Goal: Answer question/provide support

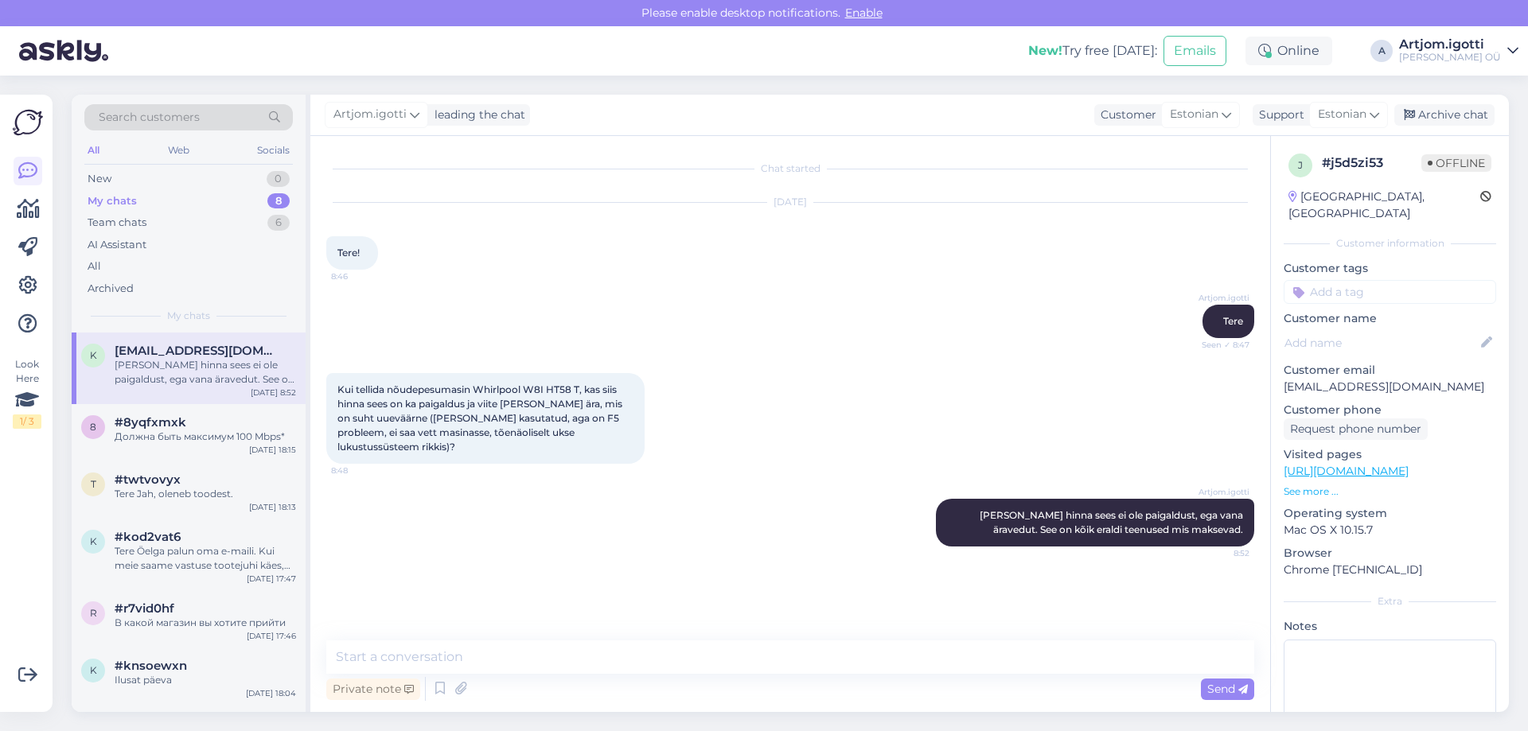
click at [183, 386] on div "[PERSON_NAME] hinna sees ei ole paigaldust, ega vana äravedut. See on kõik eral…" at bounding box center [205, 372] width 181 height 29
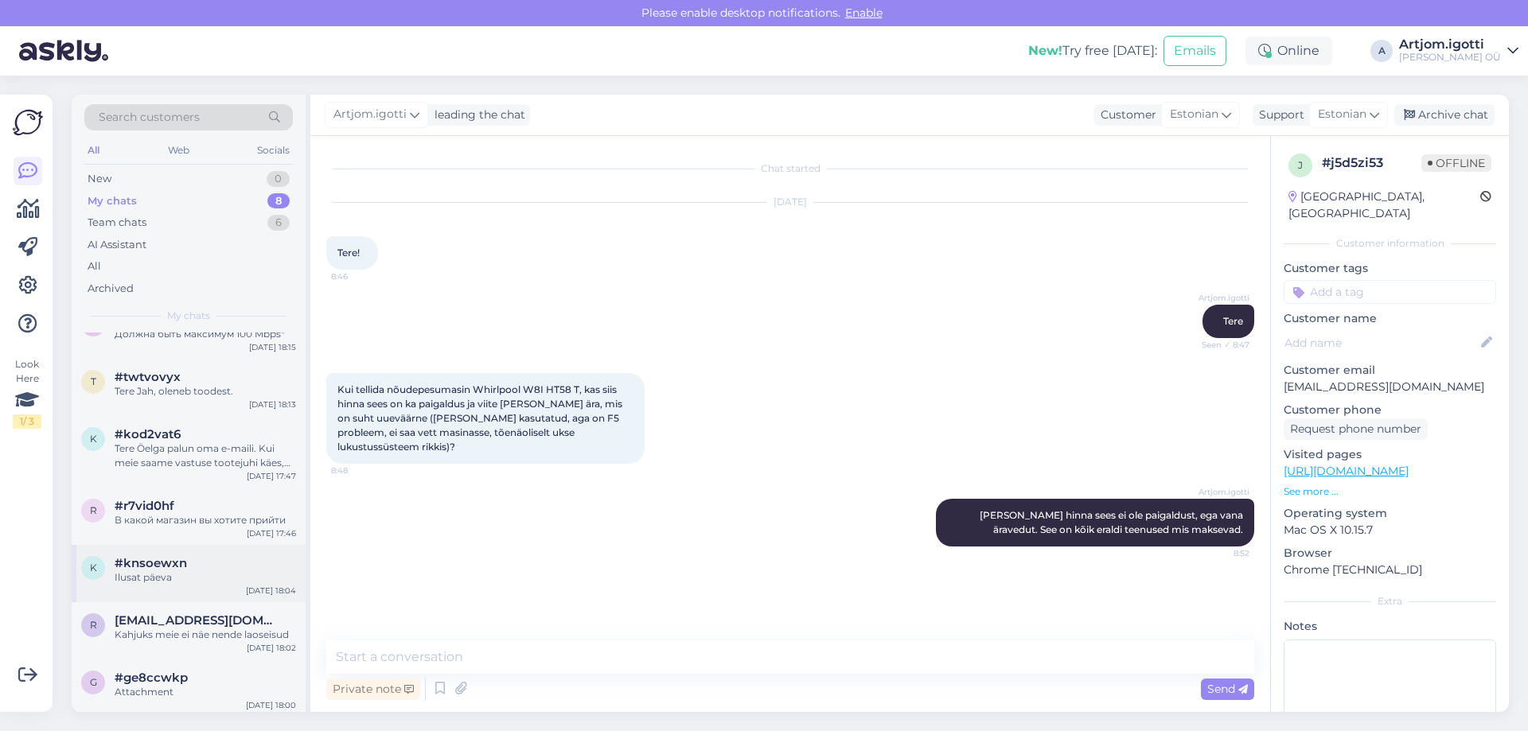
scroll to position [107, 0]
click at [232, 674] on div "#ge8ccwkp" at bounding box center [205, 673] width 181 height 14
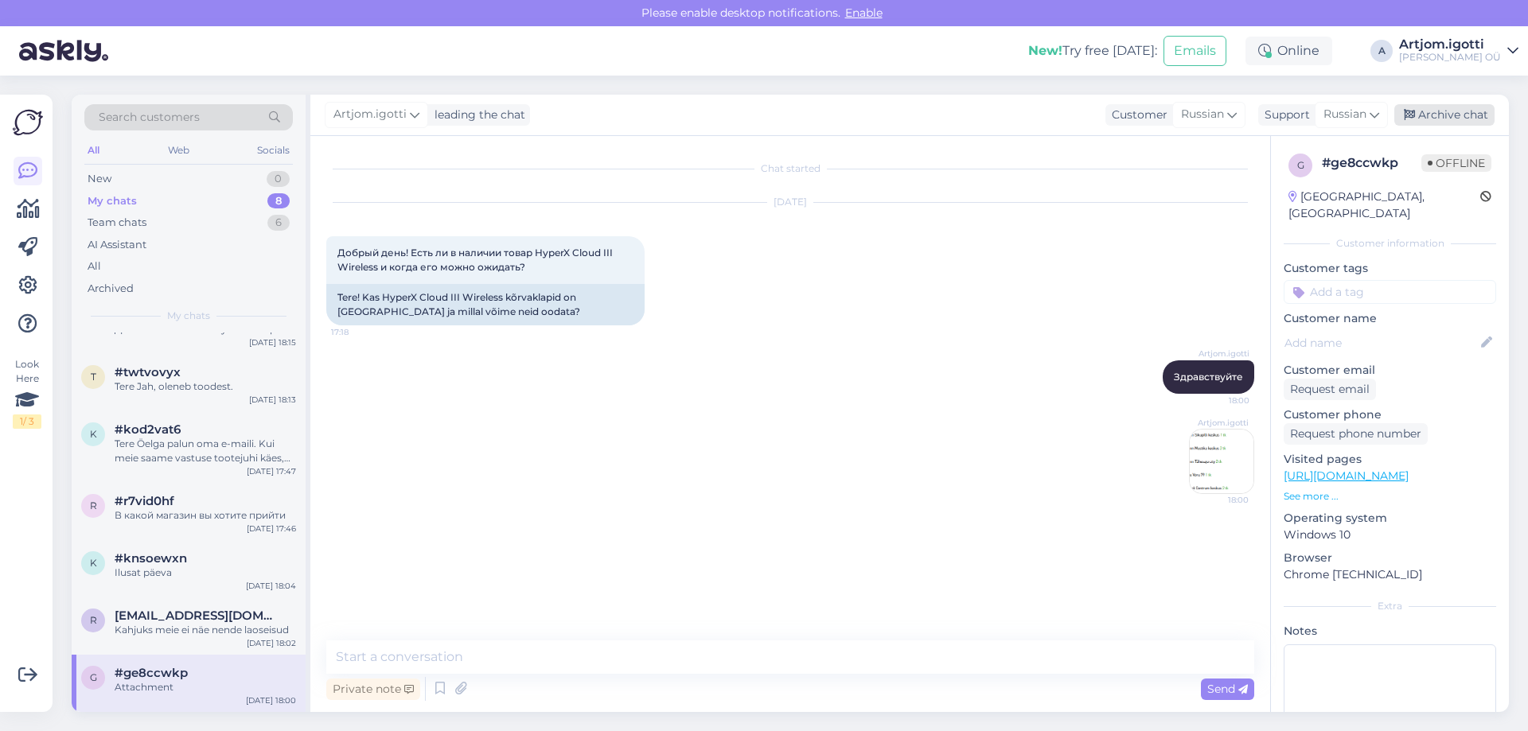
click at [1416, 110] on div "Archive chat" at bounding box center [1444, 114] width 100 height 21
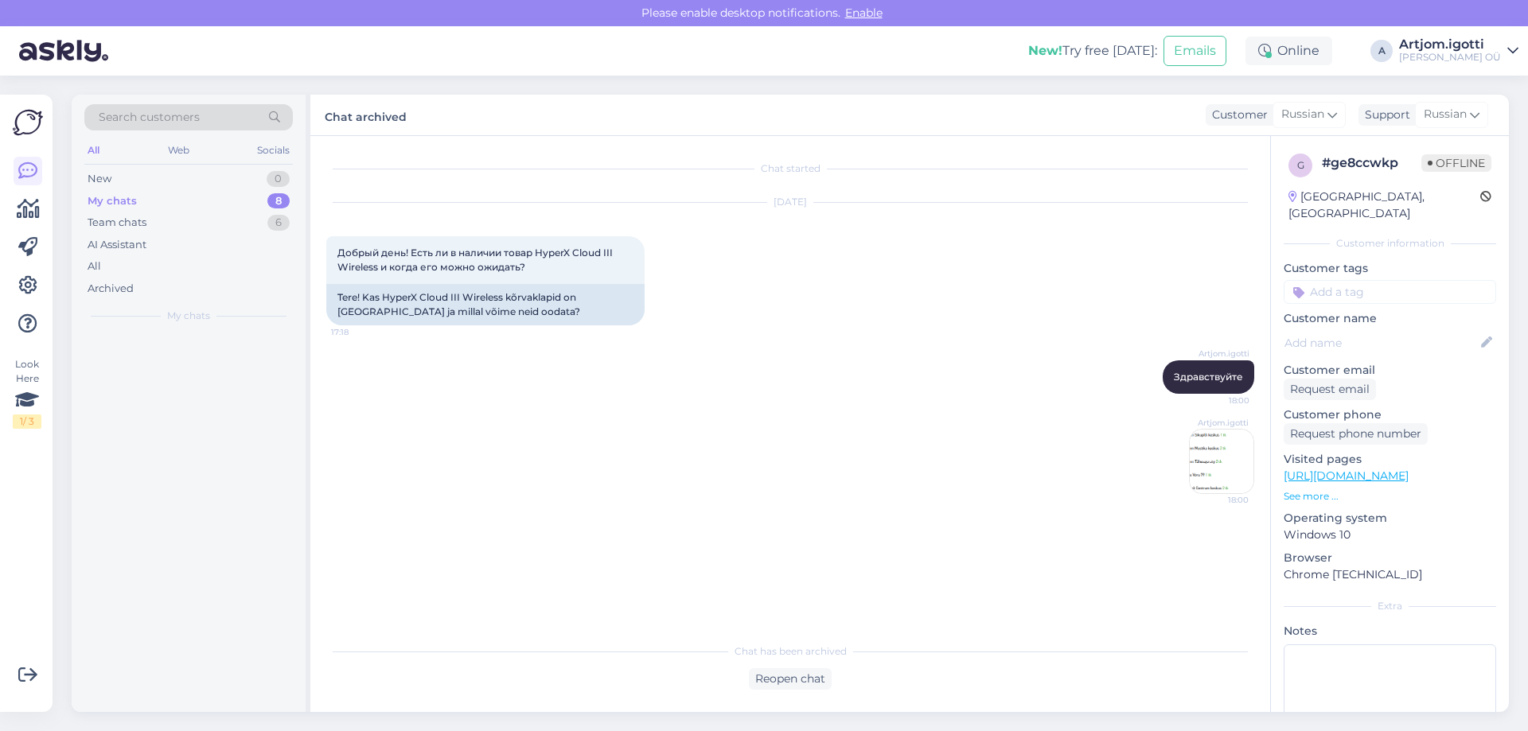
scroll to position [0, 0]
click at [263, 629] on div at bounding box center [189, 523] width 234 height 380
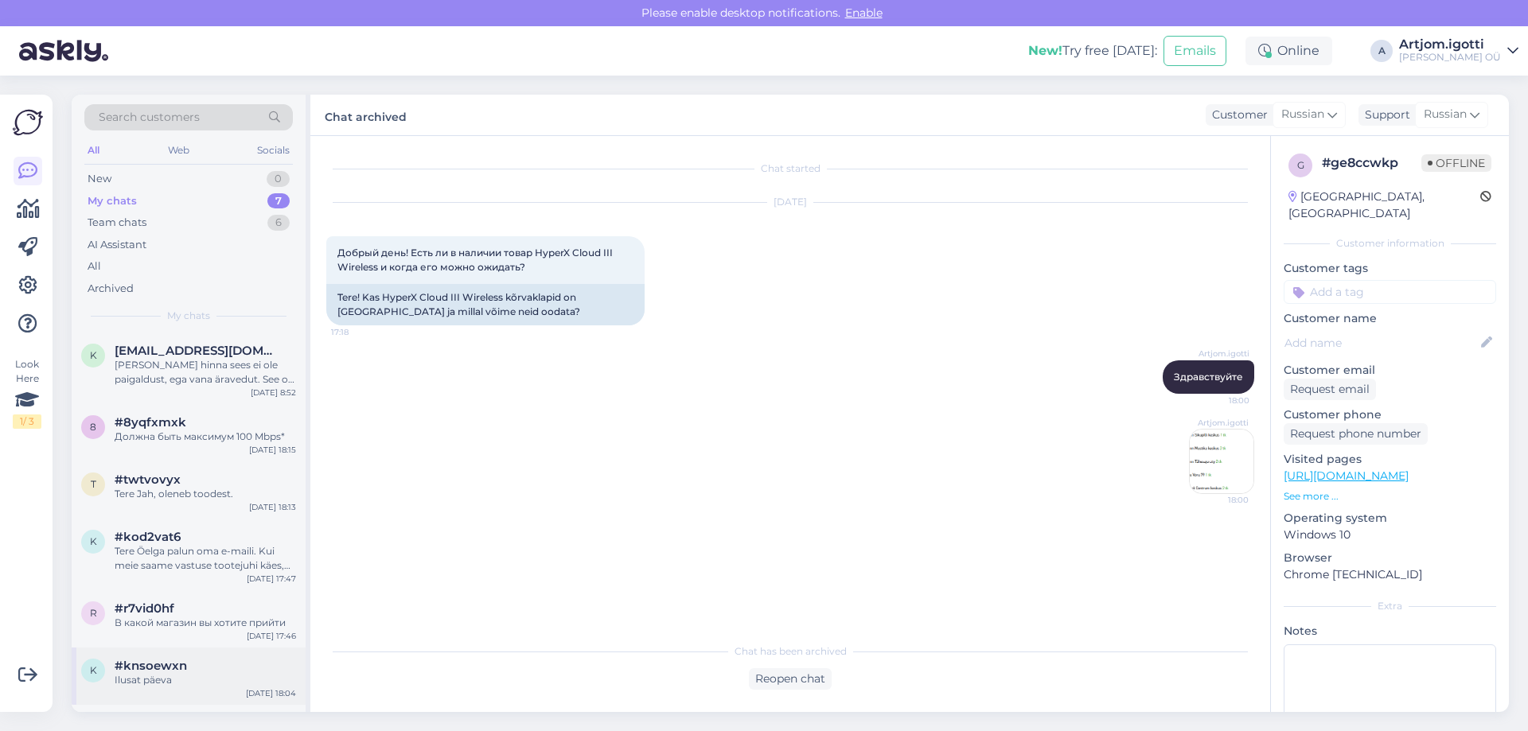
click at [253, 689] on div "[DATE] 18:04" at bounding box center [271, 694] width 50 height 12
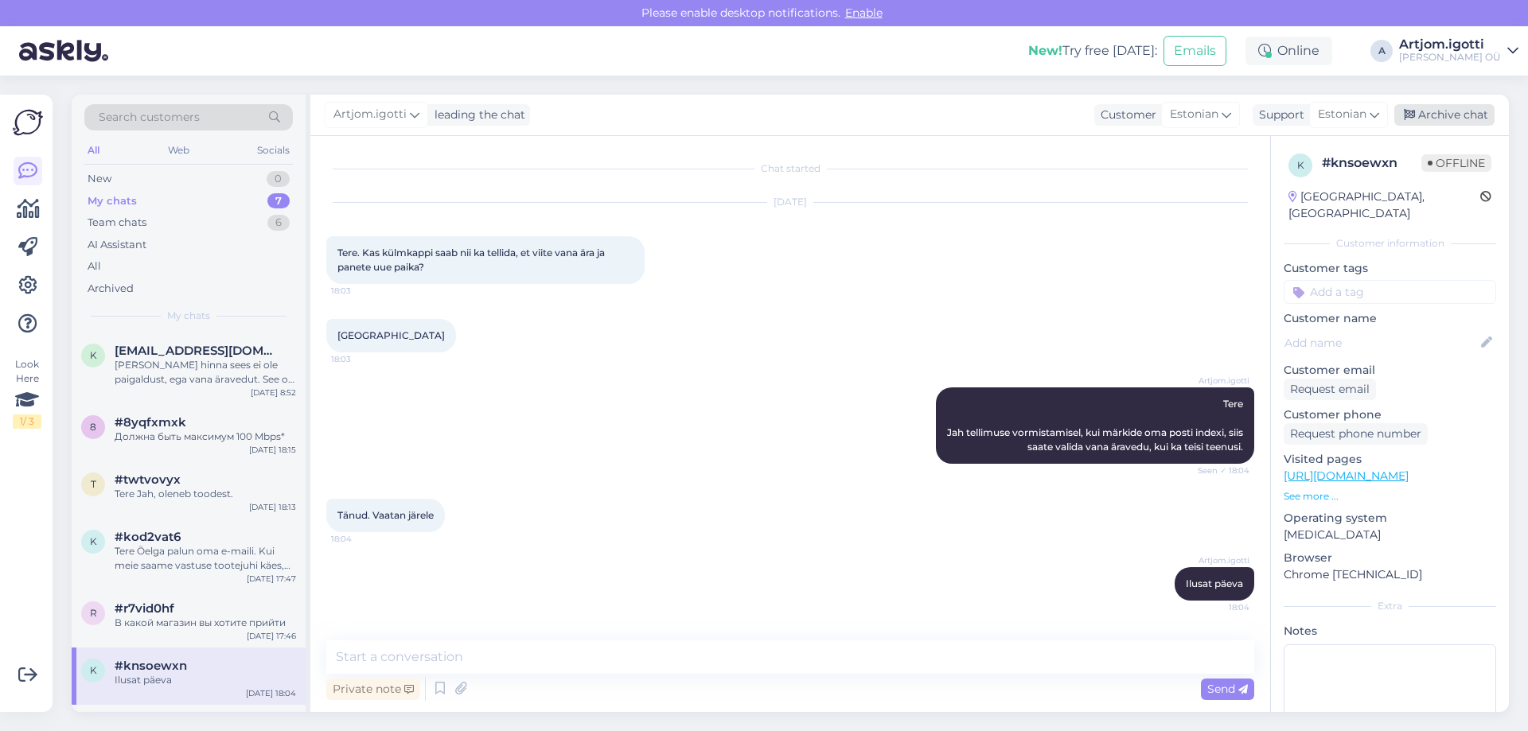
click at [1428, 115] on div "Archive chat" at bounding box center [1444, 114] width 100 height 21
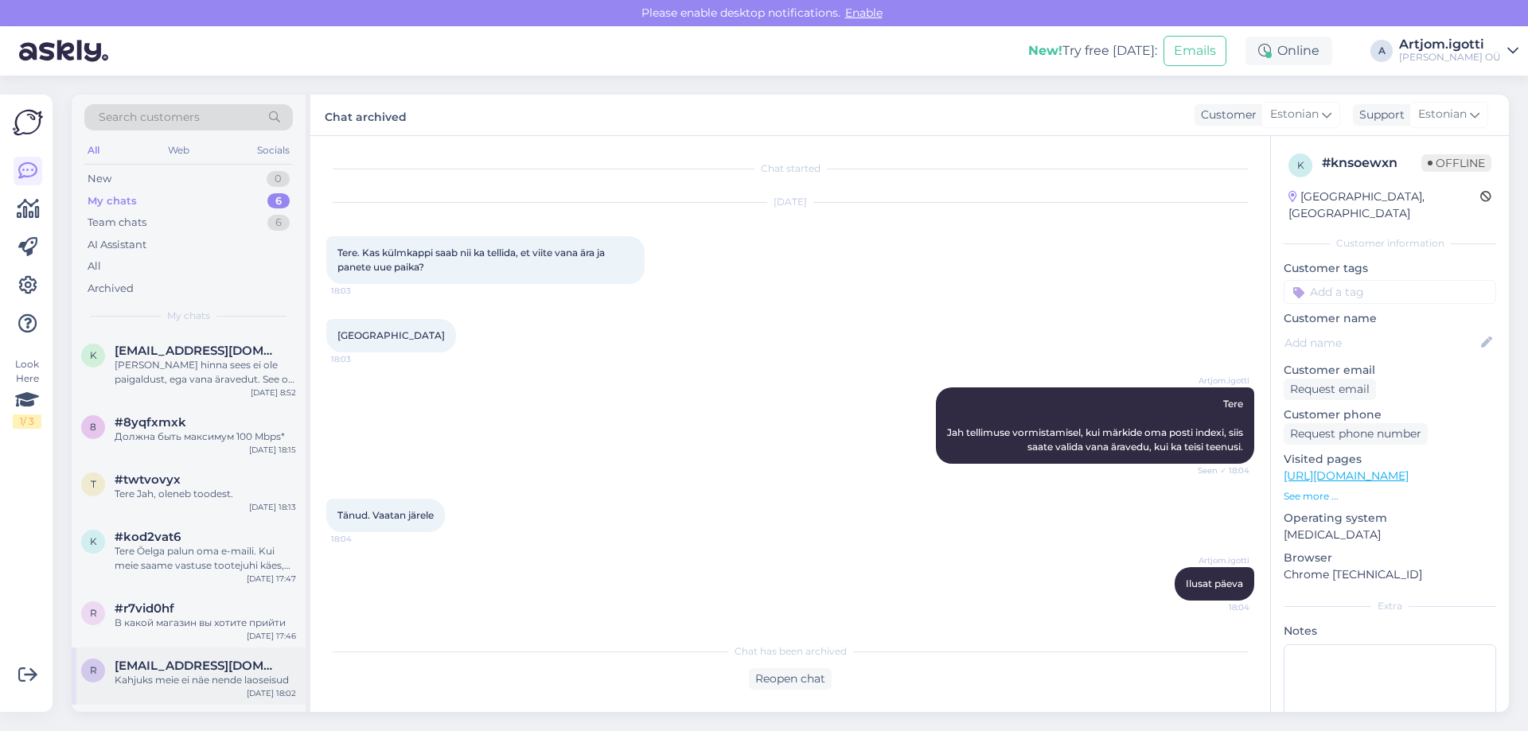
click at [165, 674] on div "Kahjuks meie ei näe nende laoseisud" at bounding box center [205, 680] width 181 height 14
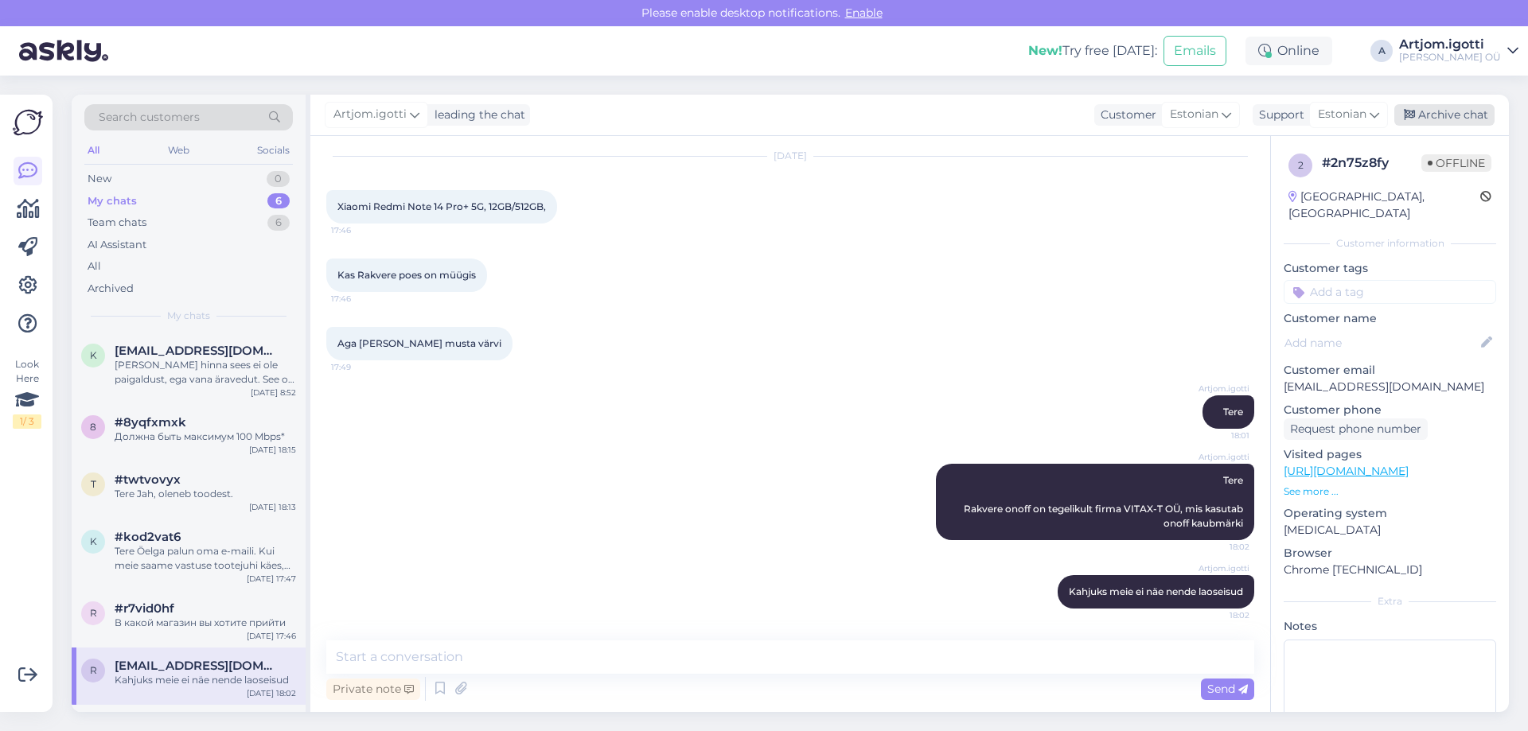
click at [1483, 117] on div "Archive chat" at bounding box center [1444, 114] width 100 height 21
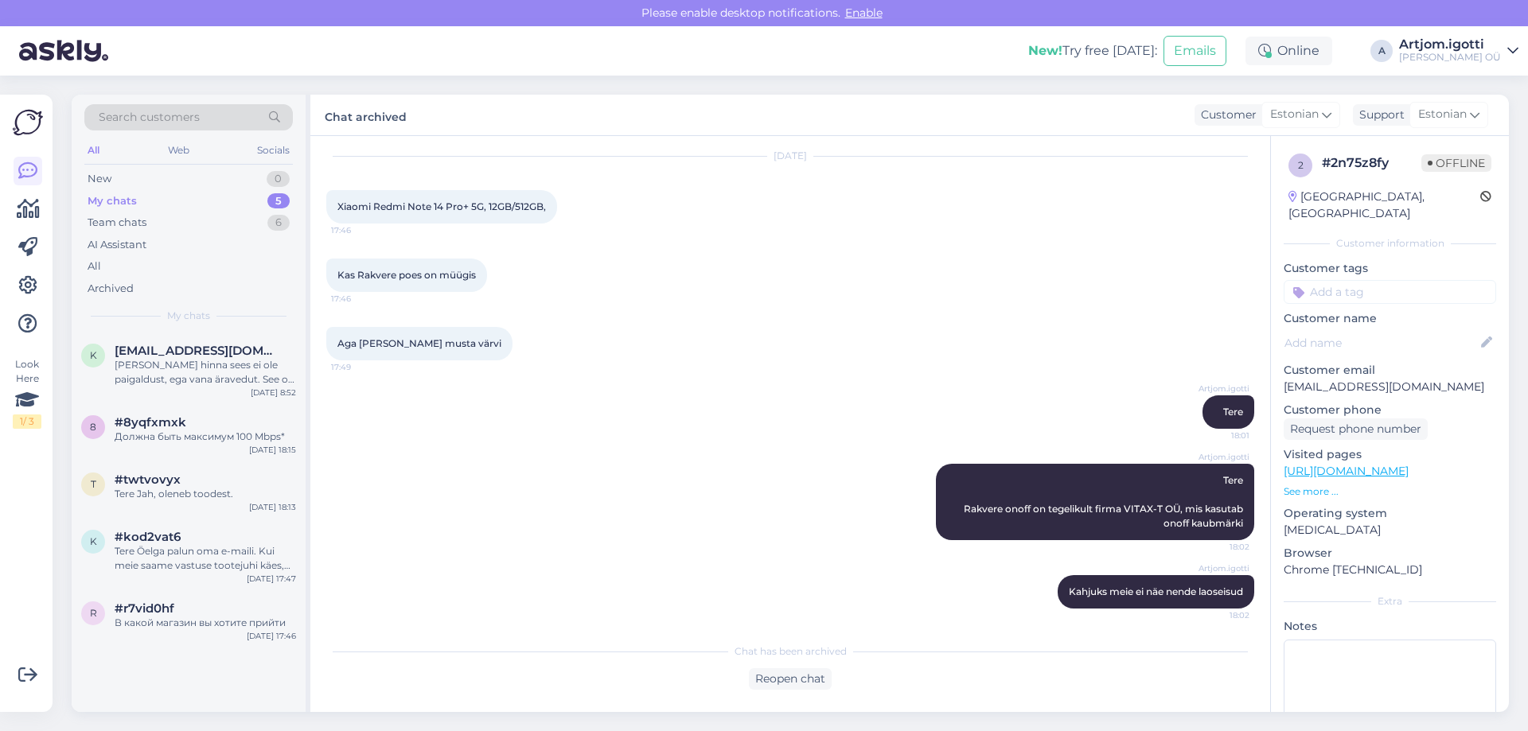
click at [177, 653] on div "k [EMAIL_ADDRESS][DOMAIN_NAME] Toode hinna sees ei ole paigaldust, ega vana ära…" at bounding box center [189, 523] width 234 height 380
click at [180, 636] on div "r #r7vid0hf В какой магазин вы хотите прийти [DATE] 17:46" at bounding box center [189, 618] width 234 height 57
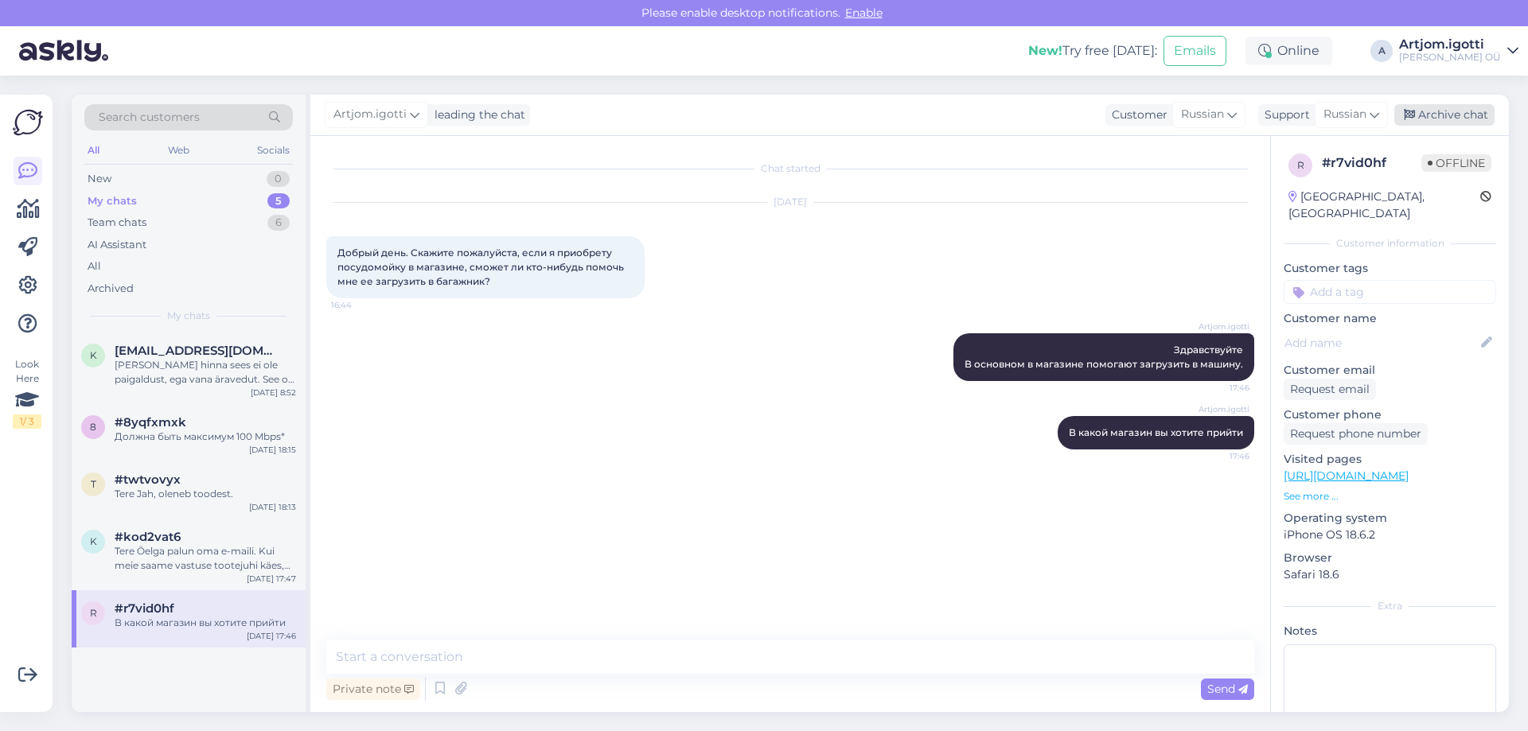
click at [1429, 117] on div "Archive chat" at bounding box center [1444, 114] width 100 height 21
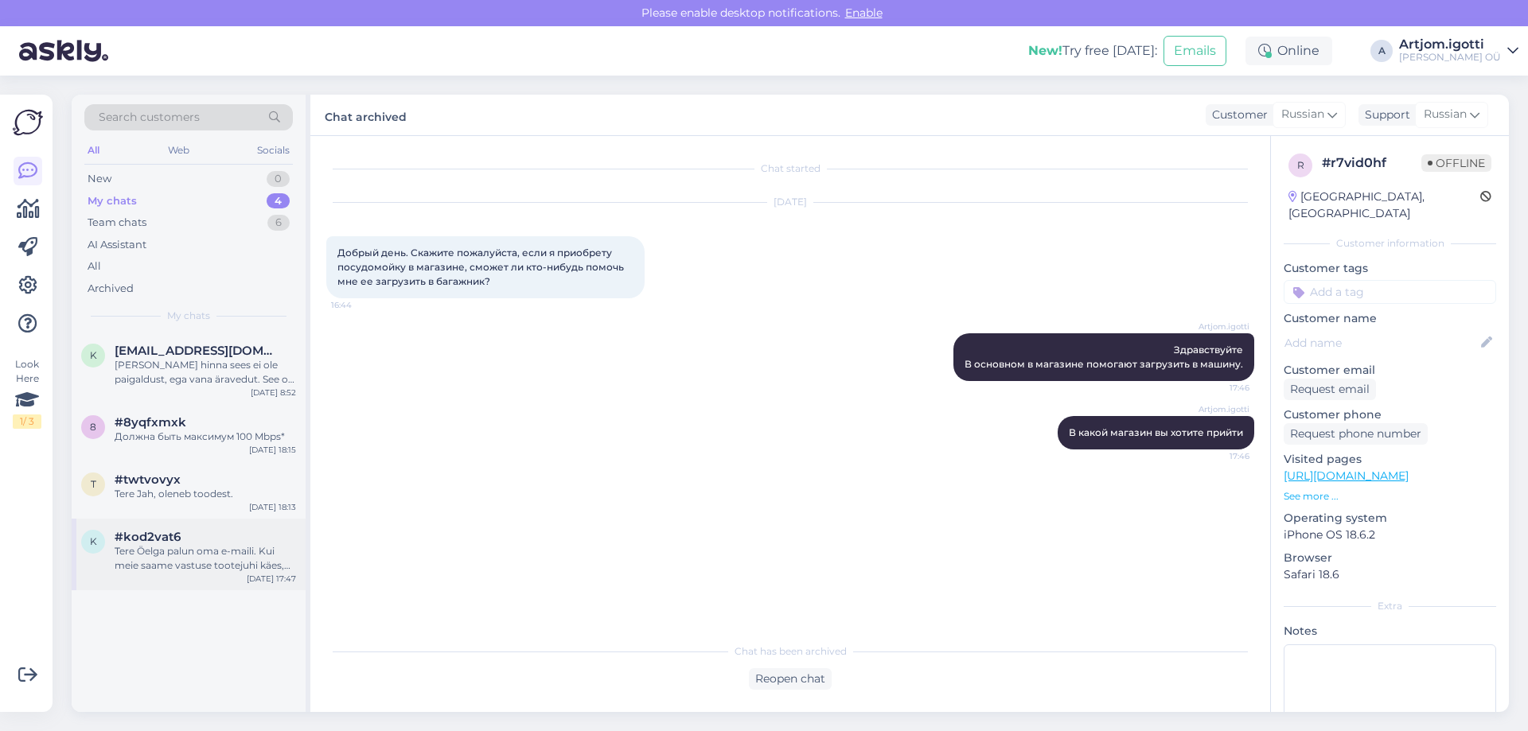
click at [224, 572] on div "Tere Öelga palun oma e-maili. Kui meie saame vastuse tootejuhi käes, saame siis…" at bounding box center [205, 558] width 181 height 29
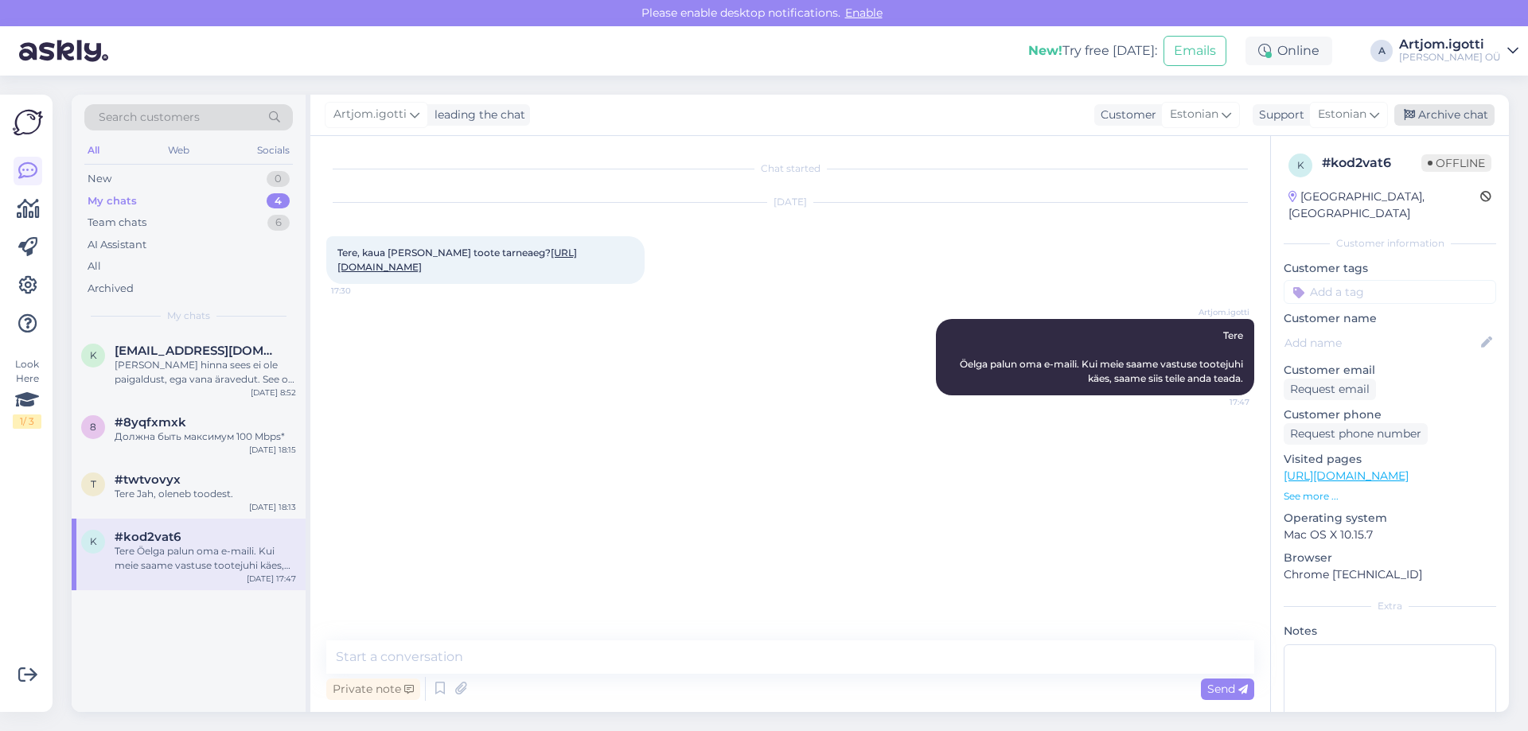
click at [1460, 115] on div "Archive chat" at bounding box center [1444, 114] width 100 height 21
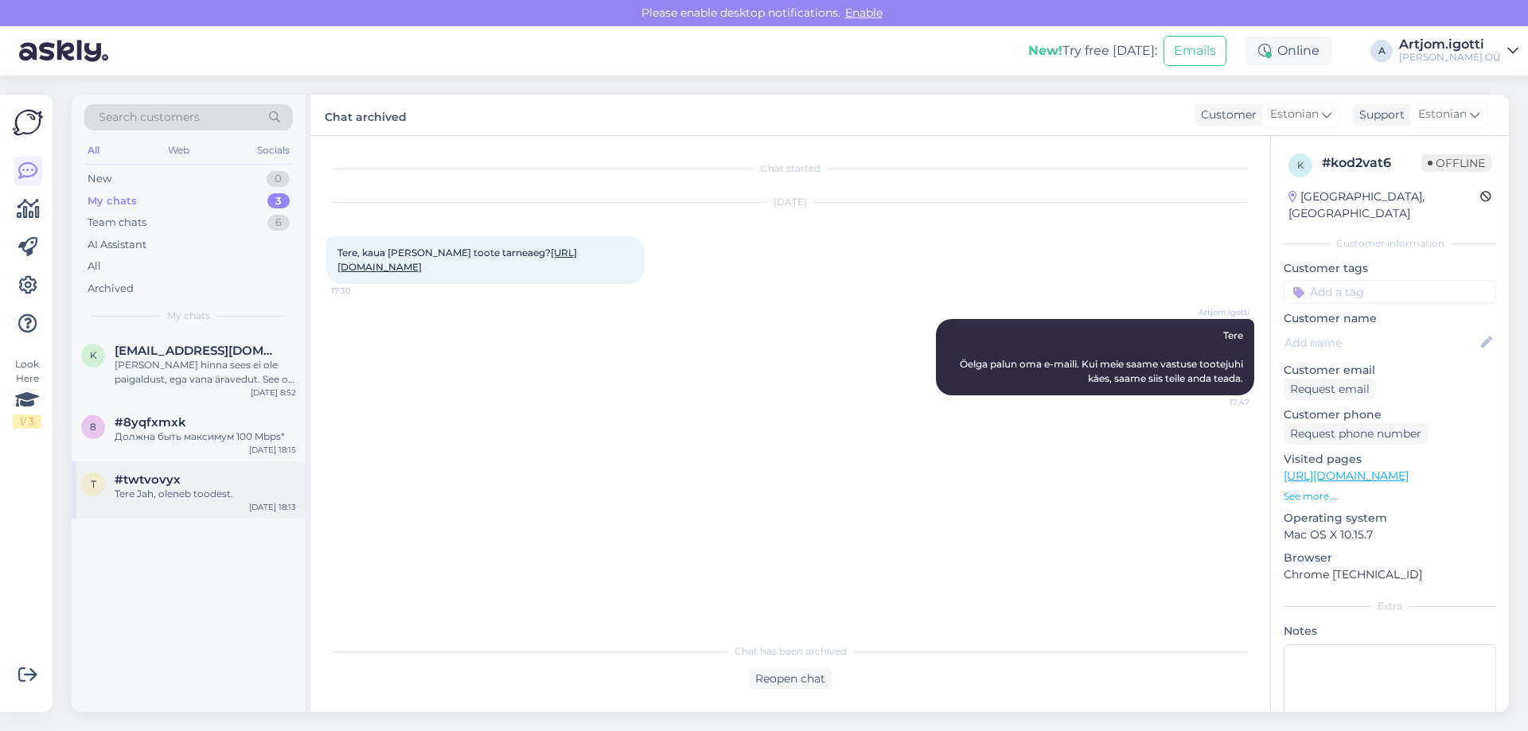
click at [212, 489] on div "Tere Jah, oleneb toodest." at bounding box center [205, 494] width 181 height 14
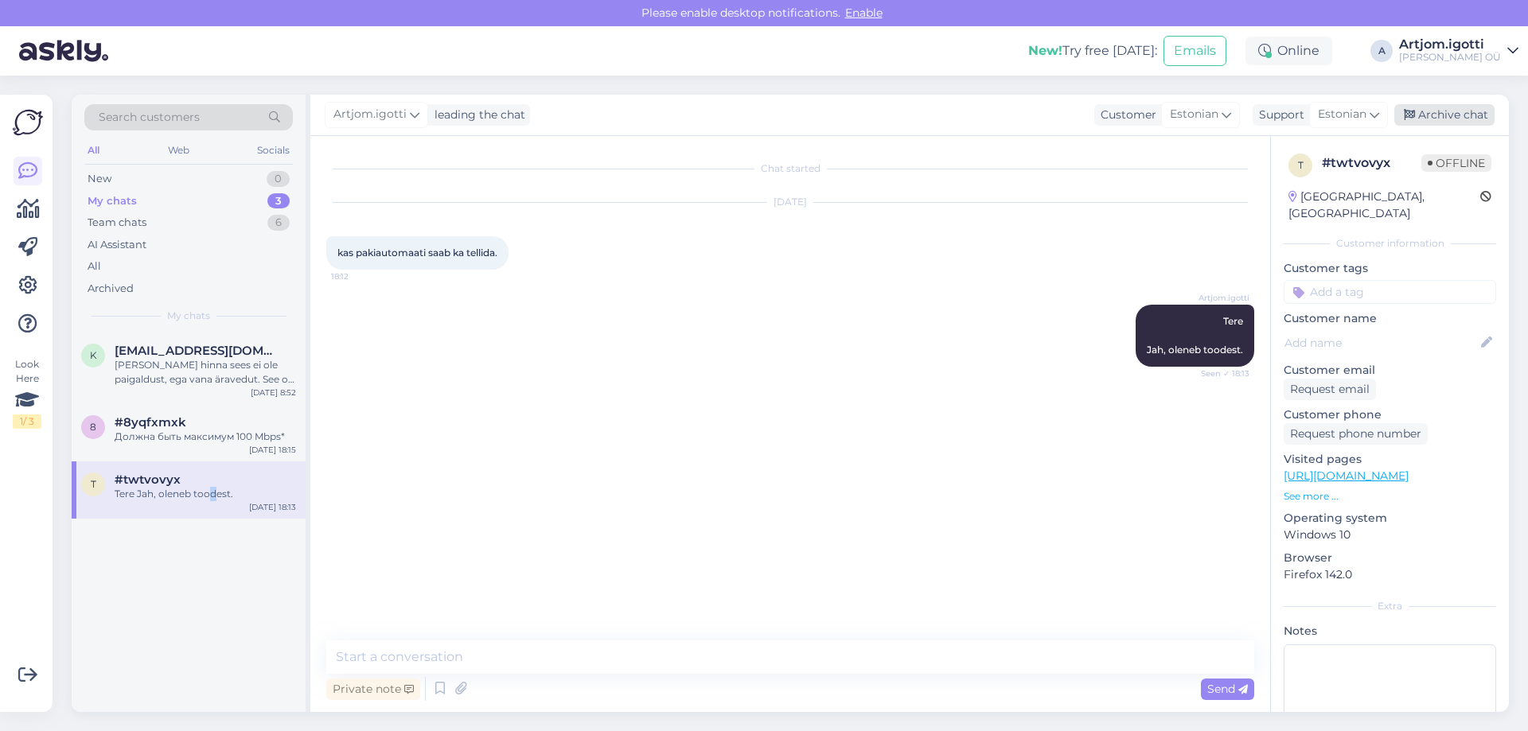
click at [1440, 110] on div "Archive chat" at bounding box center [1444, 114] width 100 height 21
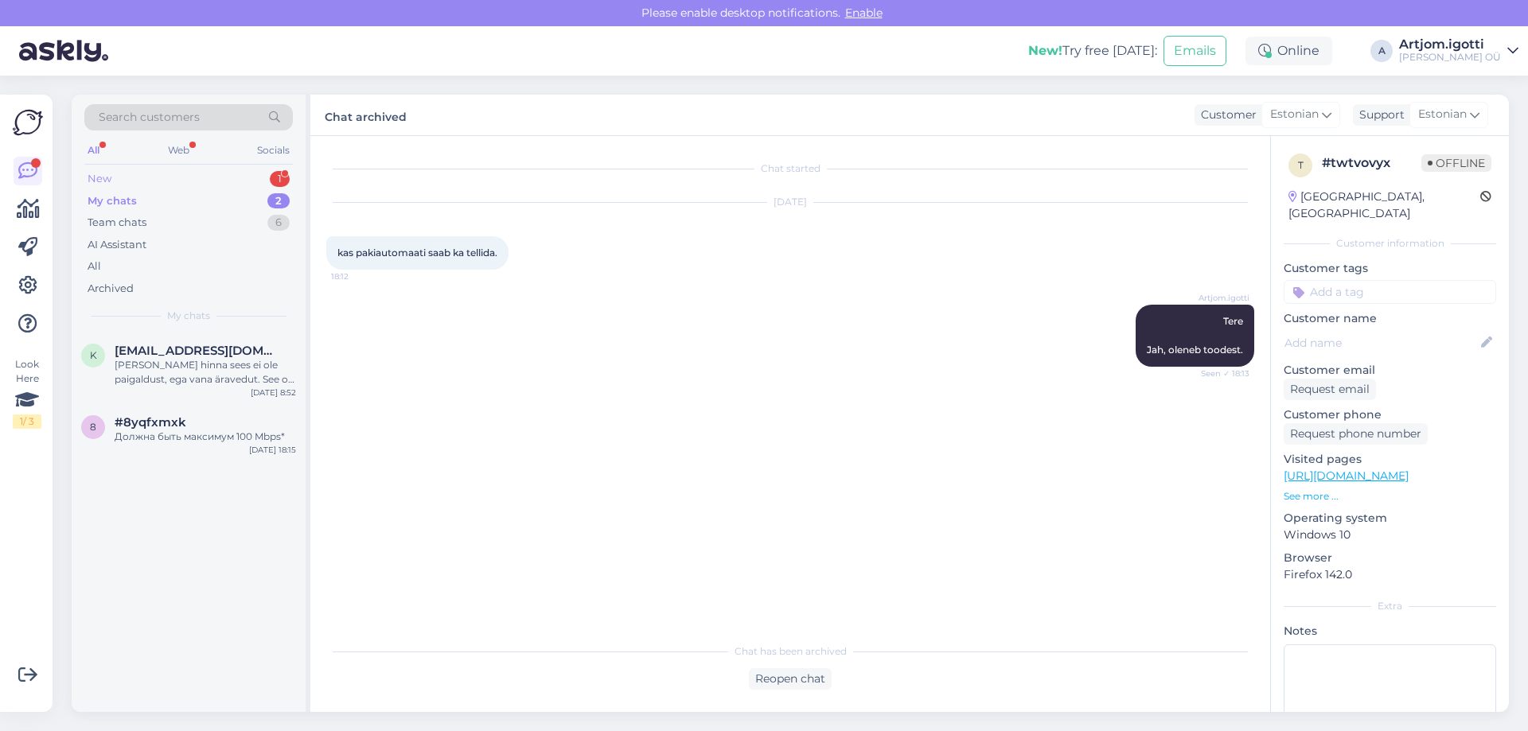
click at [167, 168] on div "New 1" at bounding box center [188, 179] width 209 height 22
click at [182, 364] on div "oleks vaja kööki õhupuhastit "kubu" ahju ülesse. [PERSON_NAME] jet air oma ning…" at bounding box center [205, 372] width 181 height 29
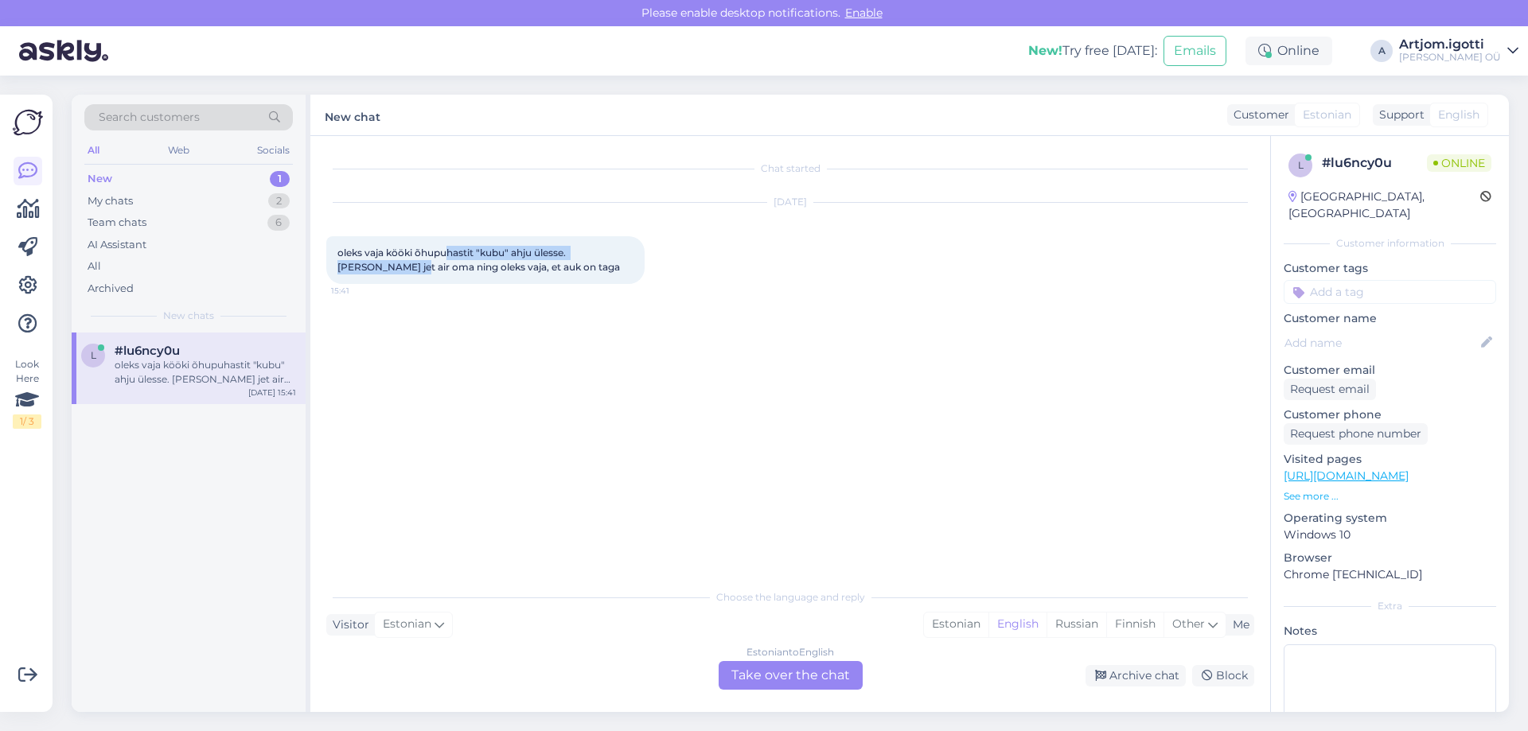
drag, startPoint x: 450, startPoint y: 256, endPoint x: 351, endPoint y: 268, distance: 100.2
click at [351, 268] on span "oleks vaja kööki õhupuhastit "kubu" ahju ülesse. [PERSON_NAME] jet air oma ning…" at bounding box center [478, 260] width 283 height 26
click at [524, 268] on div "oleks vaja kööki õhupuhastit "kubu" ahju ülesse. [PERSON_NAME] jet air oma ning…" at bounding box center [485, 260] width 318 height 48
click at [974, 626] on div "Estonian" at bounding box center [956, 625] width 64 height 24
click at [793, 669] on div "Estonian to Estonian Take over the chat" at bounding box center [791, 675] width 144 height 29
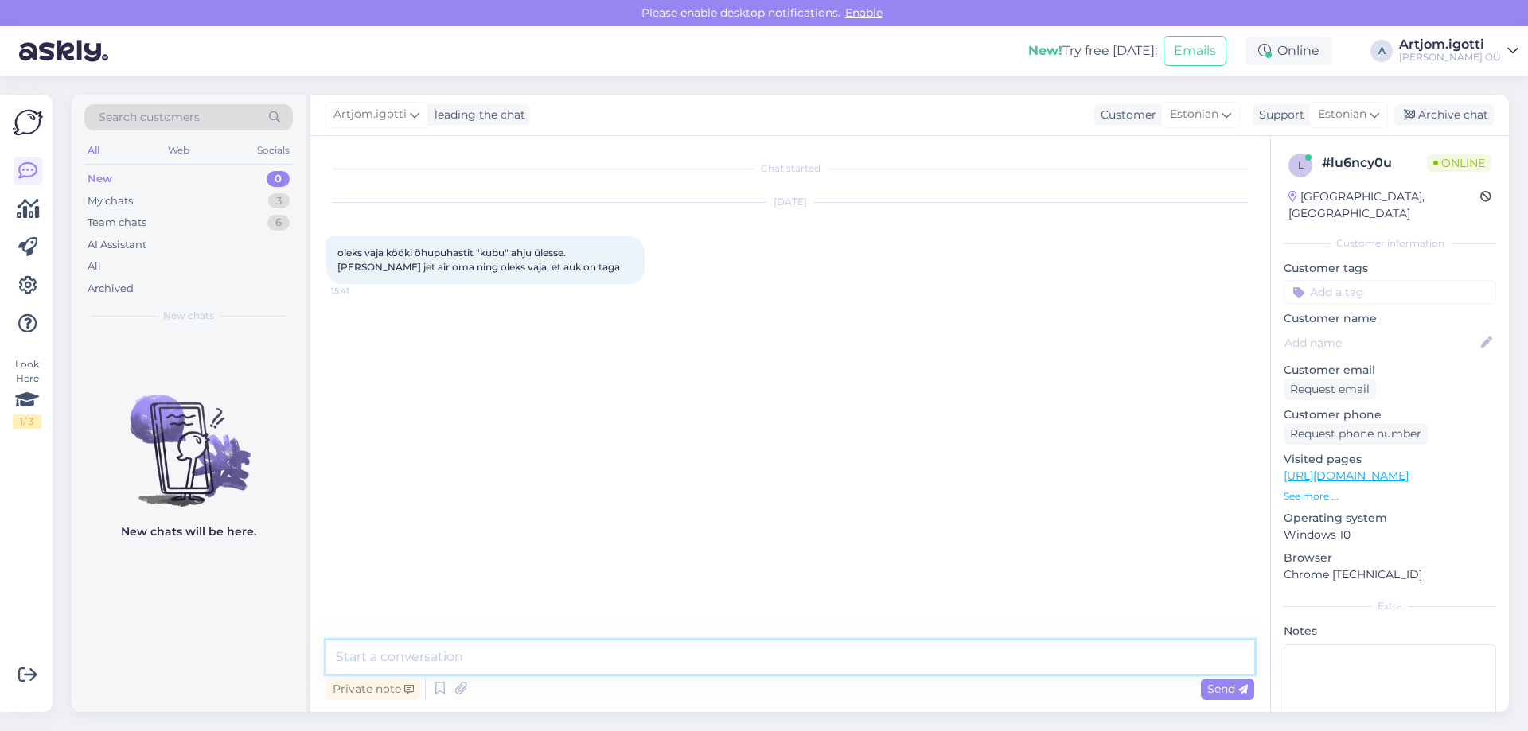
click at [556, 649] on textarea at bounding box center [790, 657] width 928 height 33
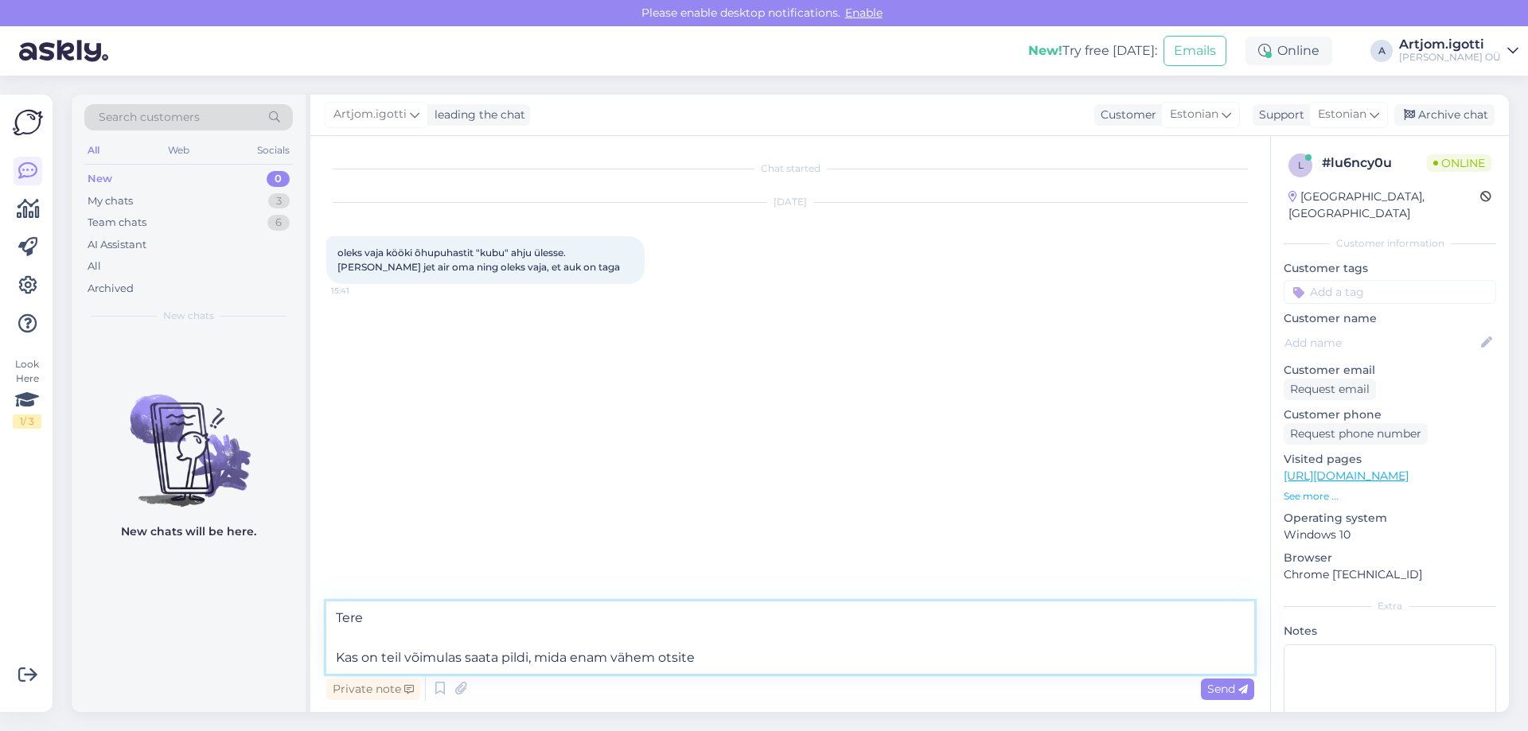
type textarea "Tere Kas on teil võimulas saata pildi, mida enam vähem otsite."
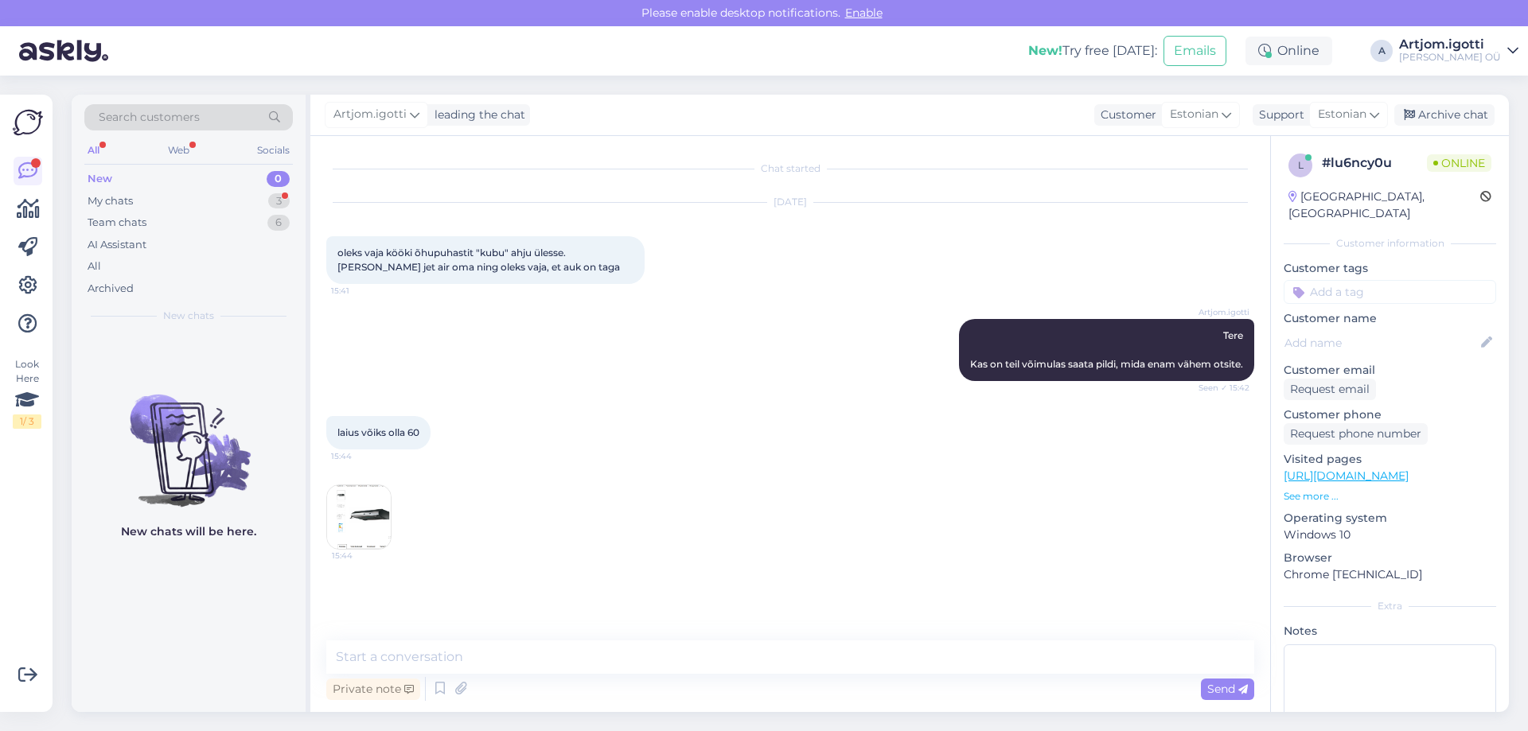
click at [362, 509] on img at bounding box center [359, 517] width 64 height 64
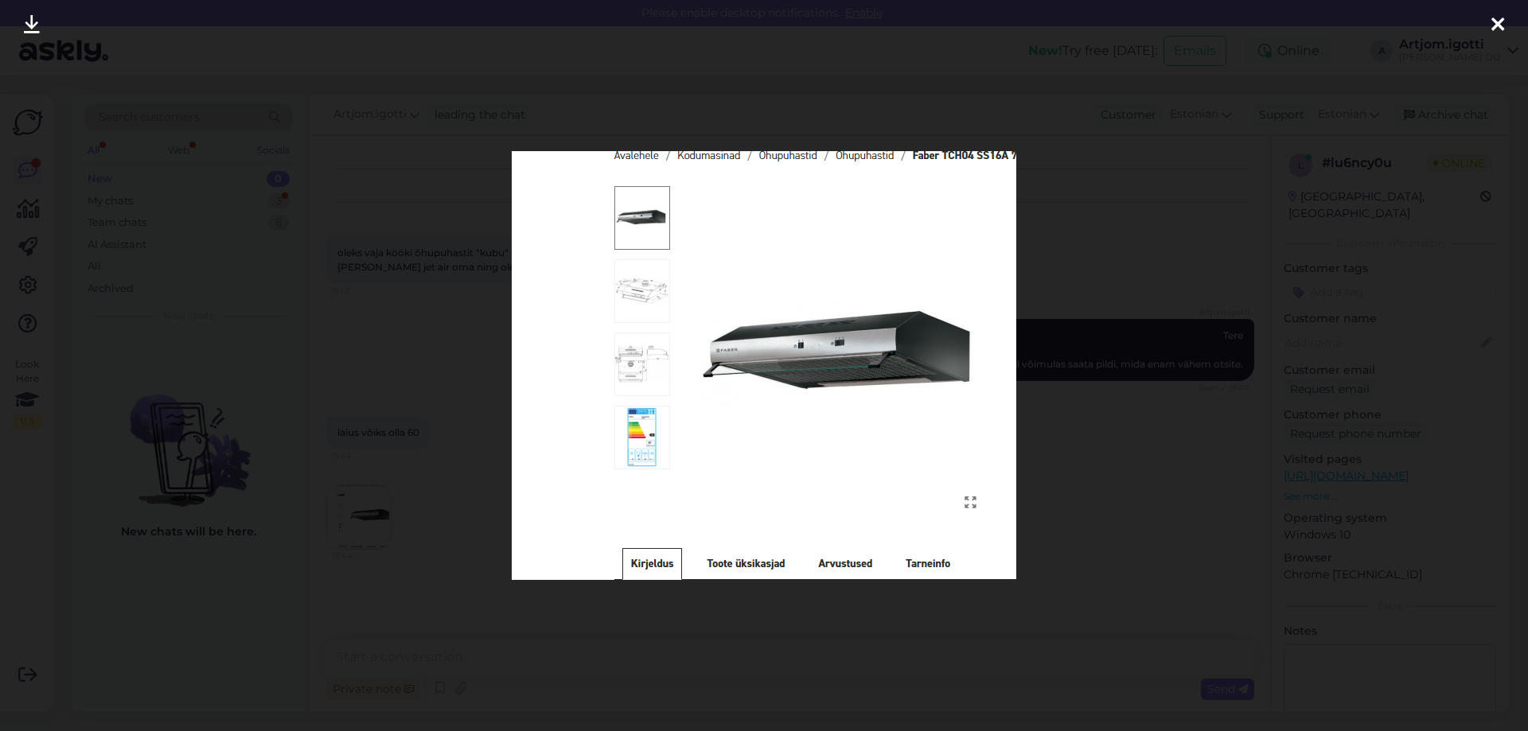
click at [1141, 345] on div at bounding box center [764, 365] width 1528 height 731
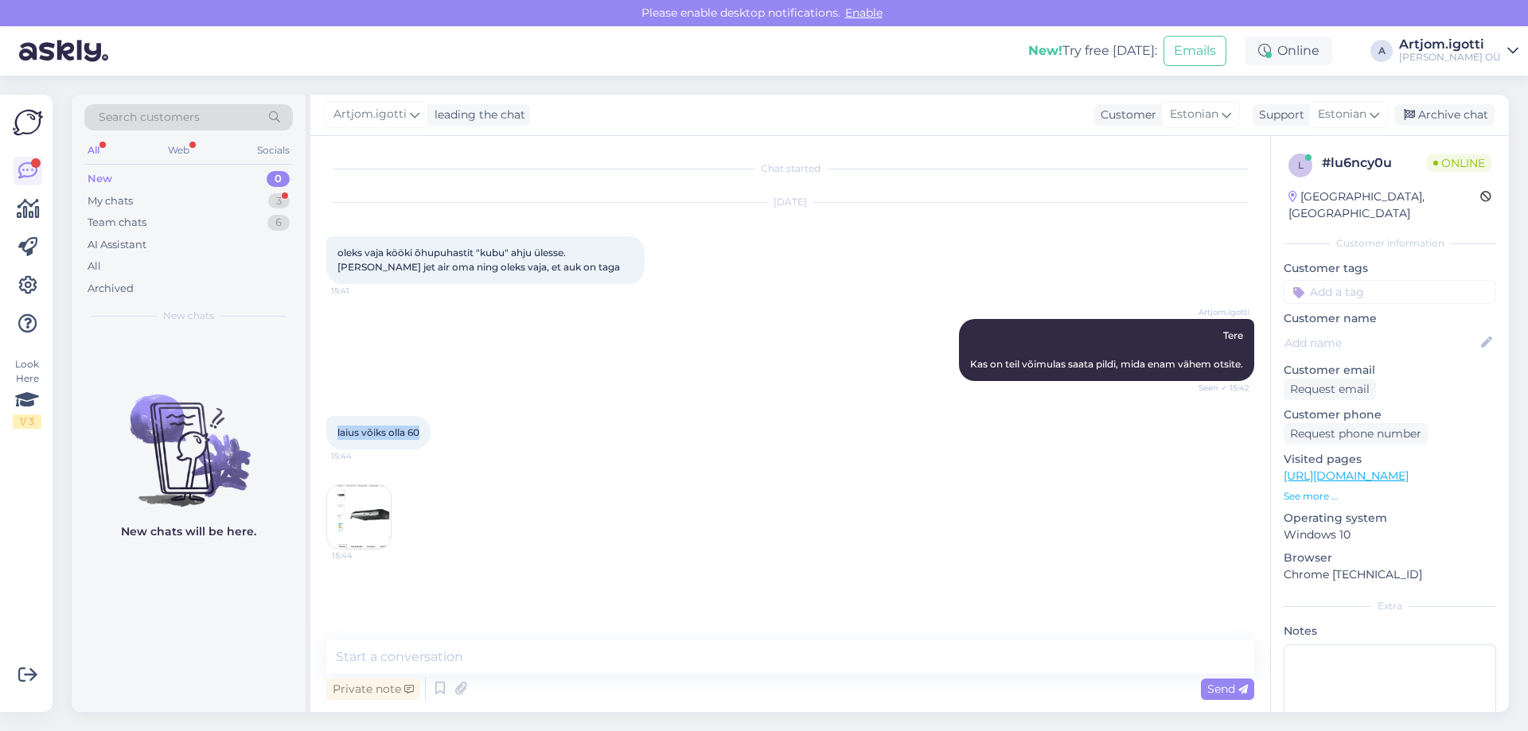
drag, startPoint x: 337, startPoint y: 429, endPoint x: 460, endPoint y: 430, distance: 123.4
click at [460, 430] on div "laius võiks olla 60 15:44 15:44" at bounding box center [790, 483] width 928 height 169
click at [357, 497] on img at bounding box center [359, 517] width 64 height 64
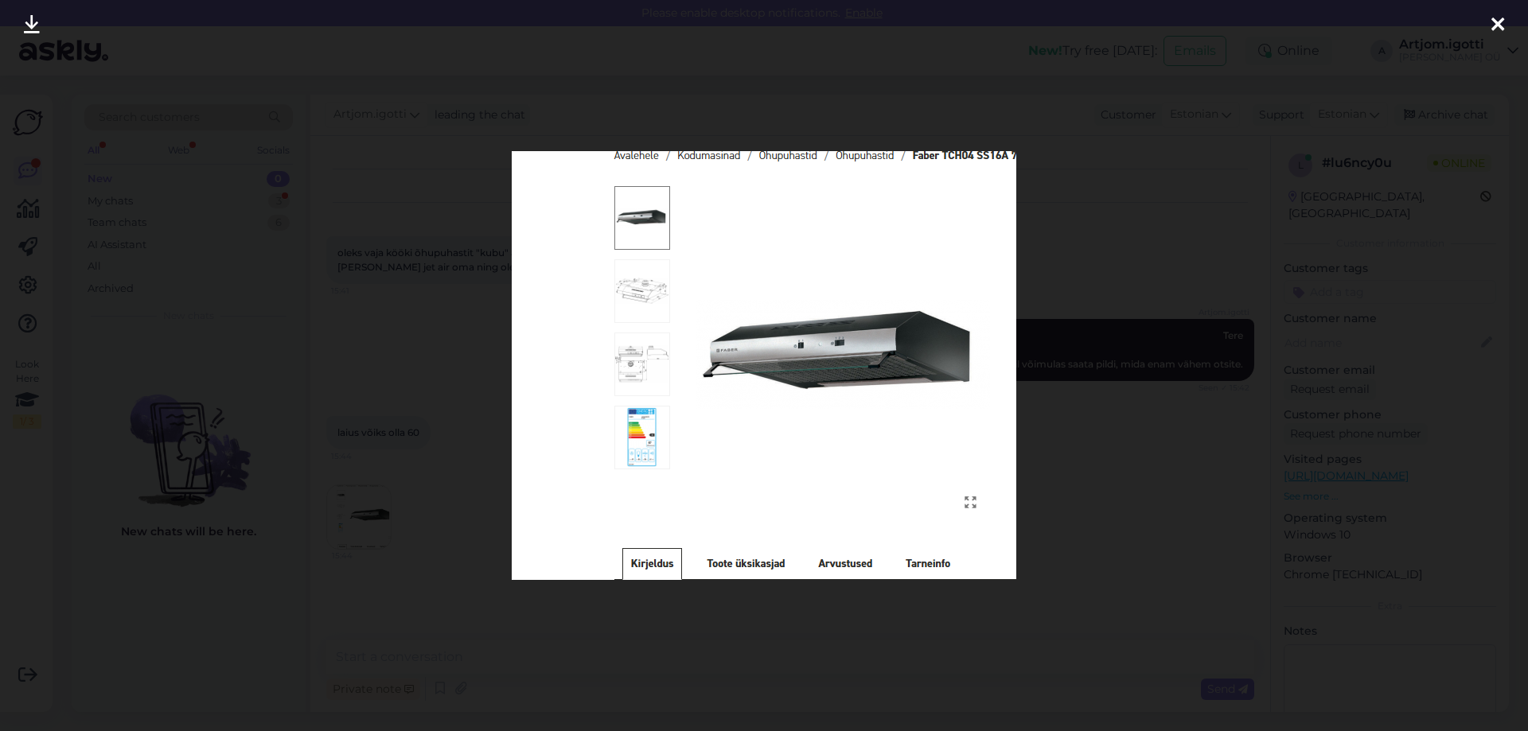
click at [1140, 361] on div at bounding box center [764, 365] width 1528 height 731
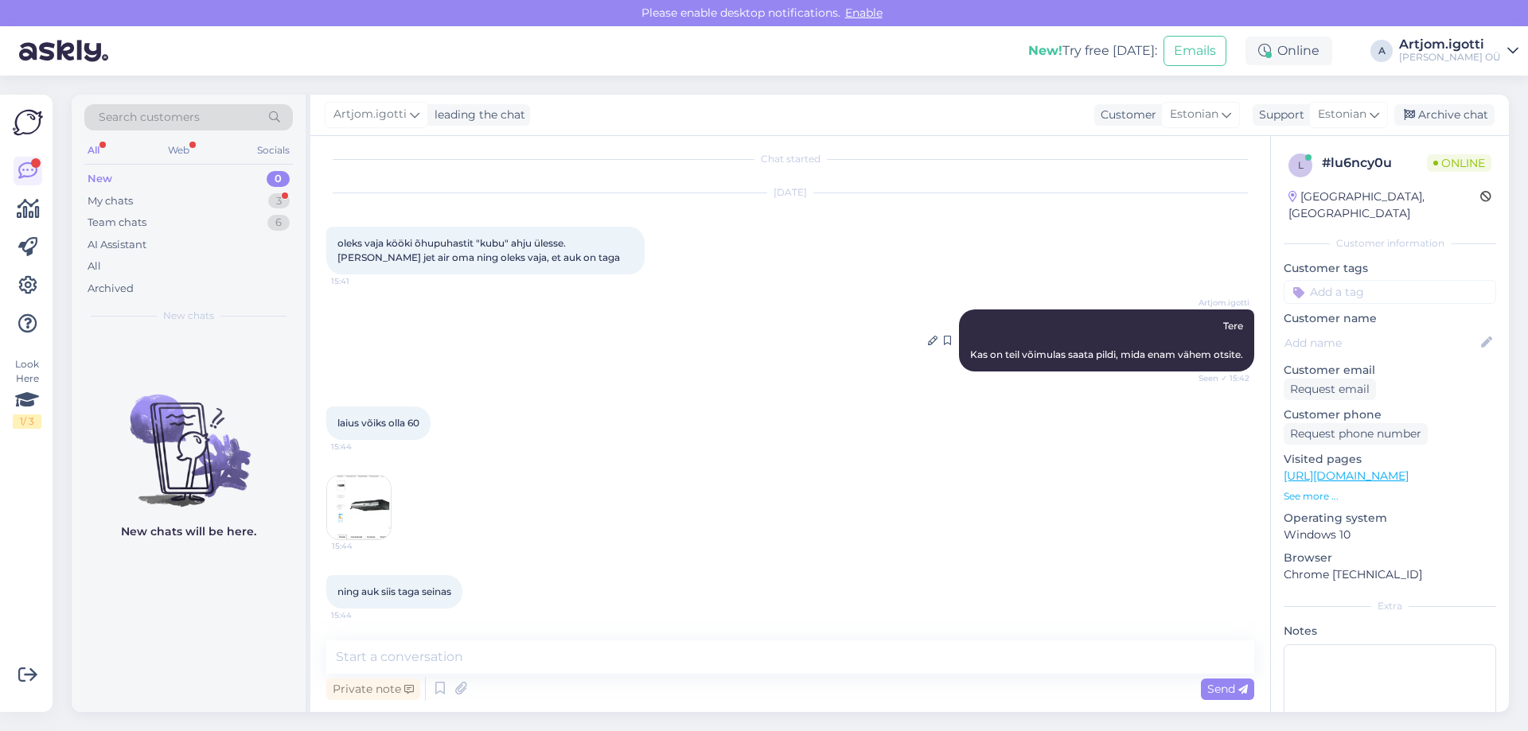
scroll to position [78, 0]
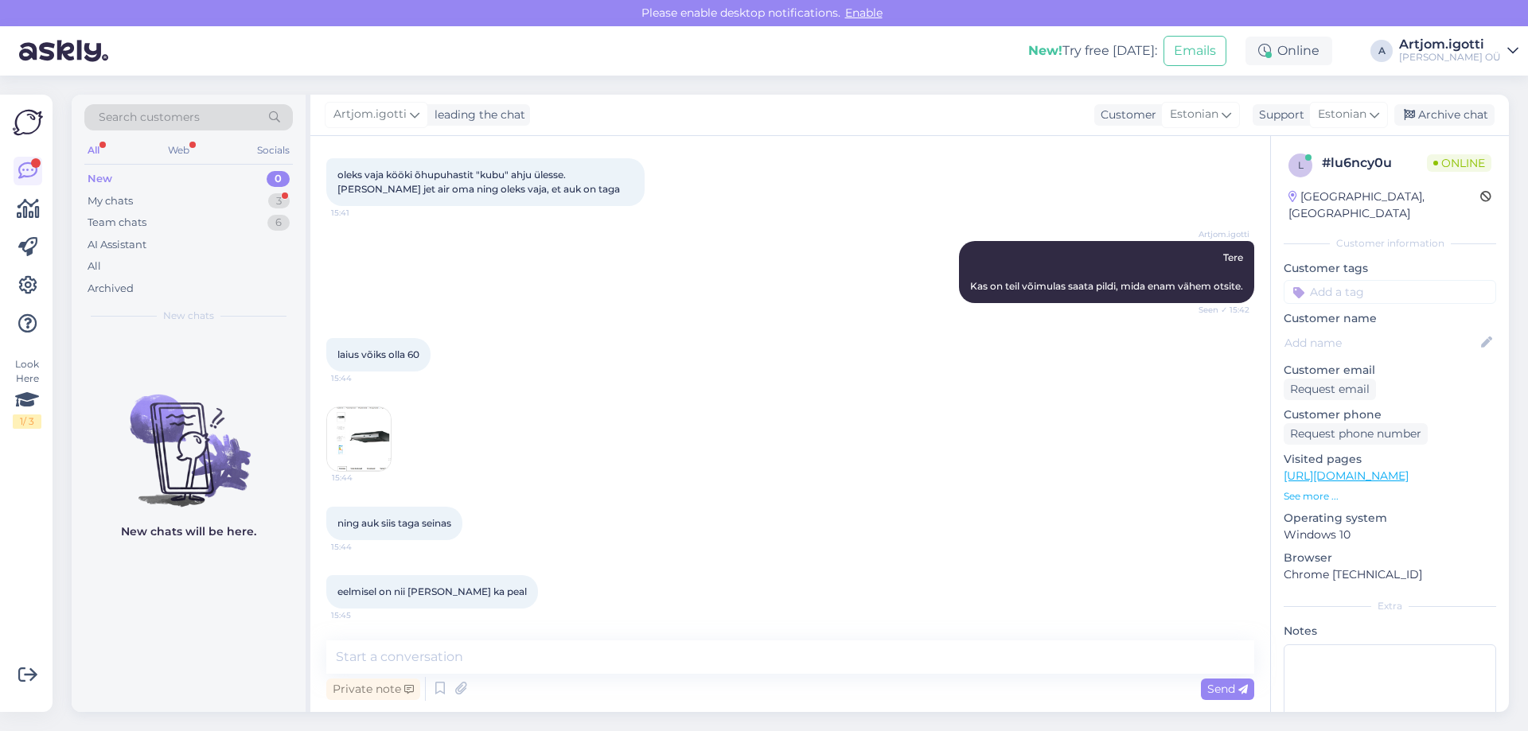
click at [372, 430] on img at bounding box center [359, 439] width 64 height 64
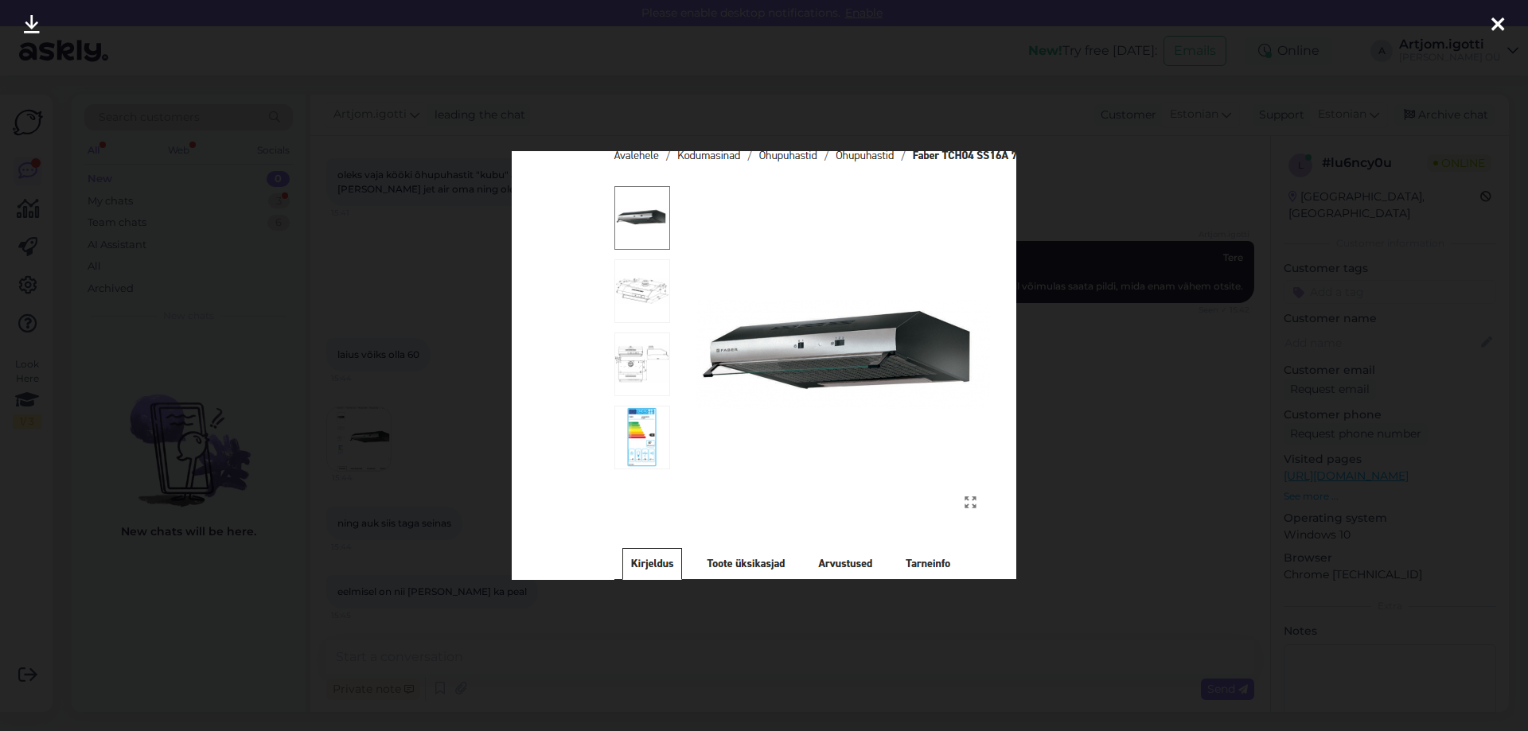
click at [1105, 283] on div at bounding box center [764, 365] width 1528 height 731
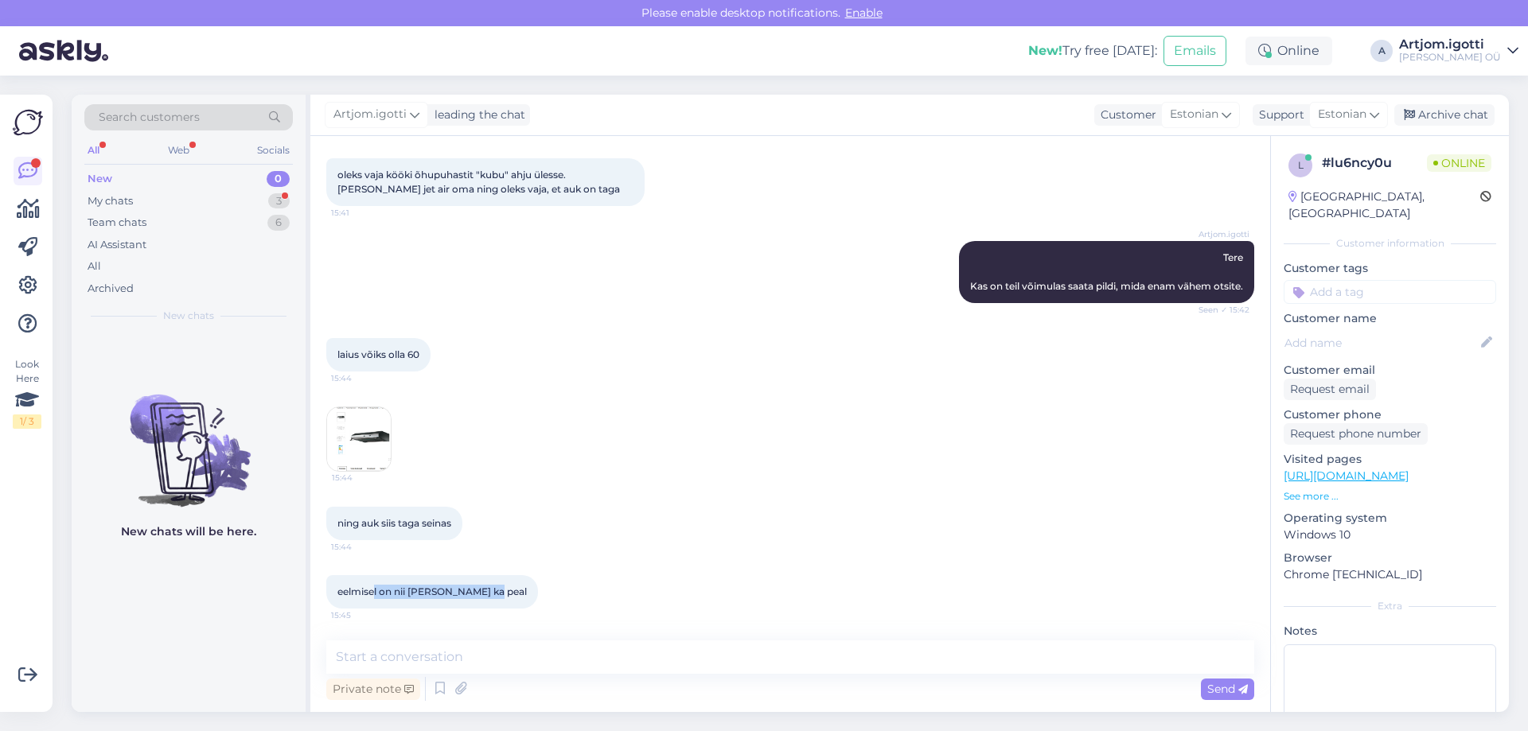
drag, startPoint x: 376, startPoint y: 590, endPoint x: 493, endPoint y: 589, distance: 117.0
click at [493, 589] on div "eelmisel on nii [PERSON_NAME] ka peal 15:45" at bounding box center [432, 591] width 212 height 33
click at [357, 437] on img at bounding box center [359, 439] width 64 height 64
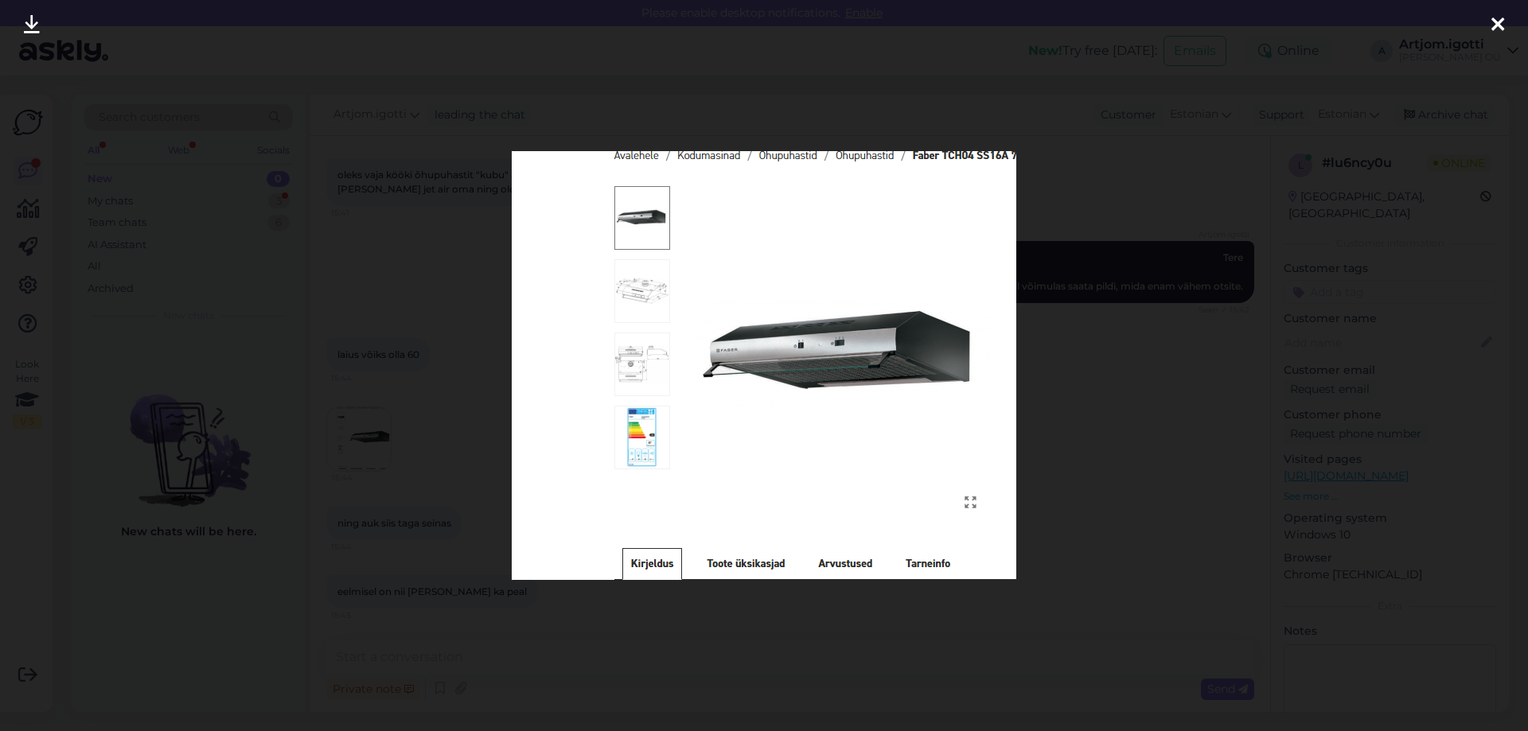
click at [1062, 372] on div at bounding box center [764, 365] width 1528 height 731
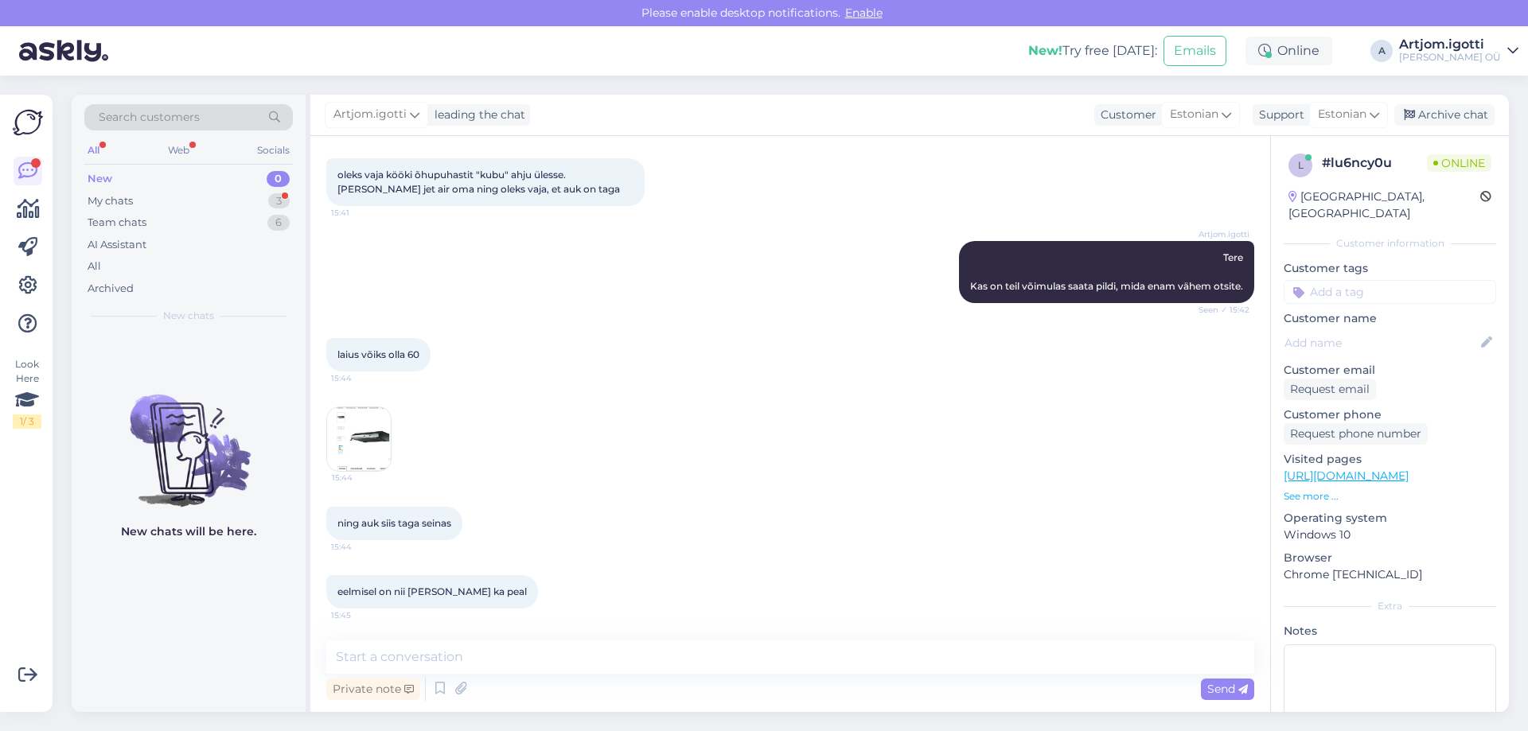
click at [375, 433] on img at bounding box center [359, 439] width 64 height 64
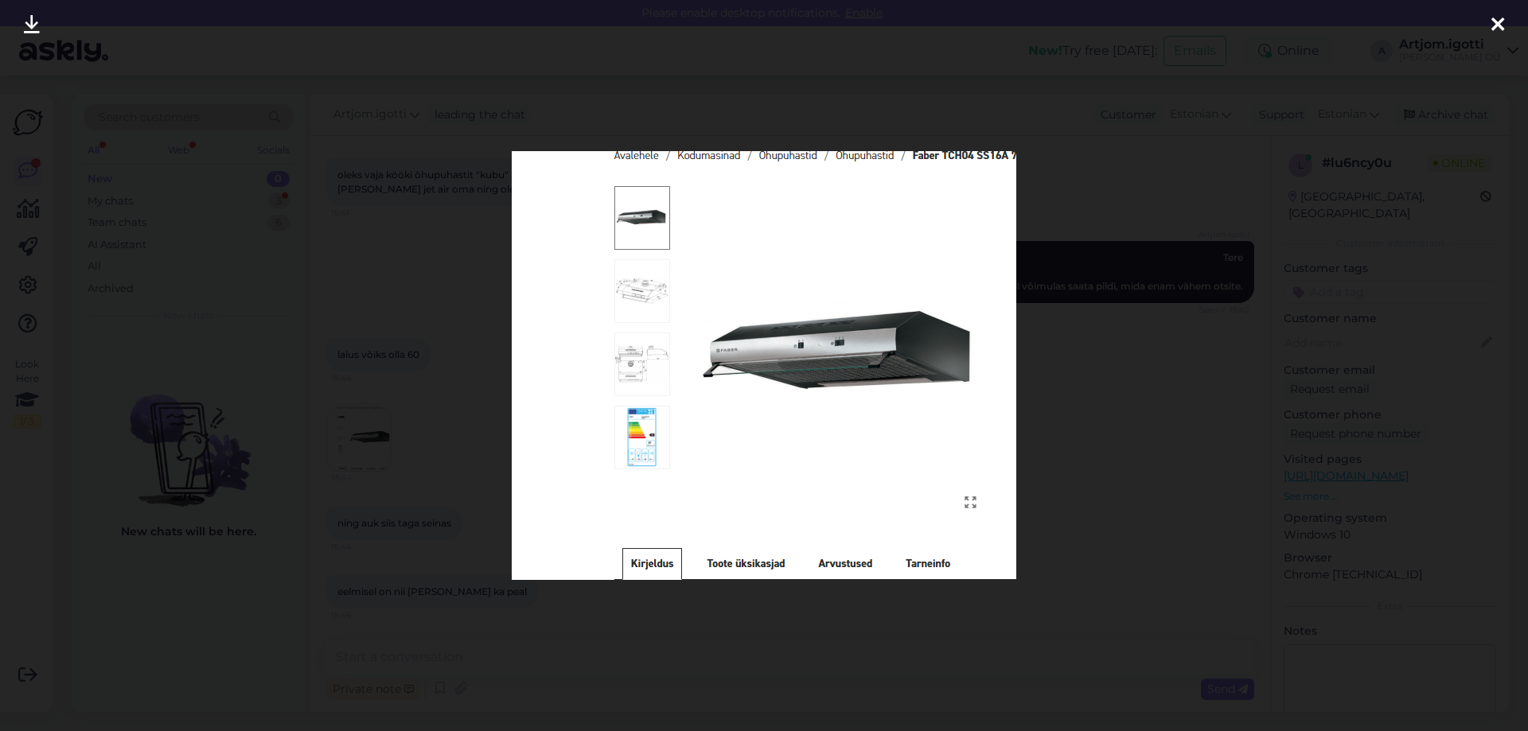
click at [1055, 427] on div at bounding box center [764, 365] width 1528 height 731
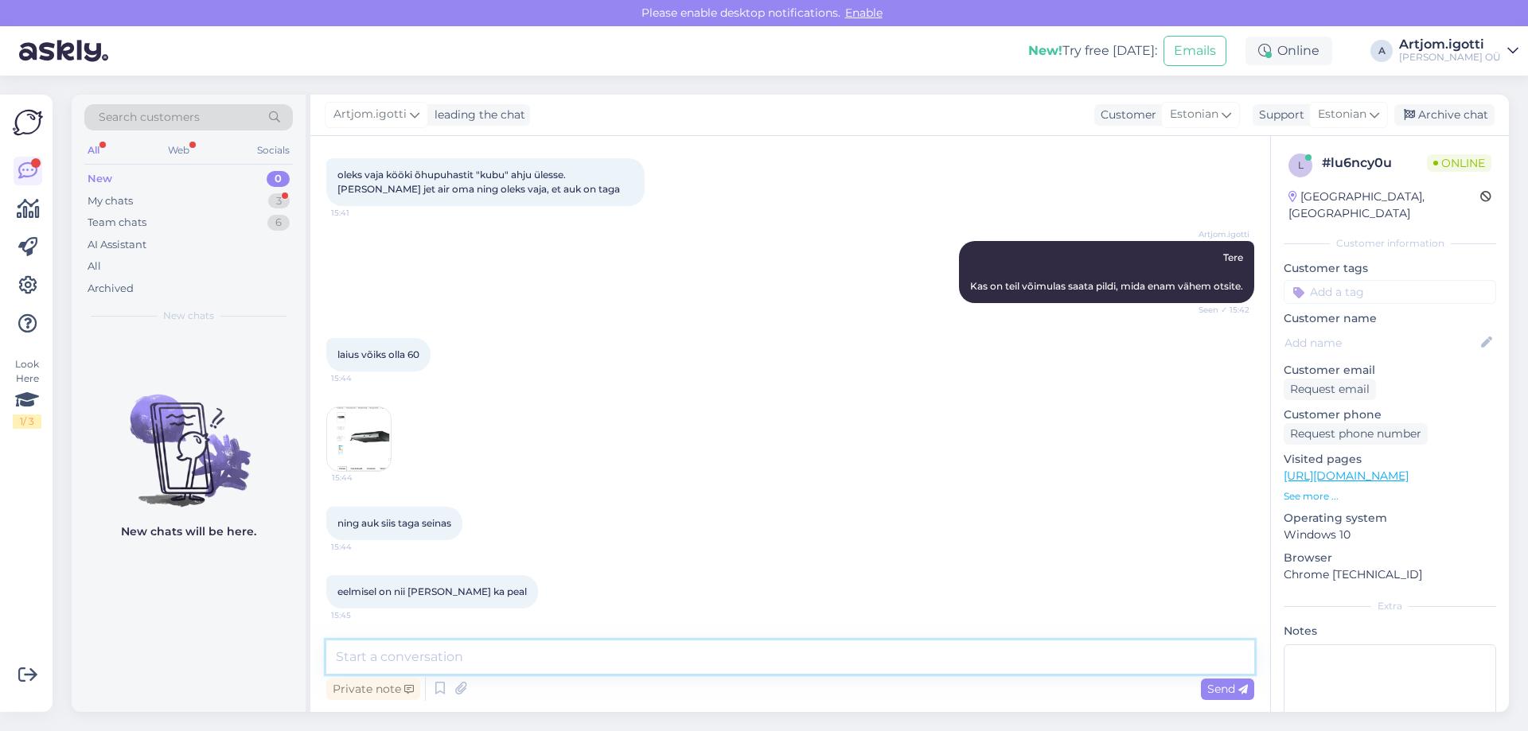
click at [550, 661] on textarea at bounding box center [790, 657] width 928 height 33
click at [480, 664] on textarea at bounding box center [790, 657] width 928 height 33
click at [358, 445] on img at bounding box center [359, 439] width 64 height 64
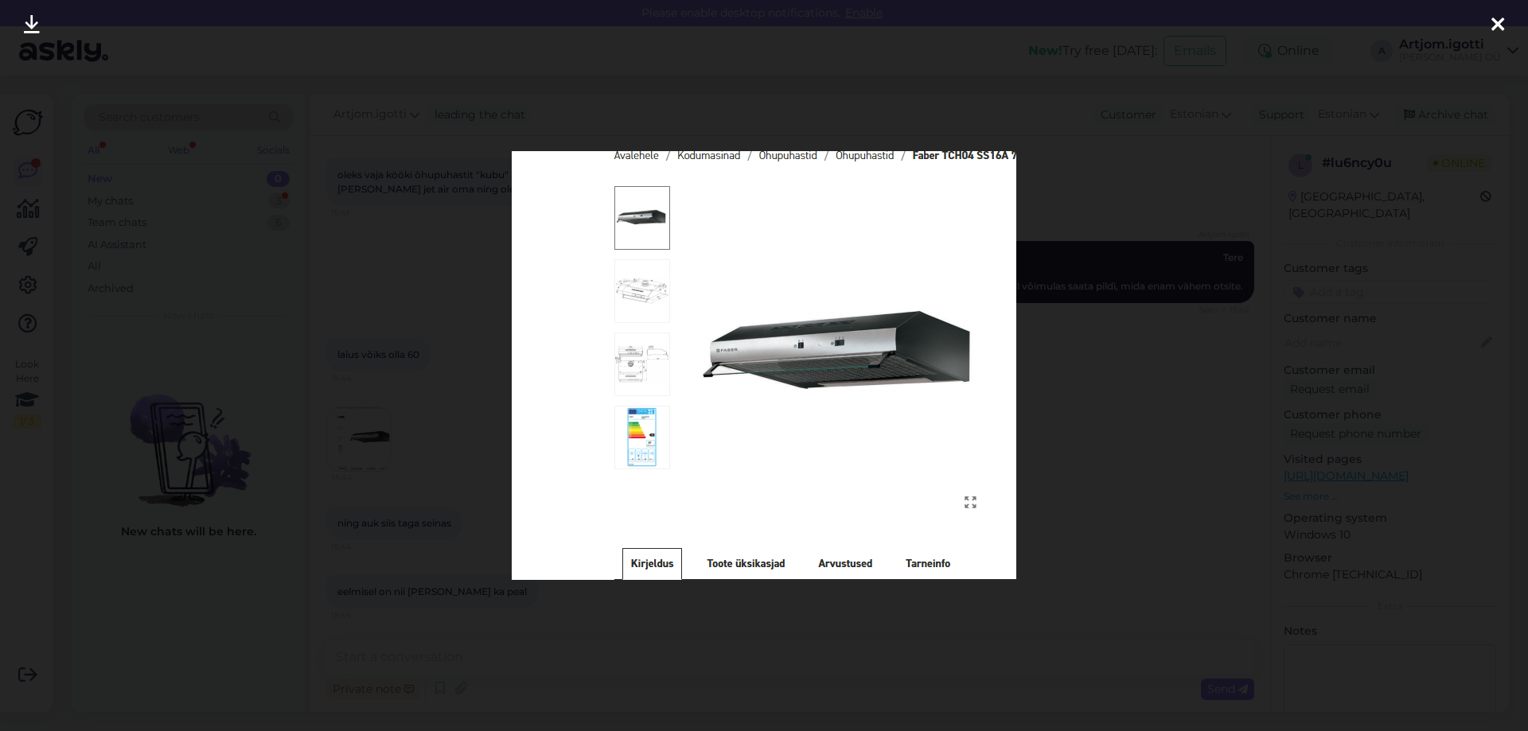
click at [1031, 413] on div at bounding box center [764, 365] width 1528 height 731
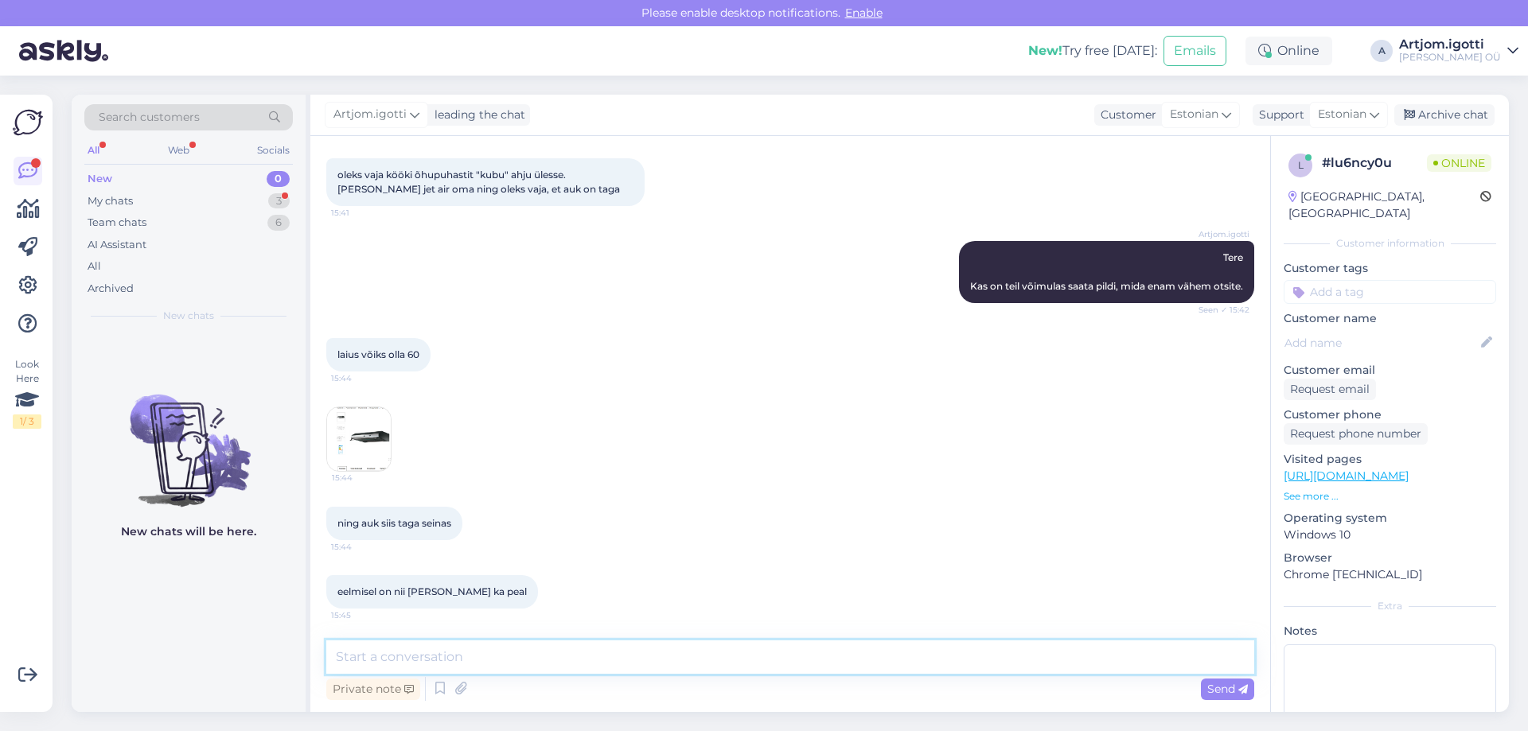
click at [462, 654] on textarea at bounding box center [790, 657] width 928 height 33
type textarea "See [PERSON_NAME] võtab õhku alt poolt ja viib ülesse."
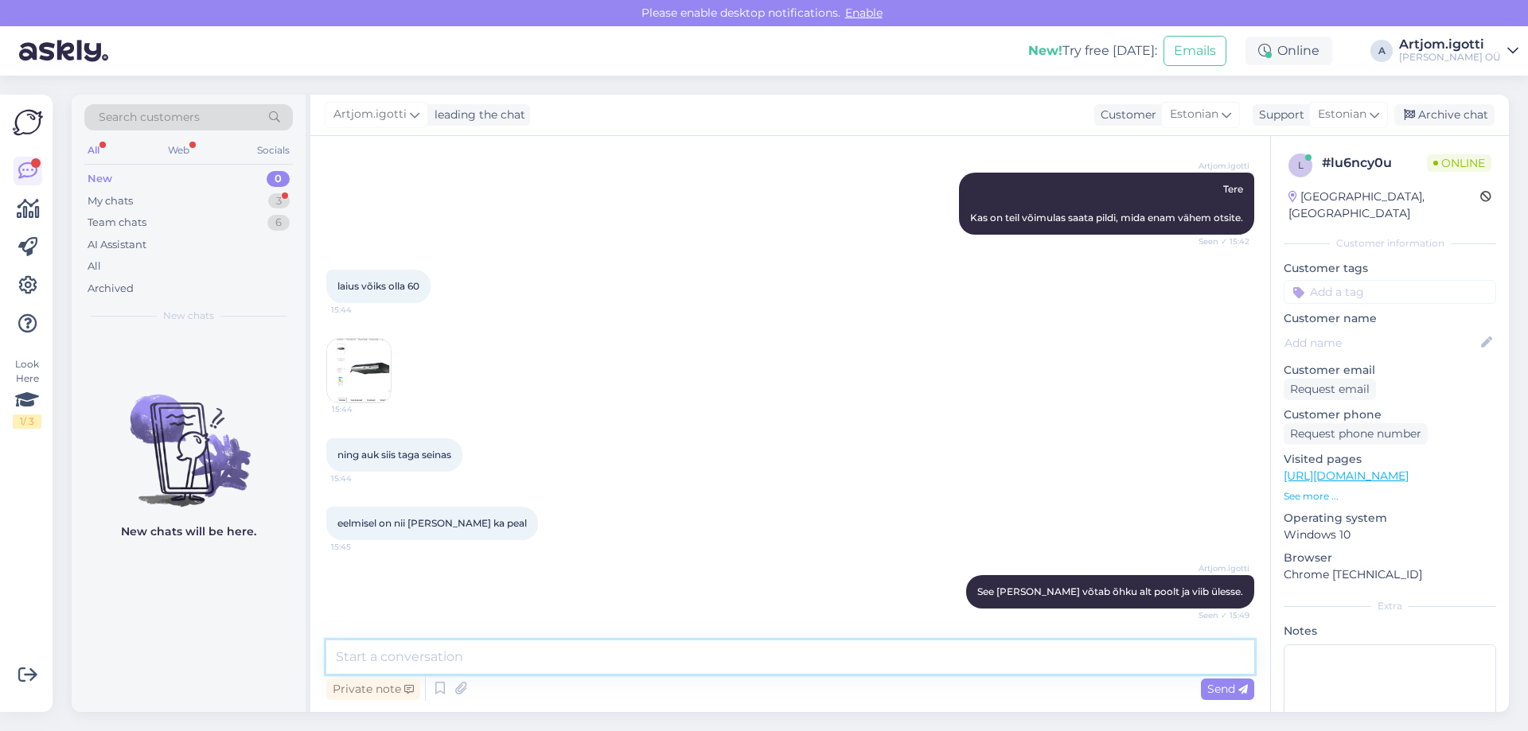
scroll to position [298, 0]
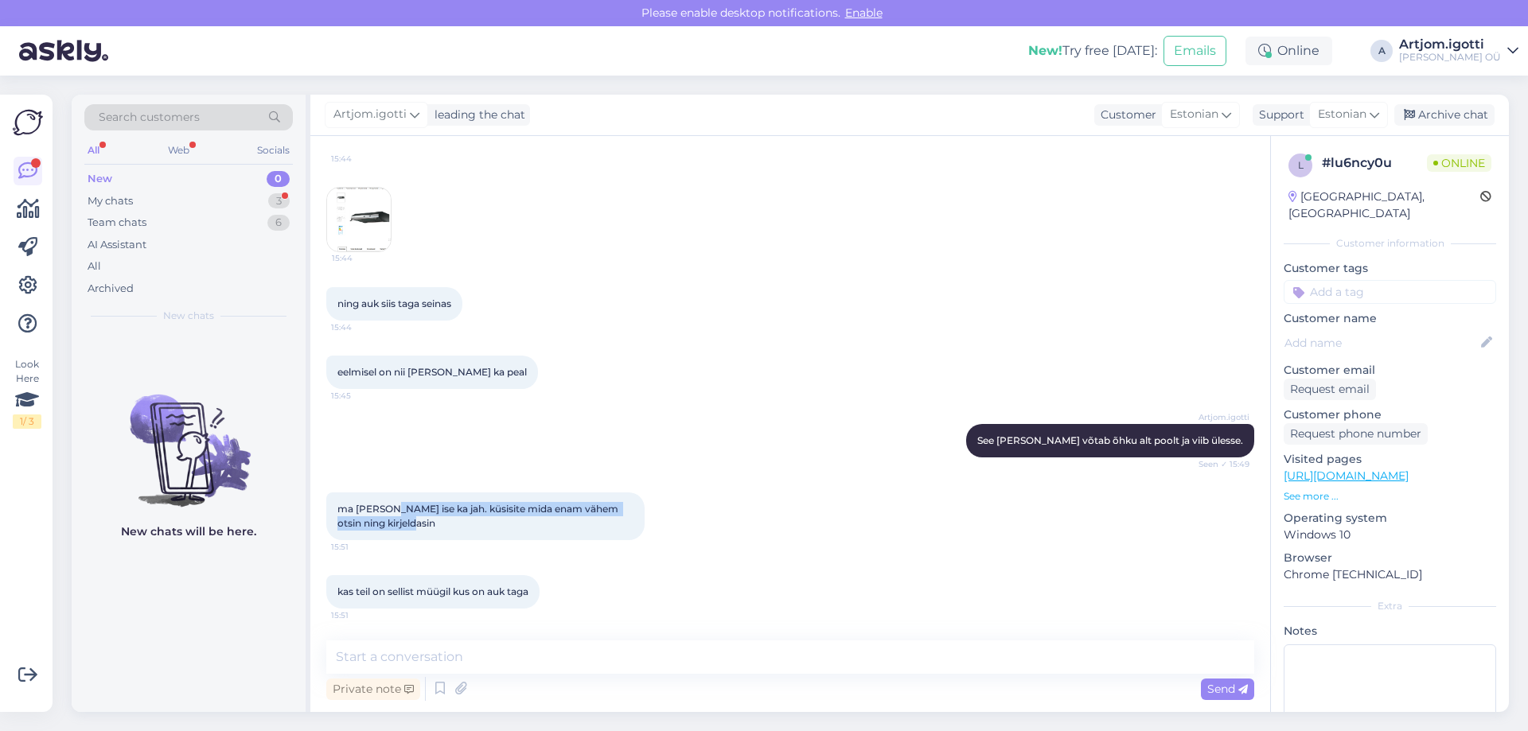
drag, startPoint x: 388, startPoint y: 509, endPoint x: 425, endPoint y: 526, distance: 40.2
click at [425, 526] on div "ma [PERSON_NAME] ise ka jah. küsisite mida enam vähem otsin ning kirjeldasin 15…" at bounding box center [485, 517] width 318 height 48
drag, startPoint x: 349, startPoint y: 592, endPoint x: 540, endPoint y: 593, distance: 190.2
click at [540, 593] on div "kas teil on sellist müügil kus on auk taga 15:51" at bounding box center [432, 591] width 213 height 33
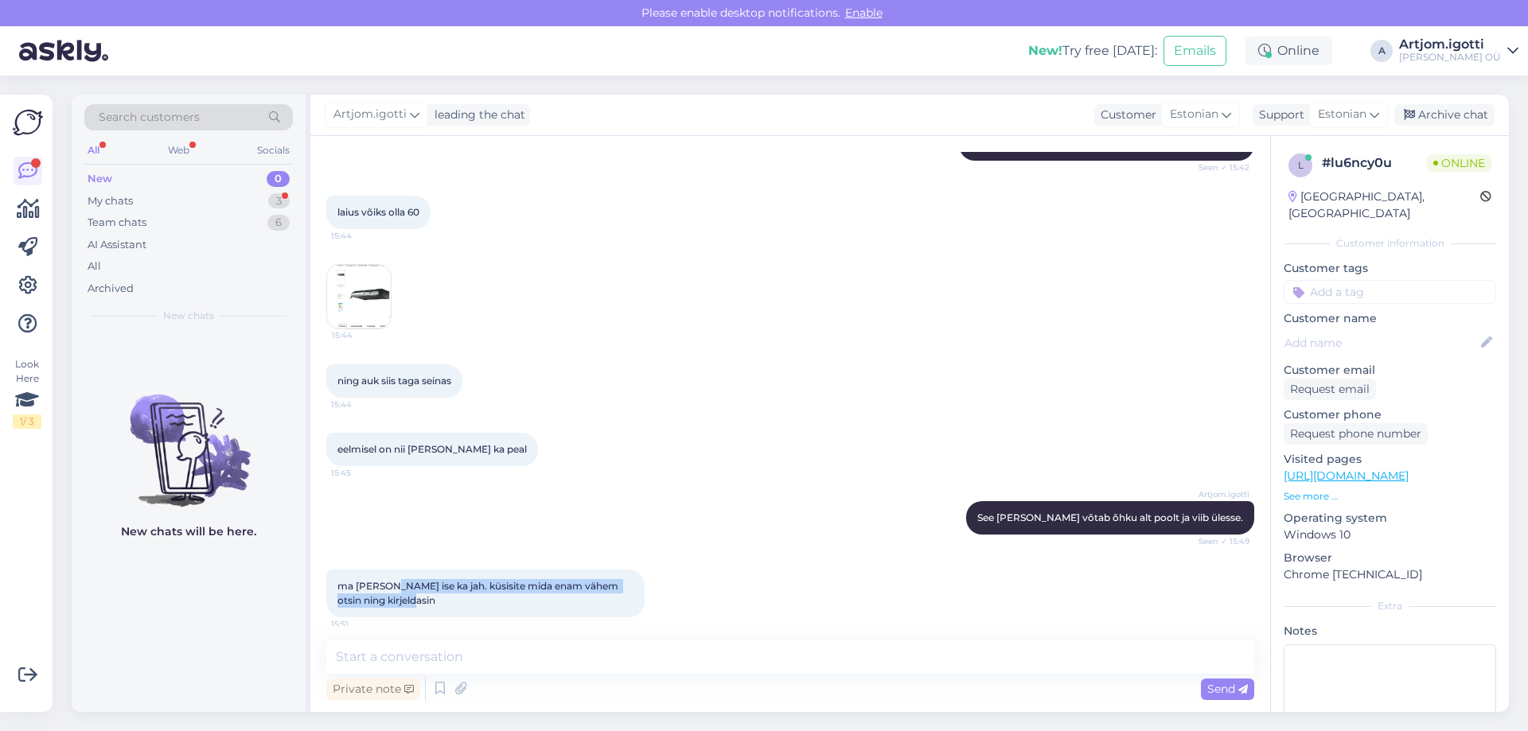
scroll to position [59, 0]
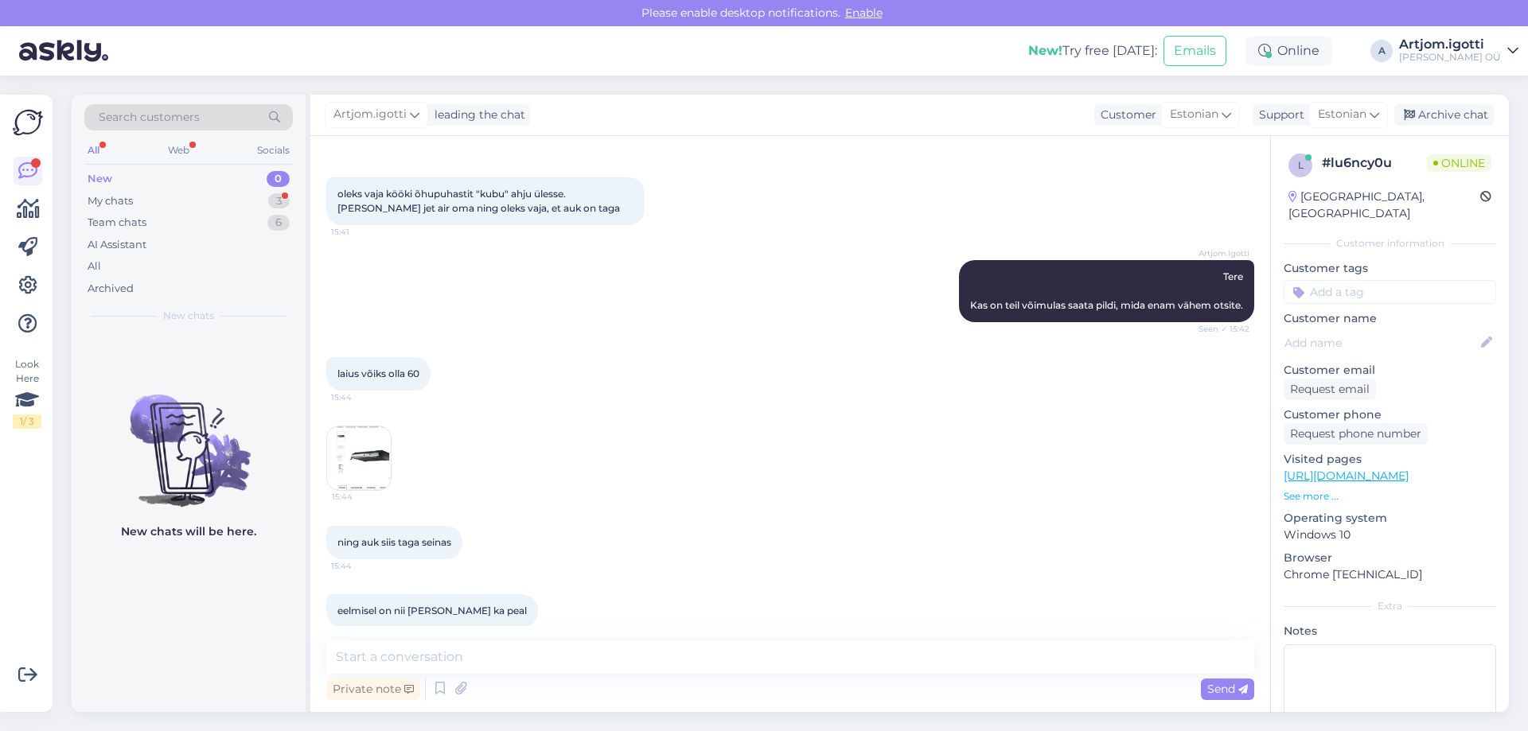
click at [349, 453] on img at bounding box center [359, 459] width 64 height 64
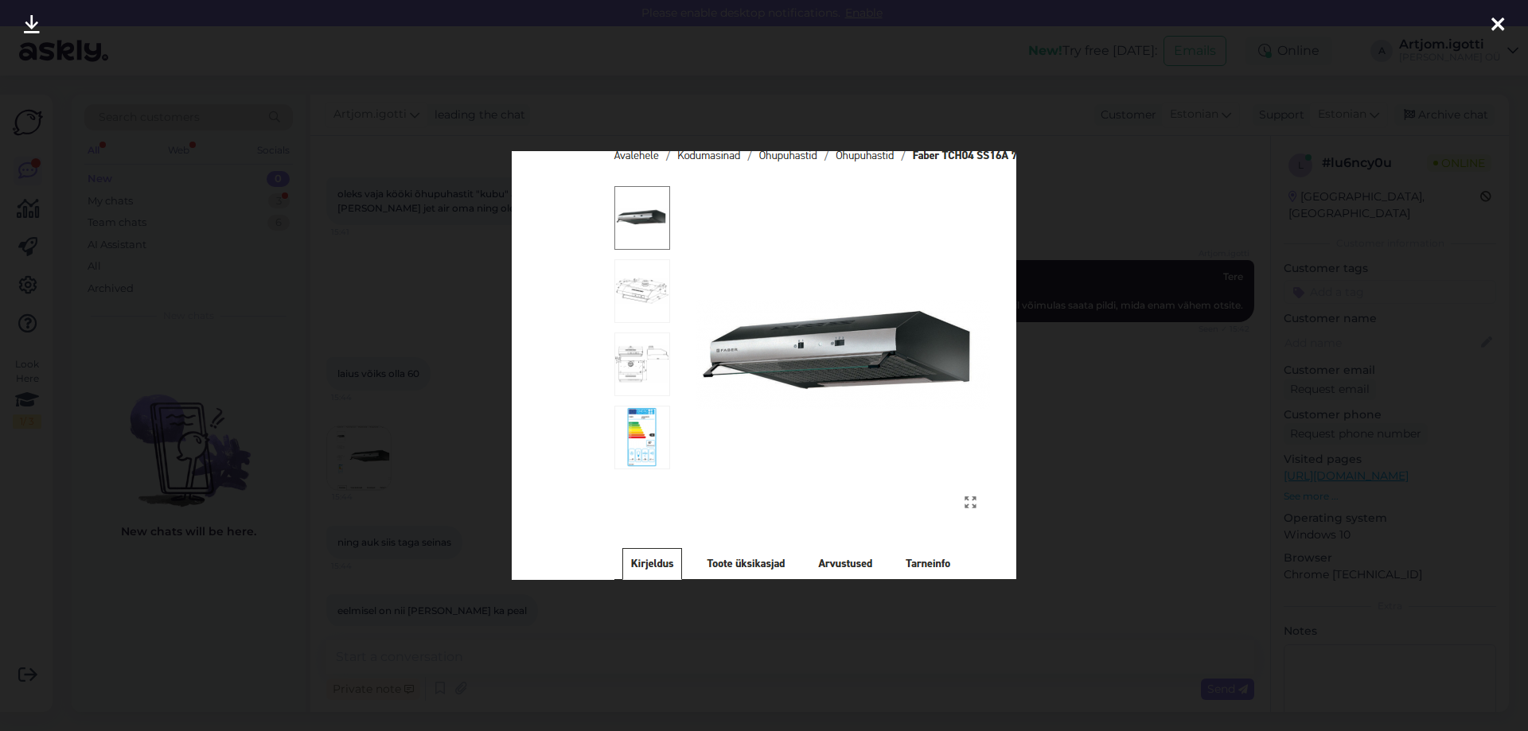
click at [1093, 456] on div at bounding box center [764, 365] width 1528 height 731
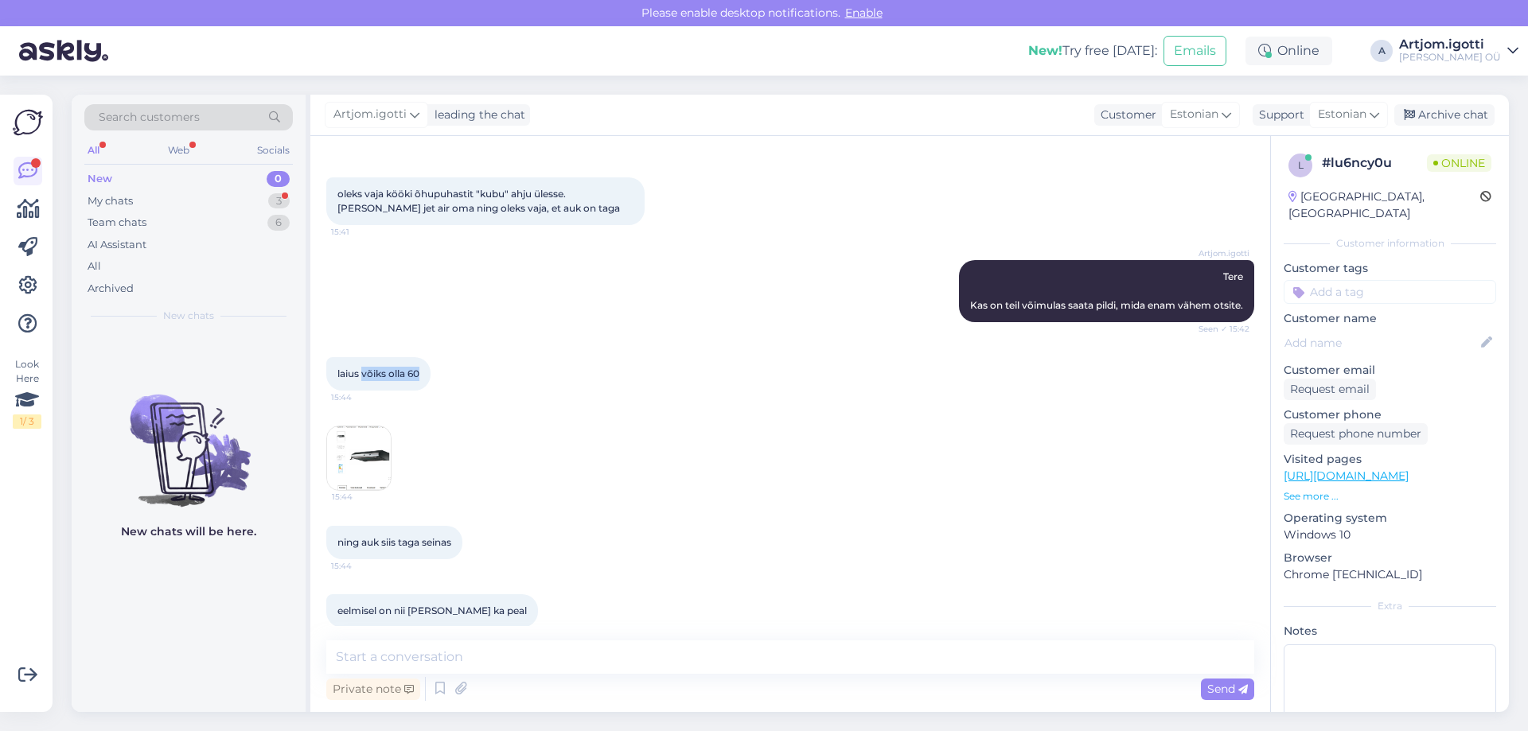
drag, startPoint x: 361, startPoint y: 371, endPoint x: 424, endPoint y: 372, distance: 62.9
click at [424, 372] on div "laius võiks olla 60 15:44" at bounding box center [378, 373] width 104 height 33
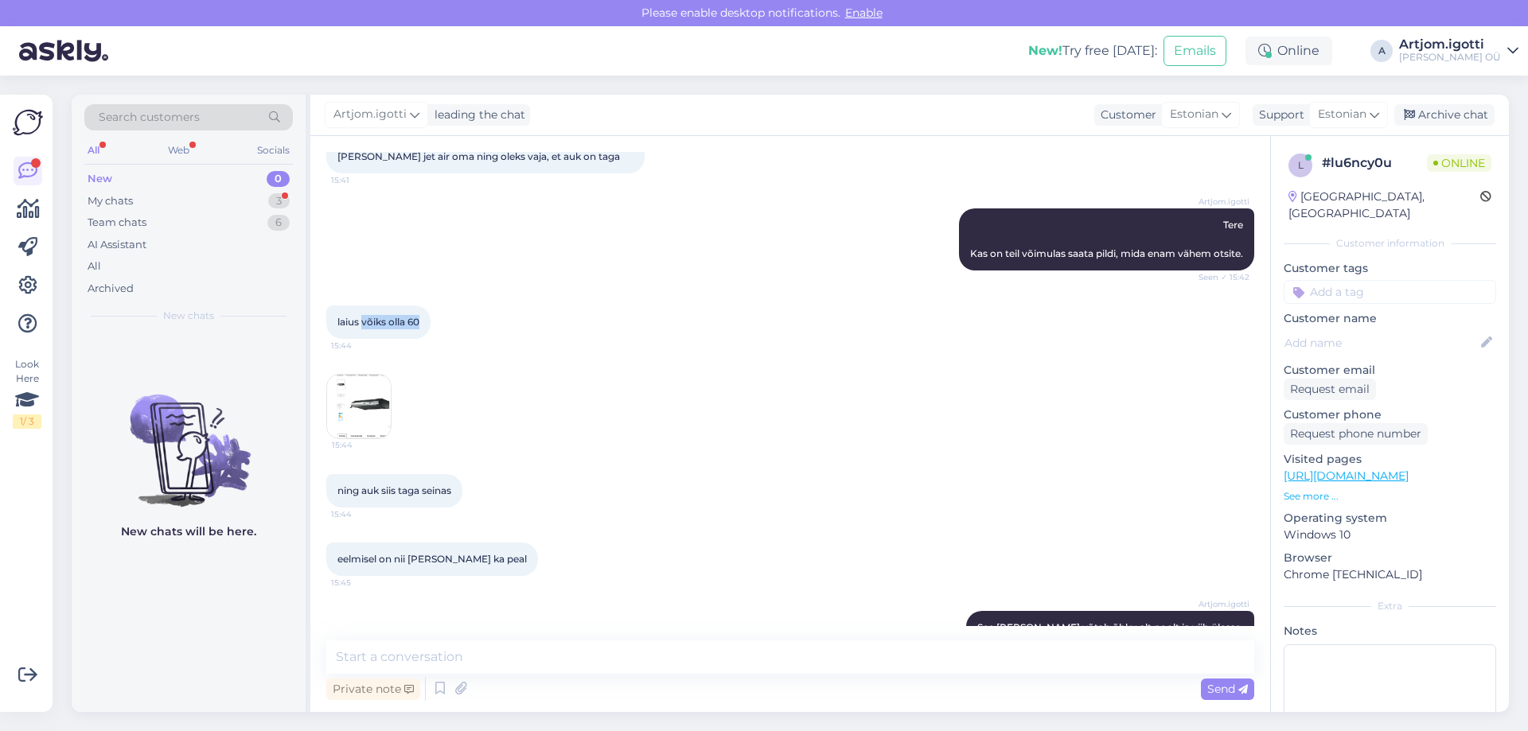
scroll to position [138, 0]
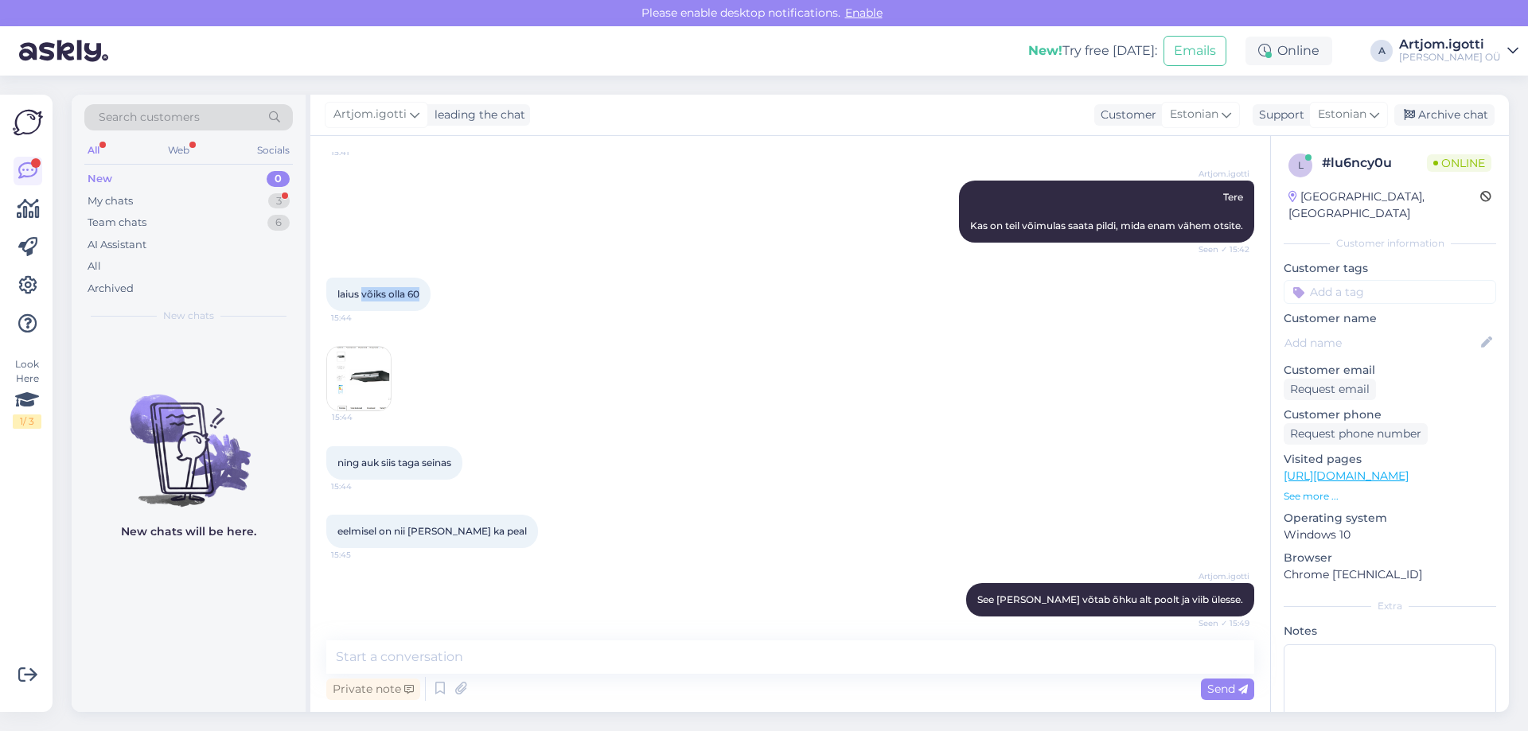
drag, startPoint x: 385, startPoint y: 466, endPoint x: 509, endPoint y: 454, distance: 124.6
click at [509, 454] on div "ning auk siis taga seinas 15:44" at bounding box center [790, 463] width 928 height 68
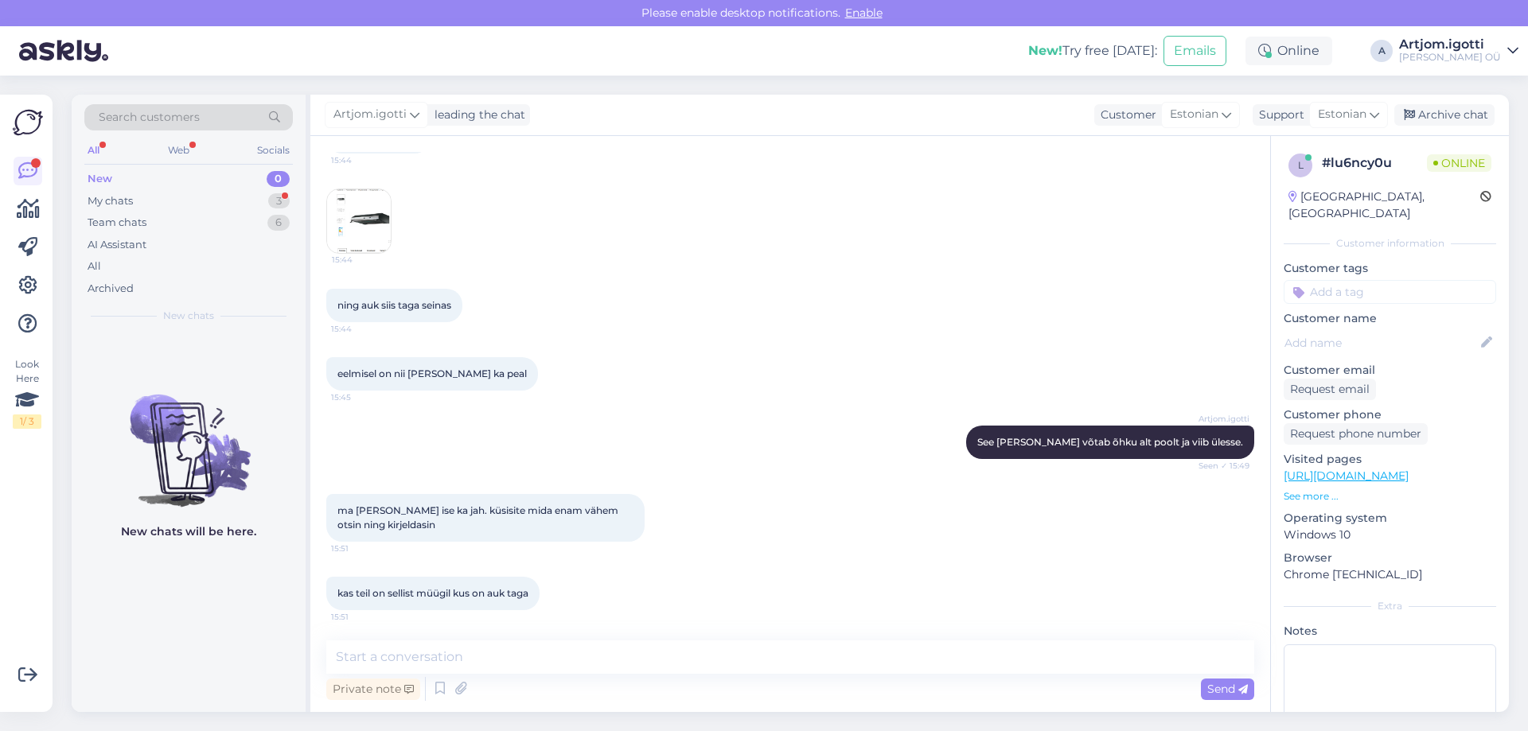
scroll to position [298, 0]
click at [445, 653] on textarea at bounding box center [790, 657] width 928 height 33
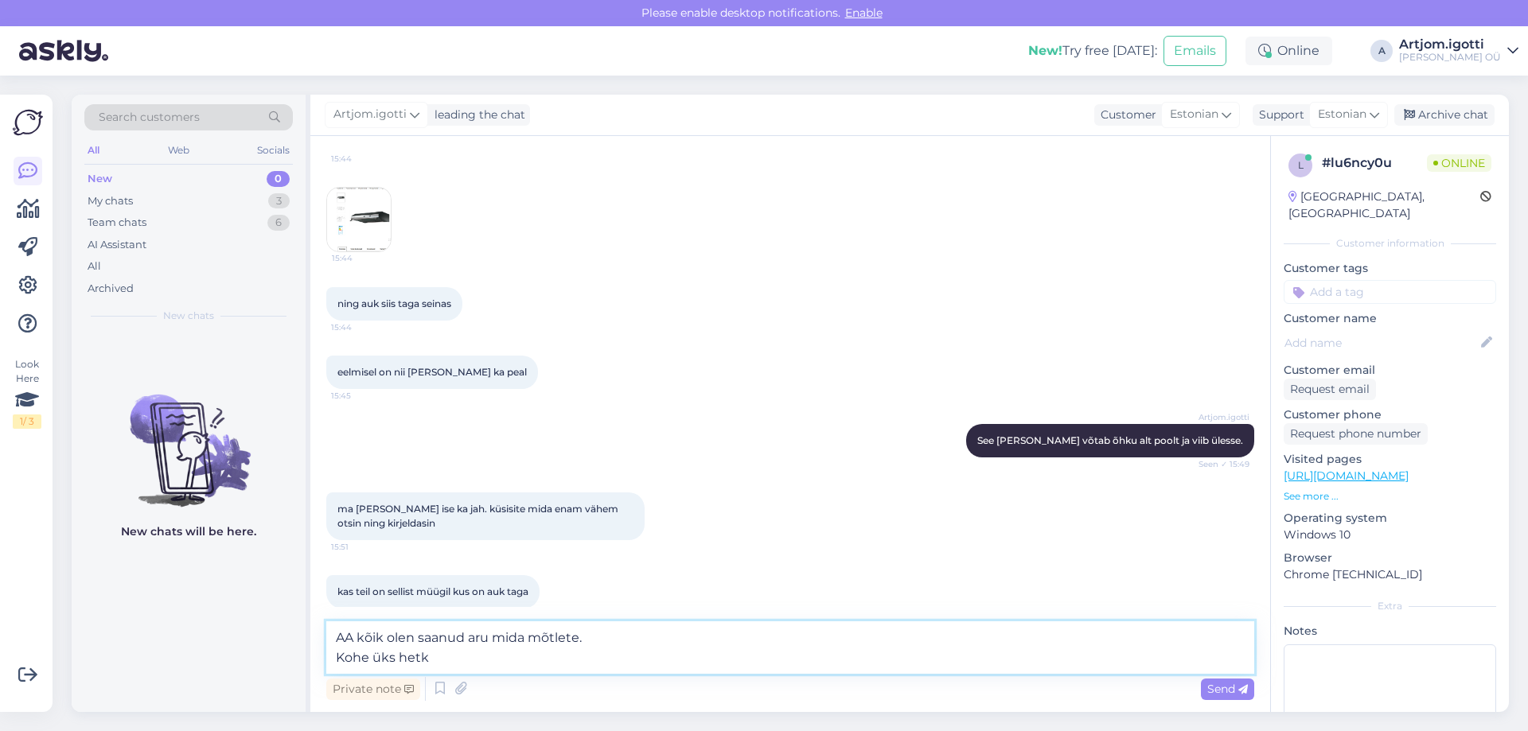
type textarea "AA kõik olen saanud aru mida mõtlete. Kohe üks hetk"
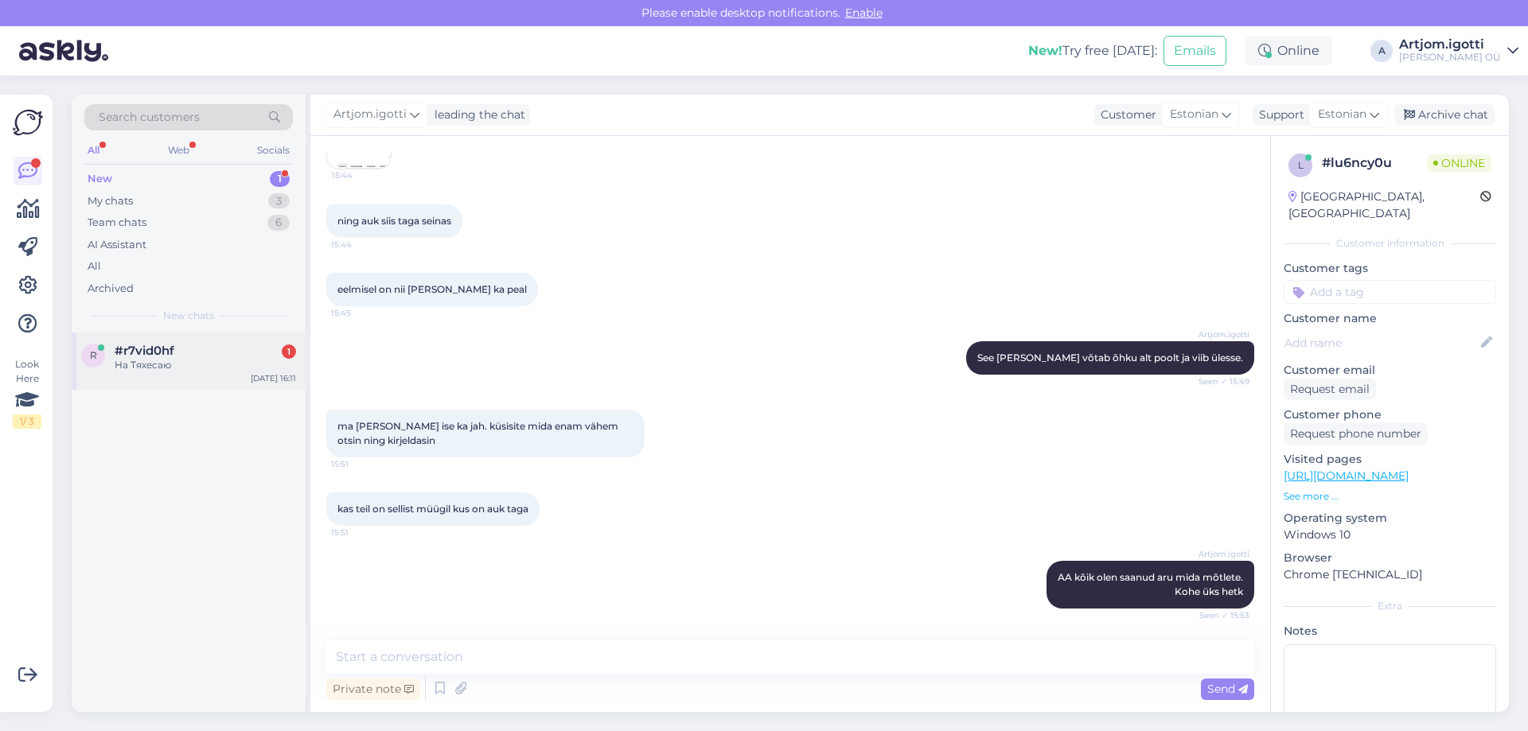
click at [195, 374] on div "r #r7vid0hf 1 На Тяхесаю [DATE] 16:11" at bounding box center [189, 361] width 234 height 57
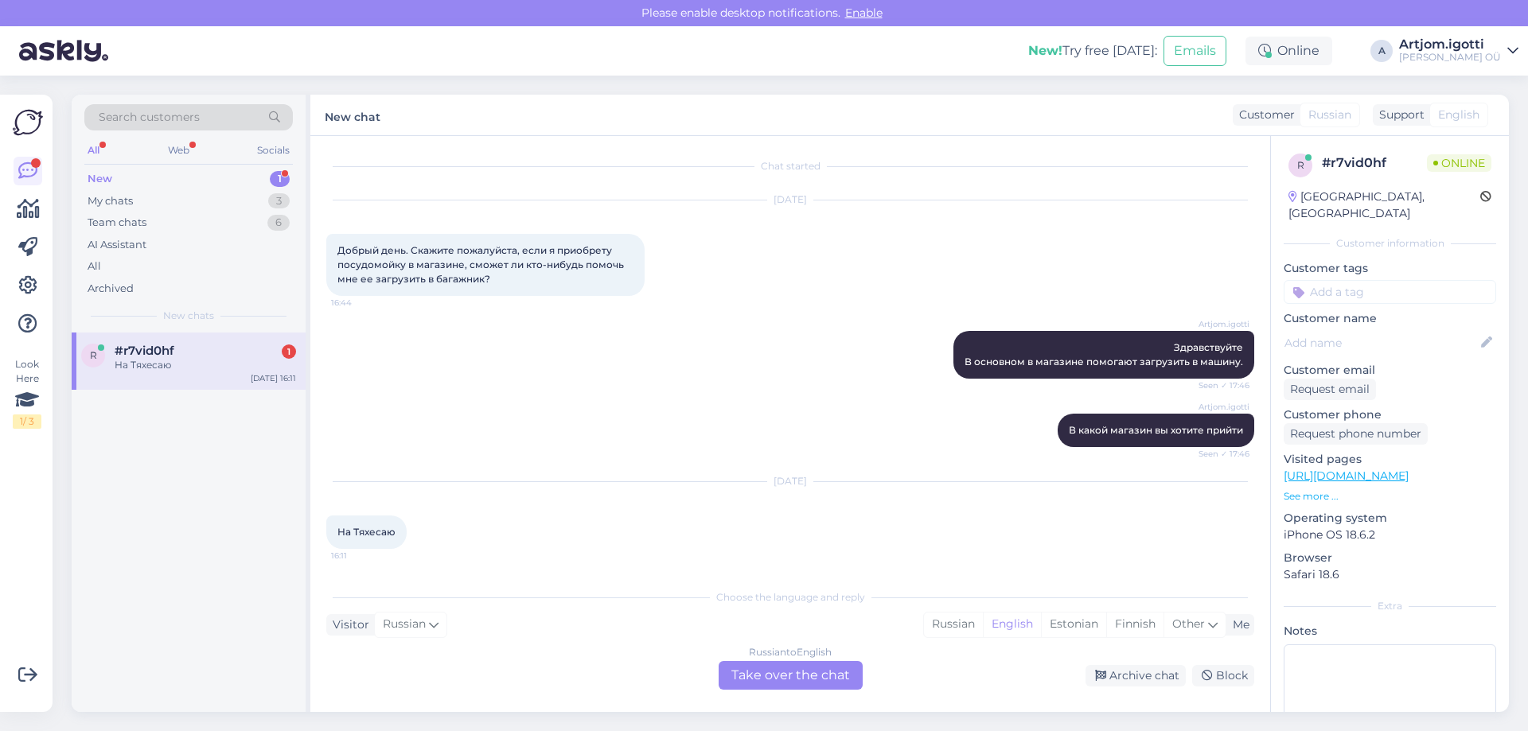
scroll to position [2, 0]
click at [193, 197] on div "My chats 3" at bounding box center [188, 201] width 209 height 22
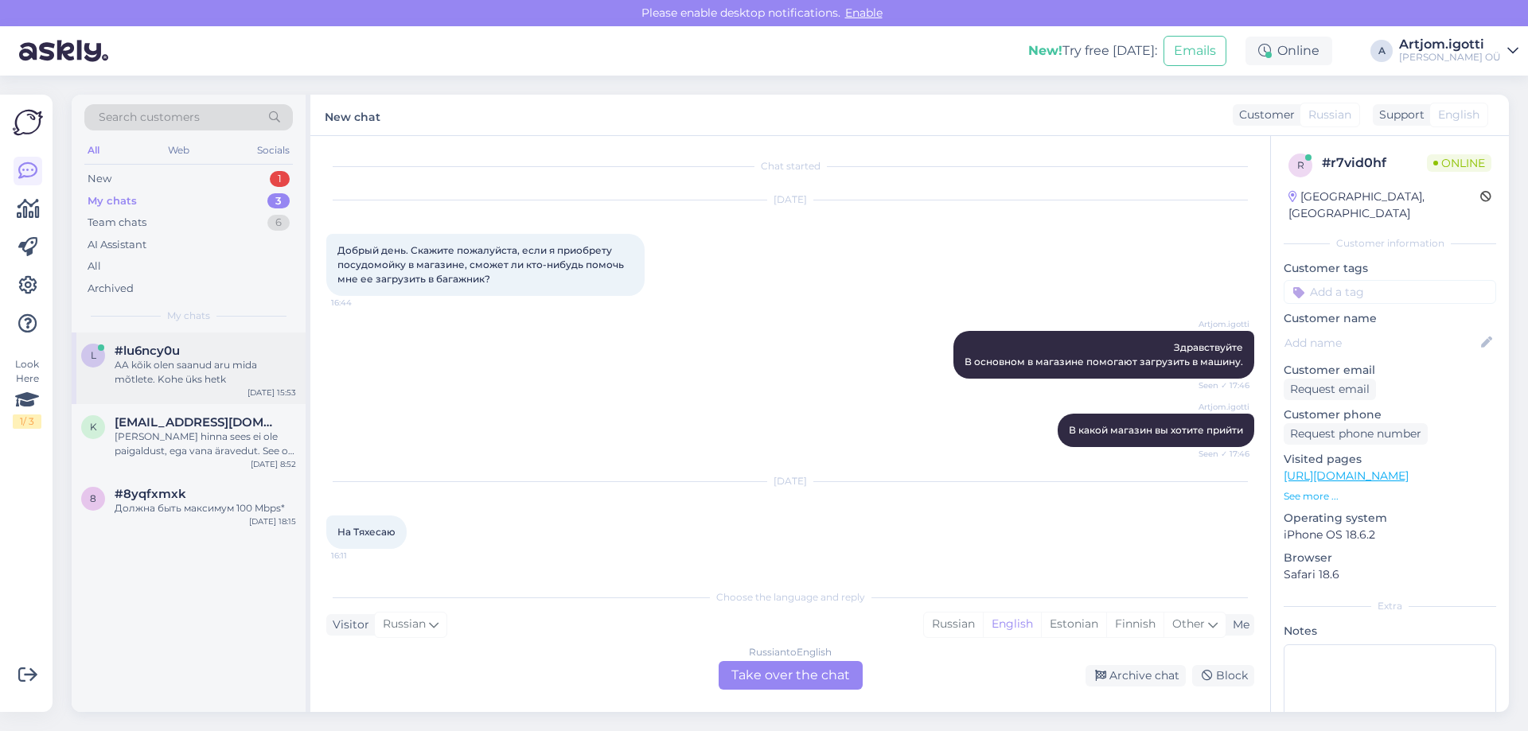
click at [176, 375] on div "AA kõik olen saanud aru mida mõtlete. Kohe üks hetk" at bounding box center [205, 372] width 181 height 29
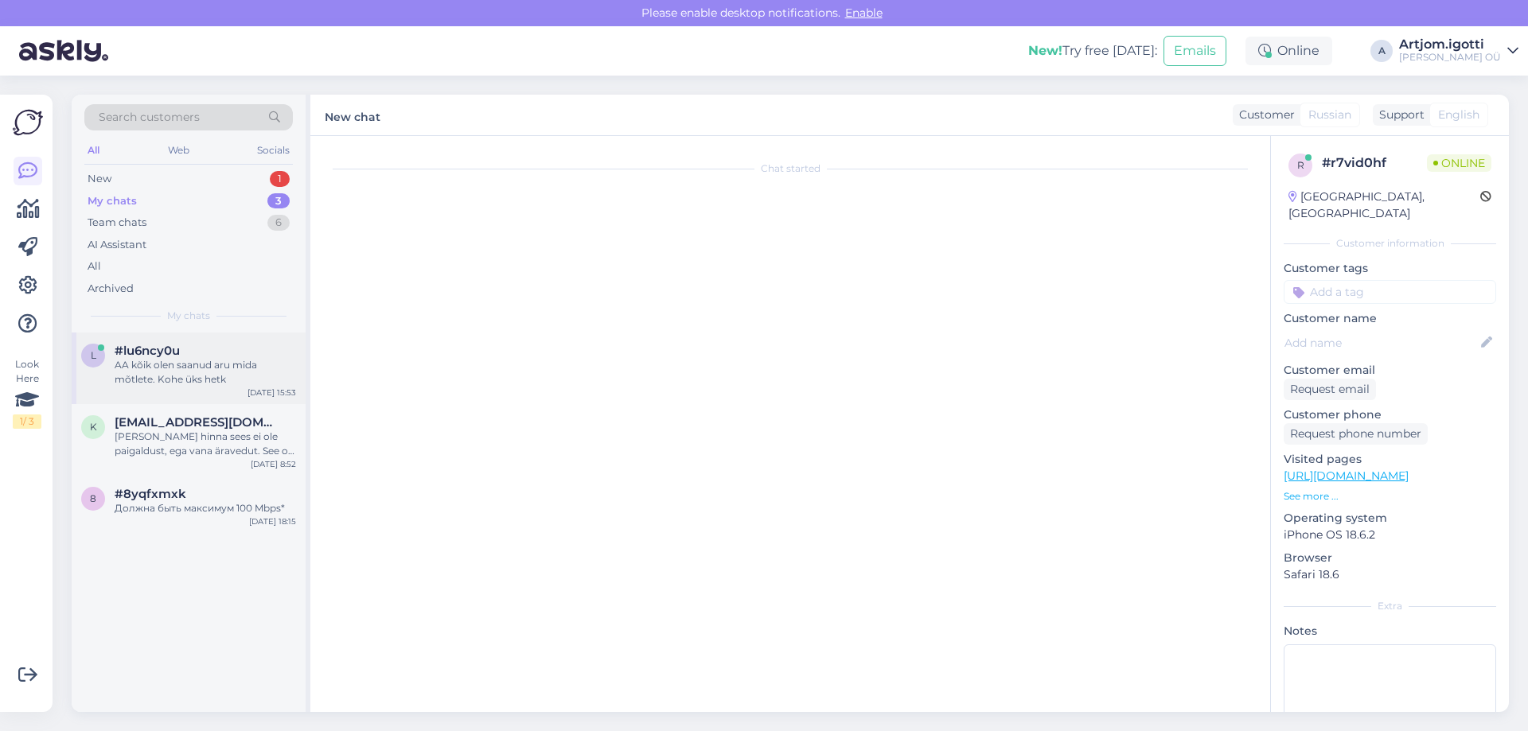
scroll to position [380, 0]
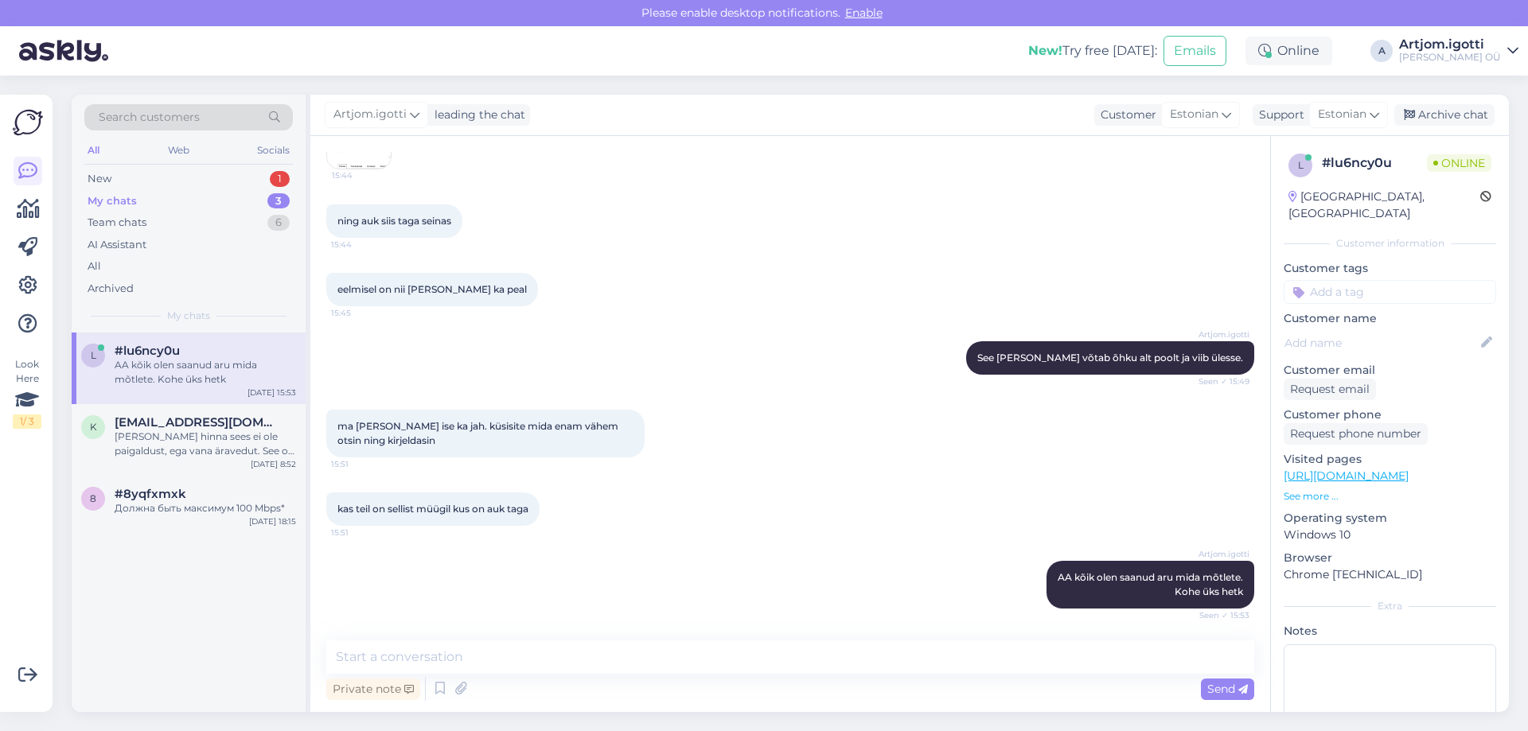
click at [149, 365] on div "AA kõik olen saanud aru mida mõtlete. Kohe üks hetk" at bounding box center [205, 372] width 181 height 29
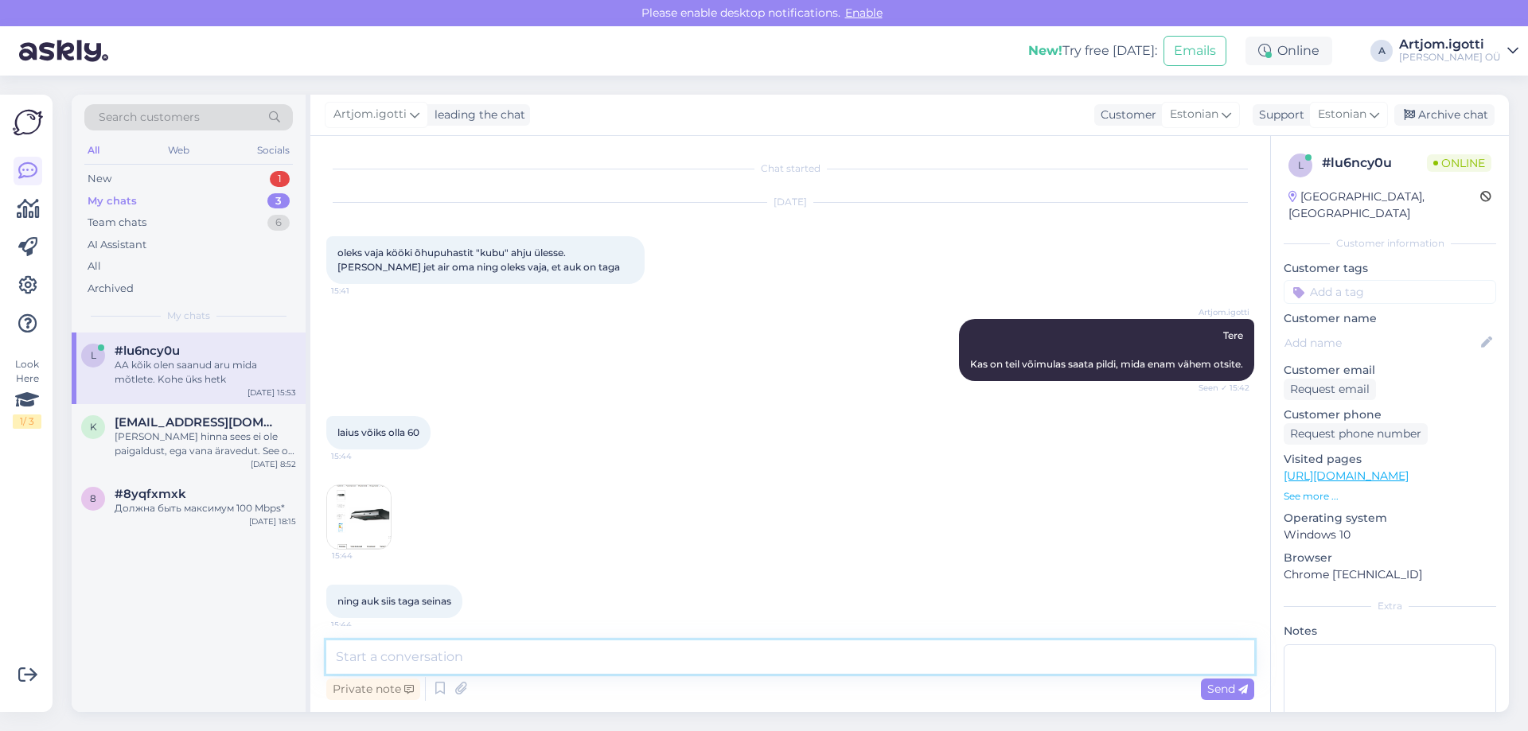
click at [507, 669] on textarea at bounding box center [790, 657] width 928 height 33
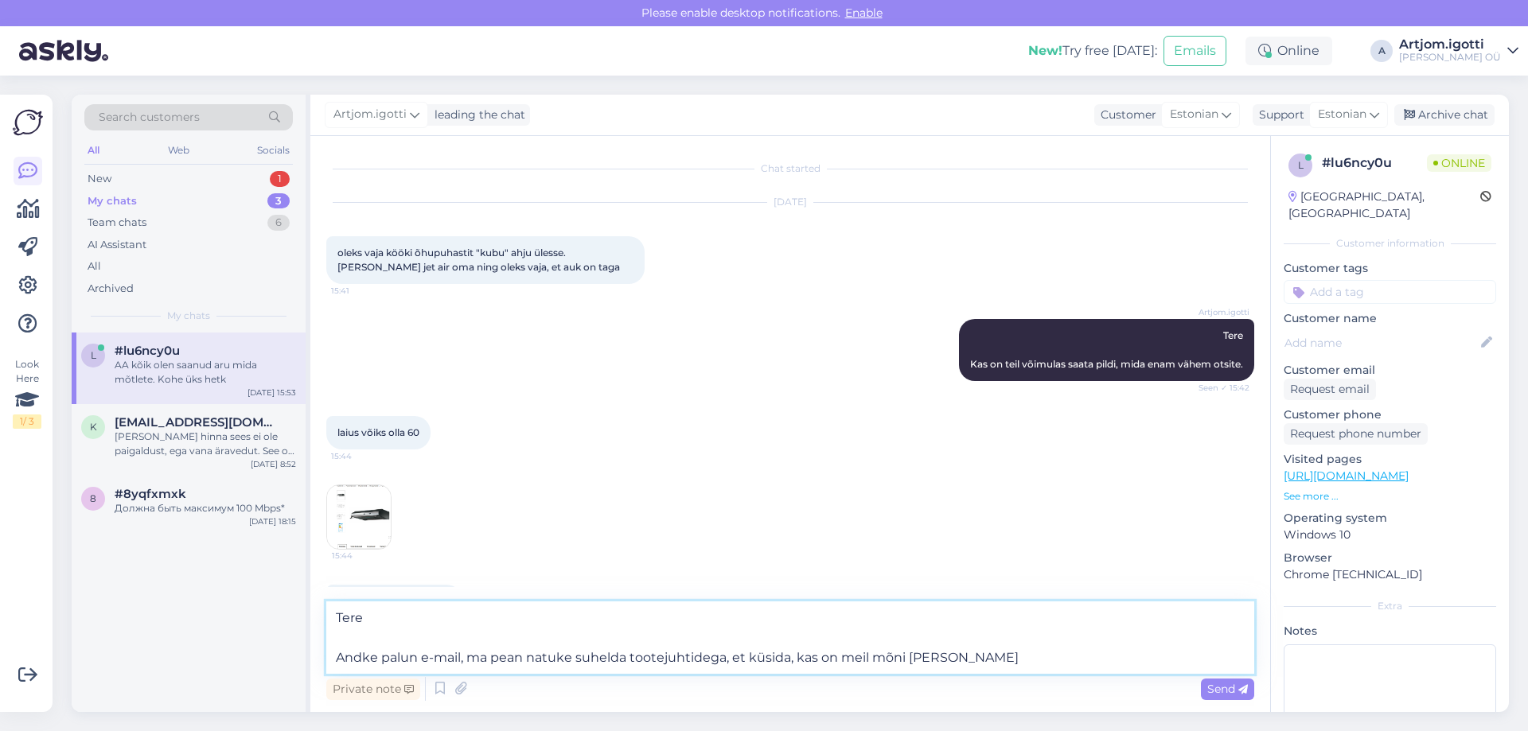
type textarea "Tere Andke palun e-mail, ma pean natuke suhelda tootejuhtidega, et küsida, kas …"
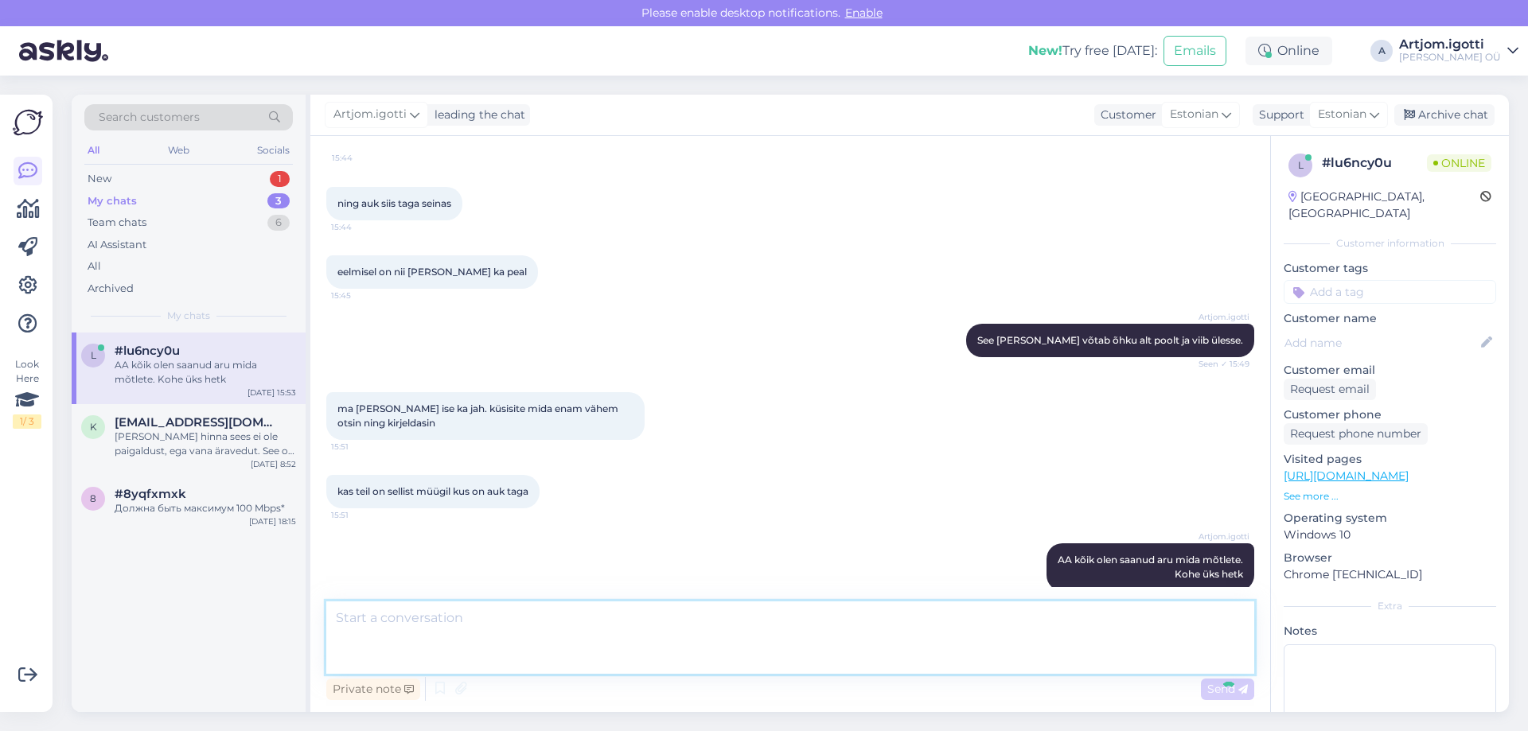
scroll to position [492, 0]
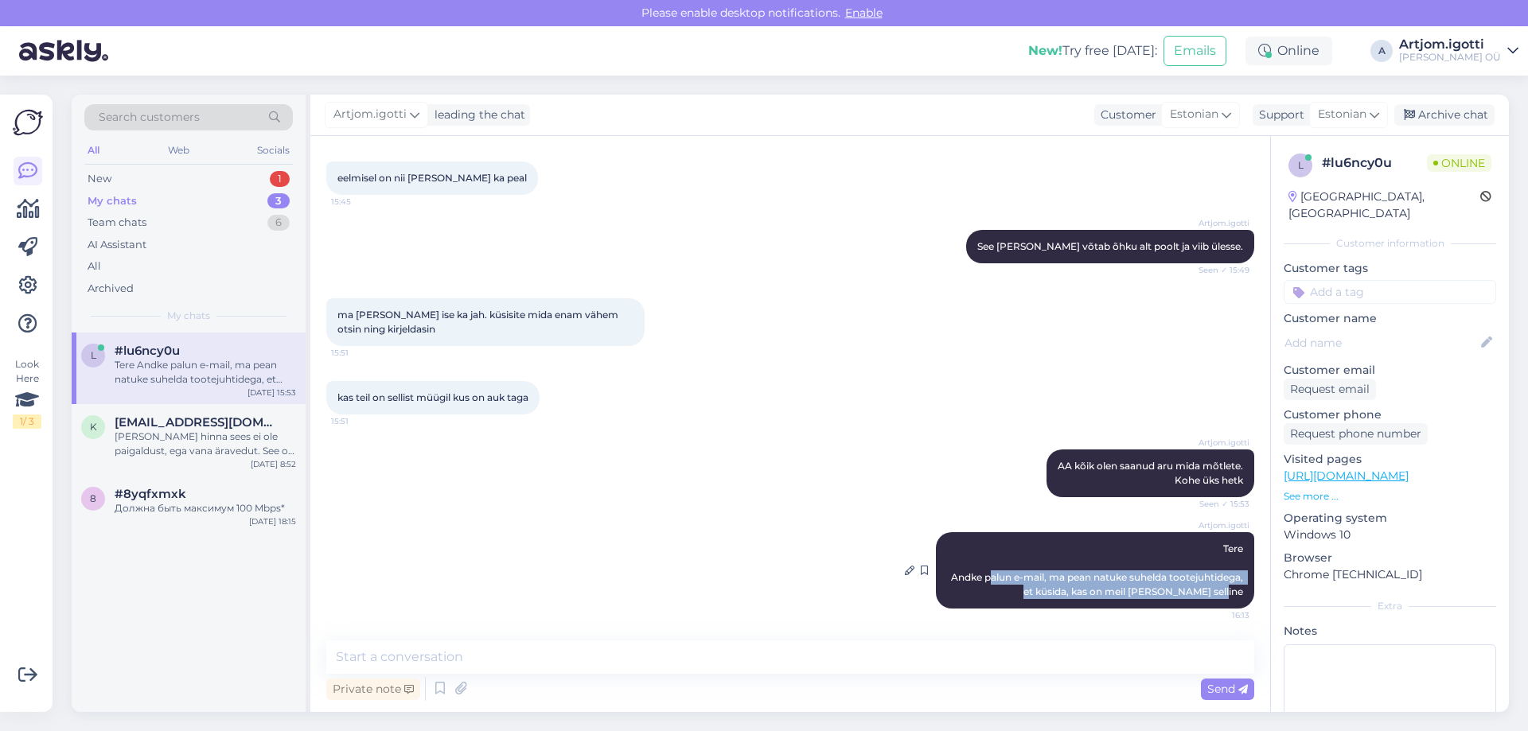
drag, startPoint x: 1055, startPoint y: 580, endPoint x: 1234, endPoint y: 596, distance: 179.0
click at [1234, 596] on div "Artjom.igotti Tere Andke palun e-mail, ma pean natuke suhelda tootejuhtidega, e…" at bounding box center [1095, 570] width 318 height 76
click at [181, 177] on div "New 1" at bounding box center [188, 179] width 209 height 22
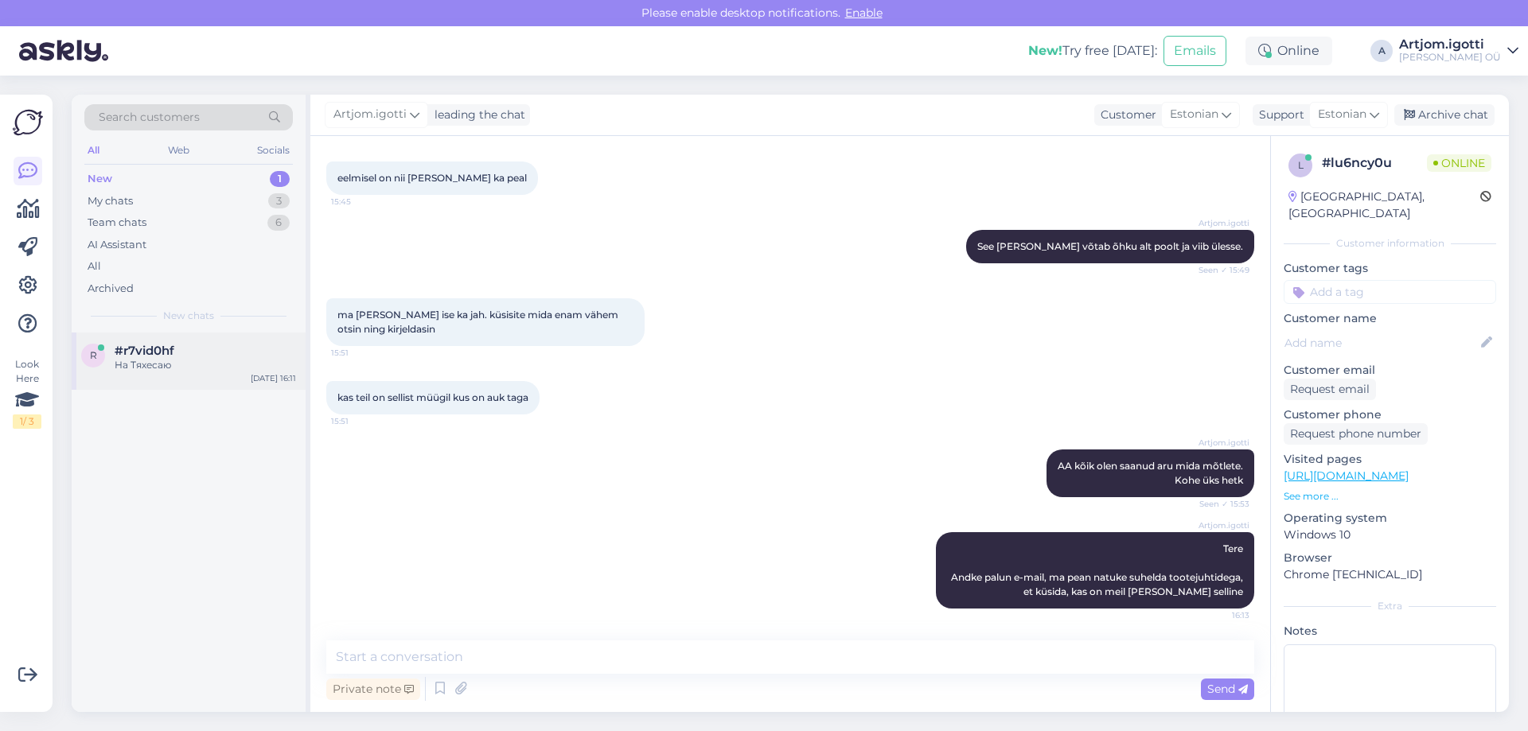
click at [210, 350] on div "#r7vid0hf" at bounding box center [205, 351] width 181 height 14
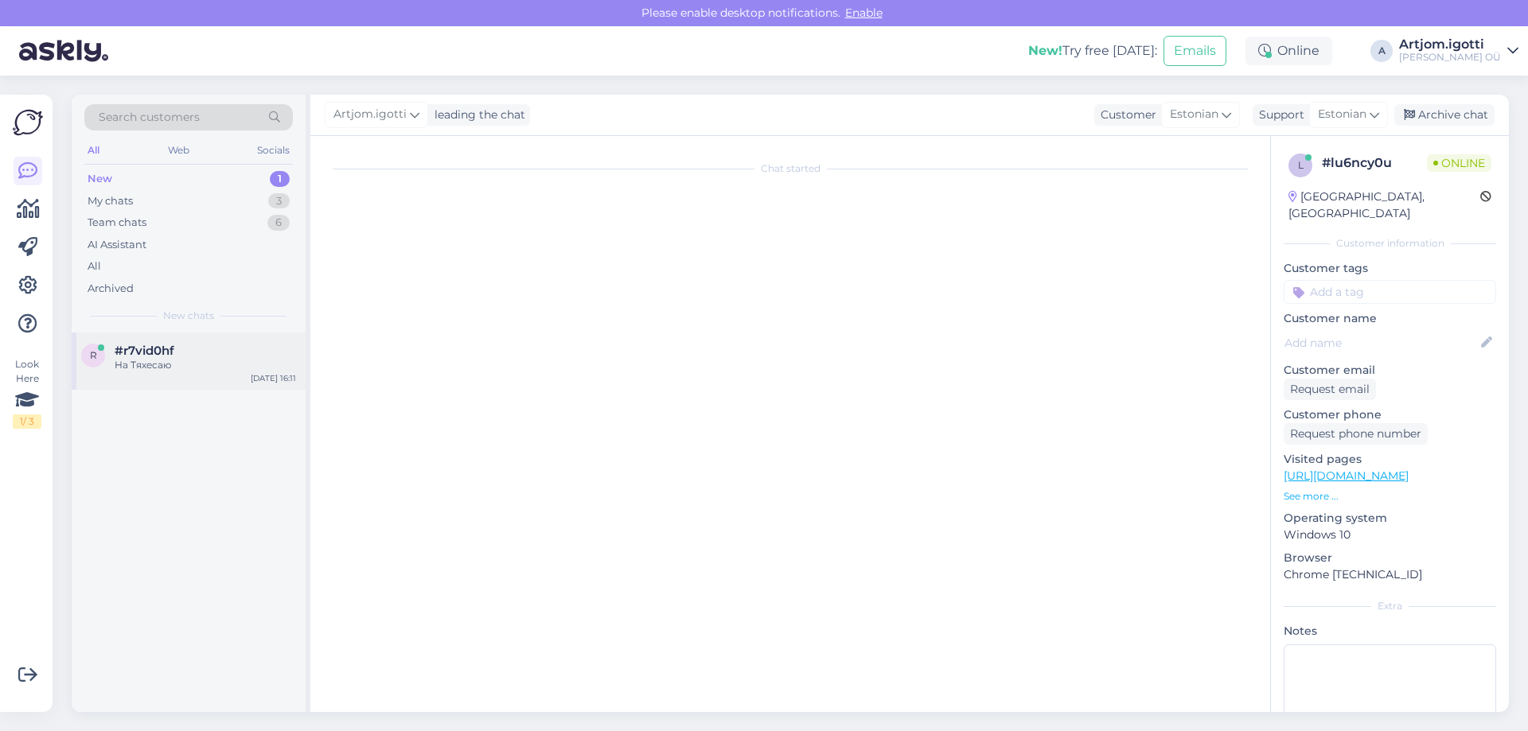
scroll to position [2, 0]
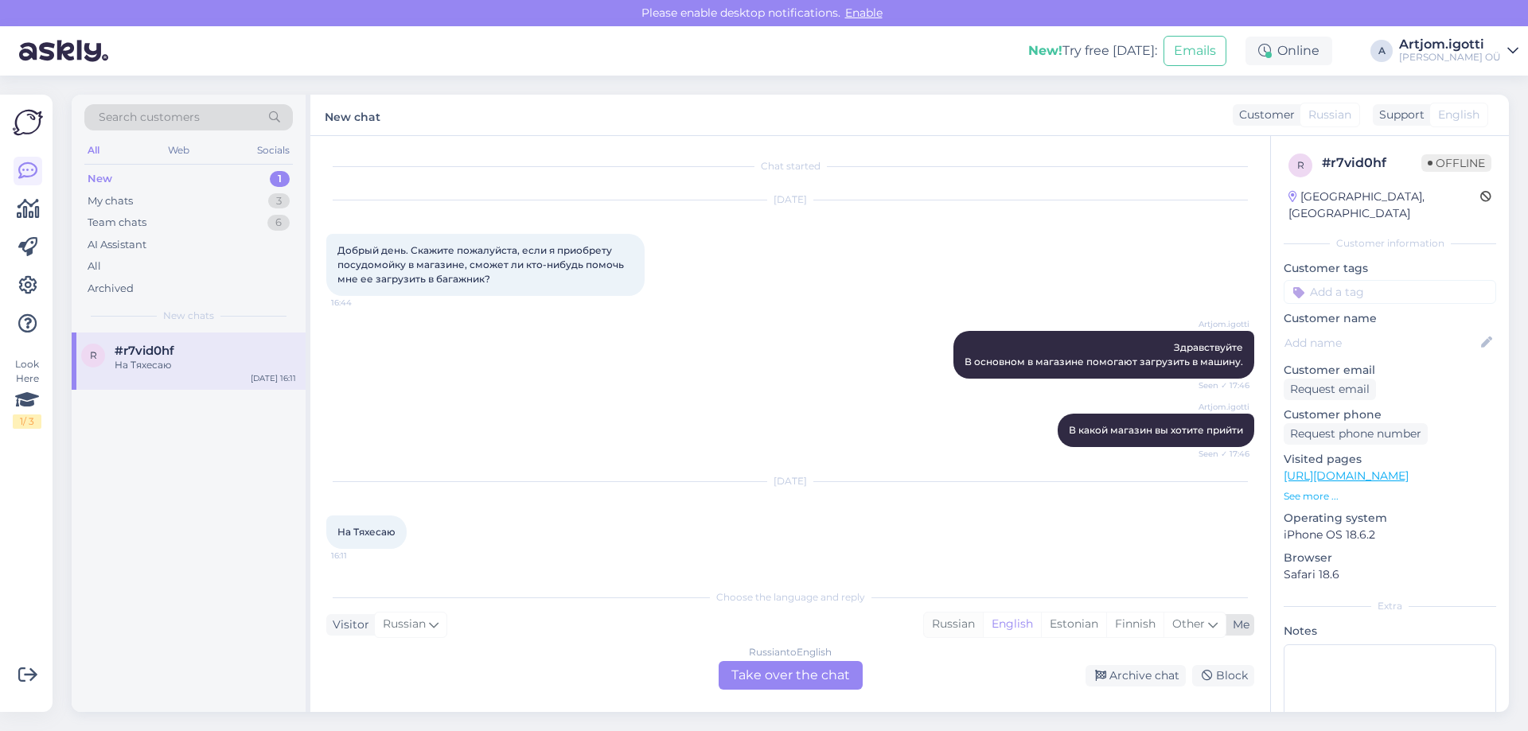
click at [934, 621] on div "Russian" at bounding box center [953, 625] width 59 height 24
drag, startPoint x: 802, startPoint y: 668, endPoint x: 785, endPoint y: 666, distance: 16.8
click at [800, 668] on div "Russian to Russian Take over the chat" at bounding box center [791, 675] width 144 height 29
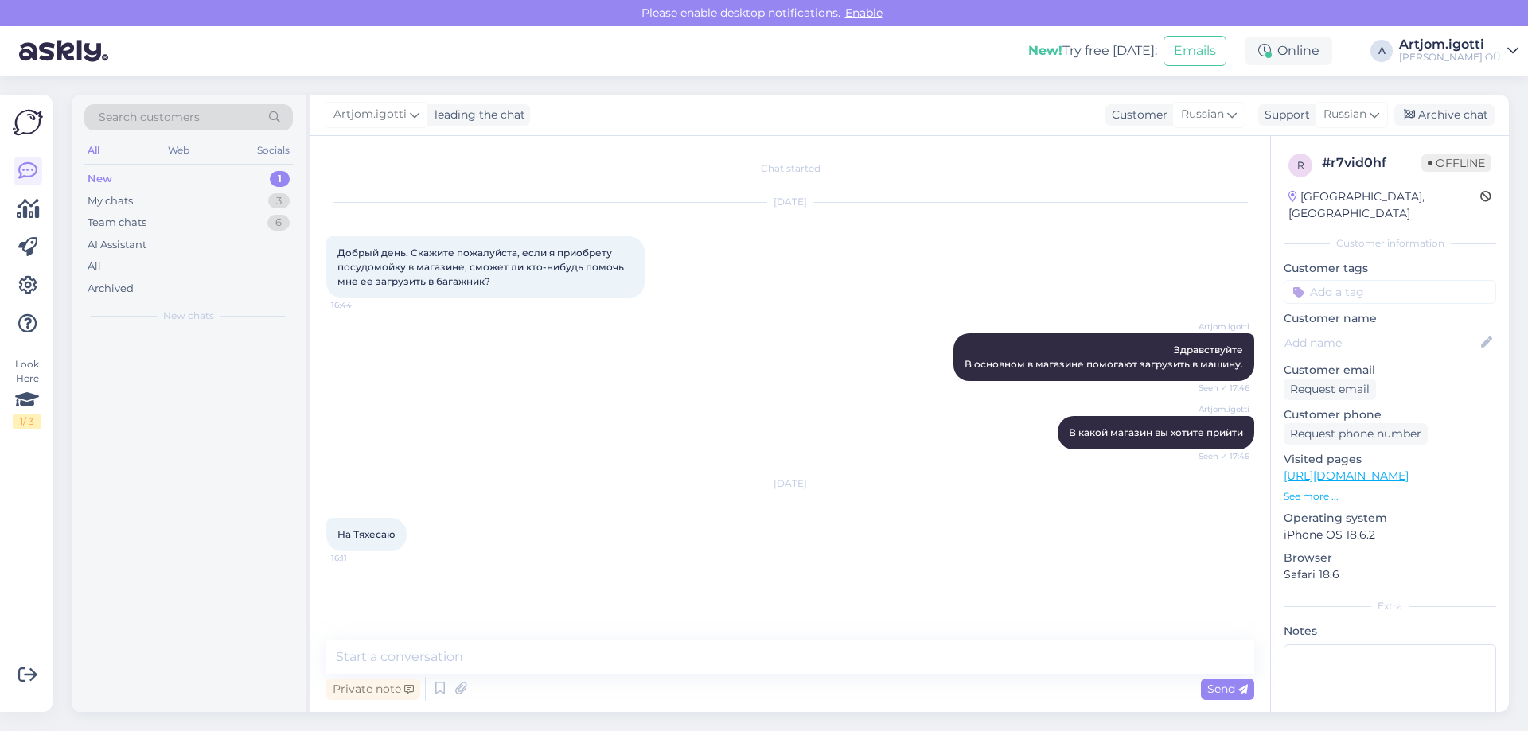
scroll to position [0, 0]
drag, startPoint x: 605, startPoint y: 664, endPoint x: 615, endPoint y: 657, distance: 12.1
click at [606, 664] on textarea at bounding box center [790, 657] width 928 height 33
type textarea "B"
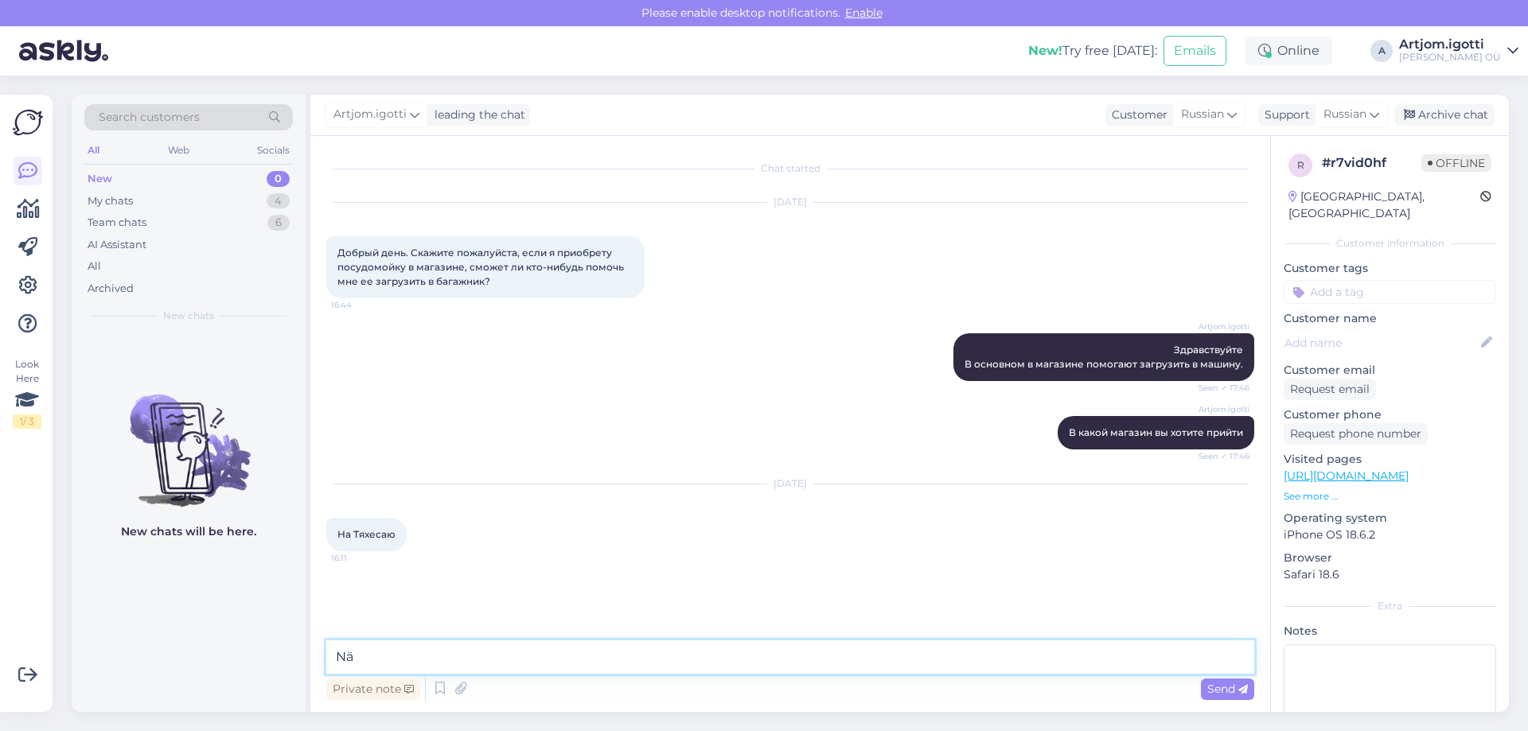
type textarea "N"
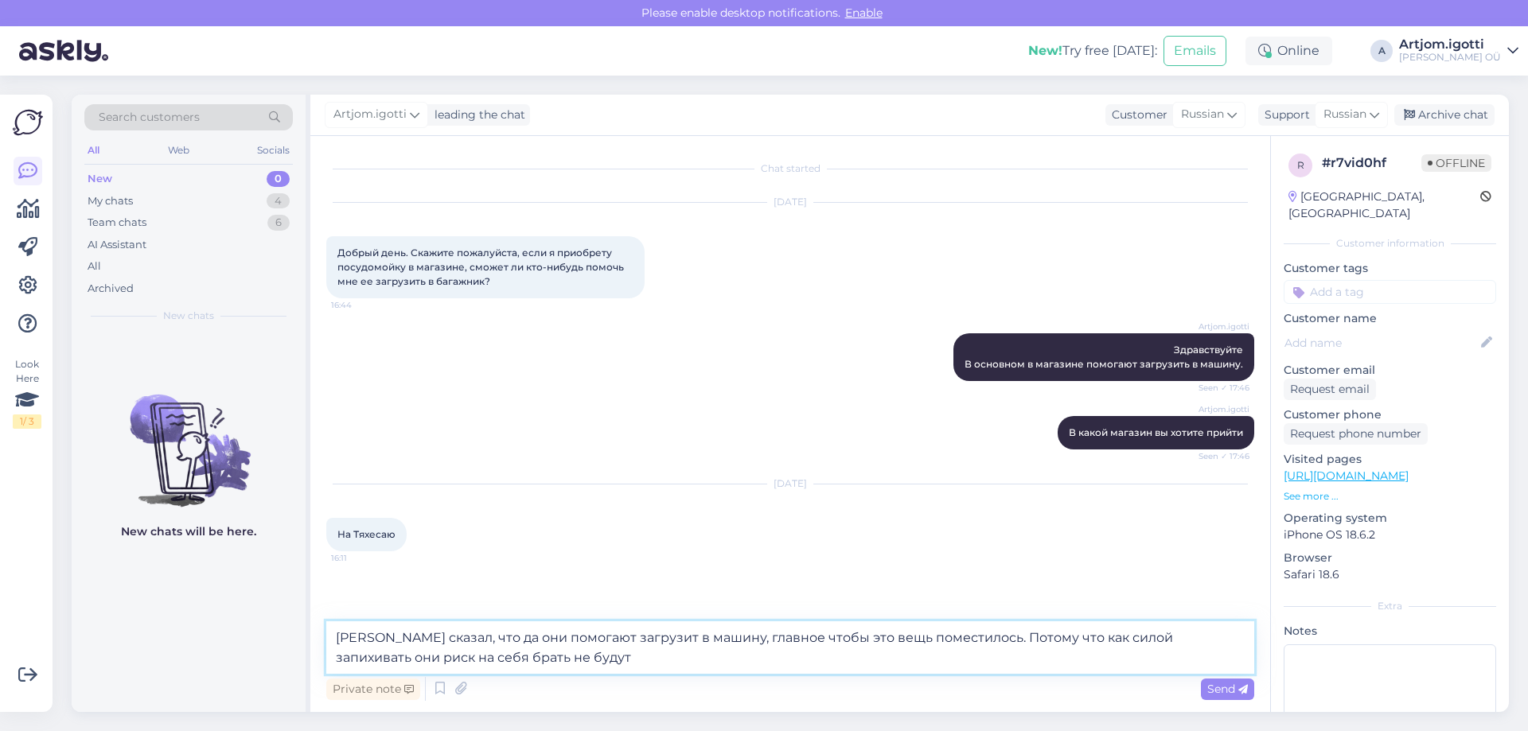
drag, startPoint x: 989, startPoint y: 637, endPoint x: 1025, endPoint y: 641, distance: 36.0
click at [1025, 641] on textarea "[PERSON_NAME] сказал, что да они помогают загрузит в машину, главное чтобы это …" at bounding box center [790, 648] width 928 height 53
drag, startPoint x: 1074, startPoint y: 637, endPoint x: 1050, endPoint y: 643, distance: 24.5
click at [1050, 643] on textarea "[PERSON_NAME] сказал, что да они помогают загрузит в машину, главное чтобы это …" at bounding box center [790, 648] width 928 height 53
type textarea "[PERSON_NAME] сказал, что да они помогают загрузит в машину, главное чтобы это …"
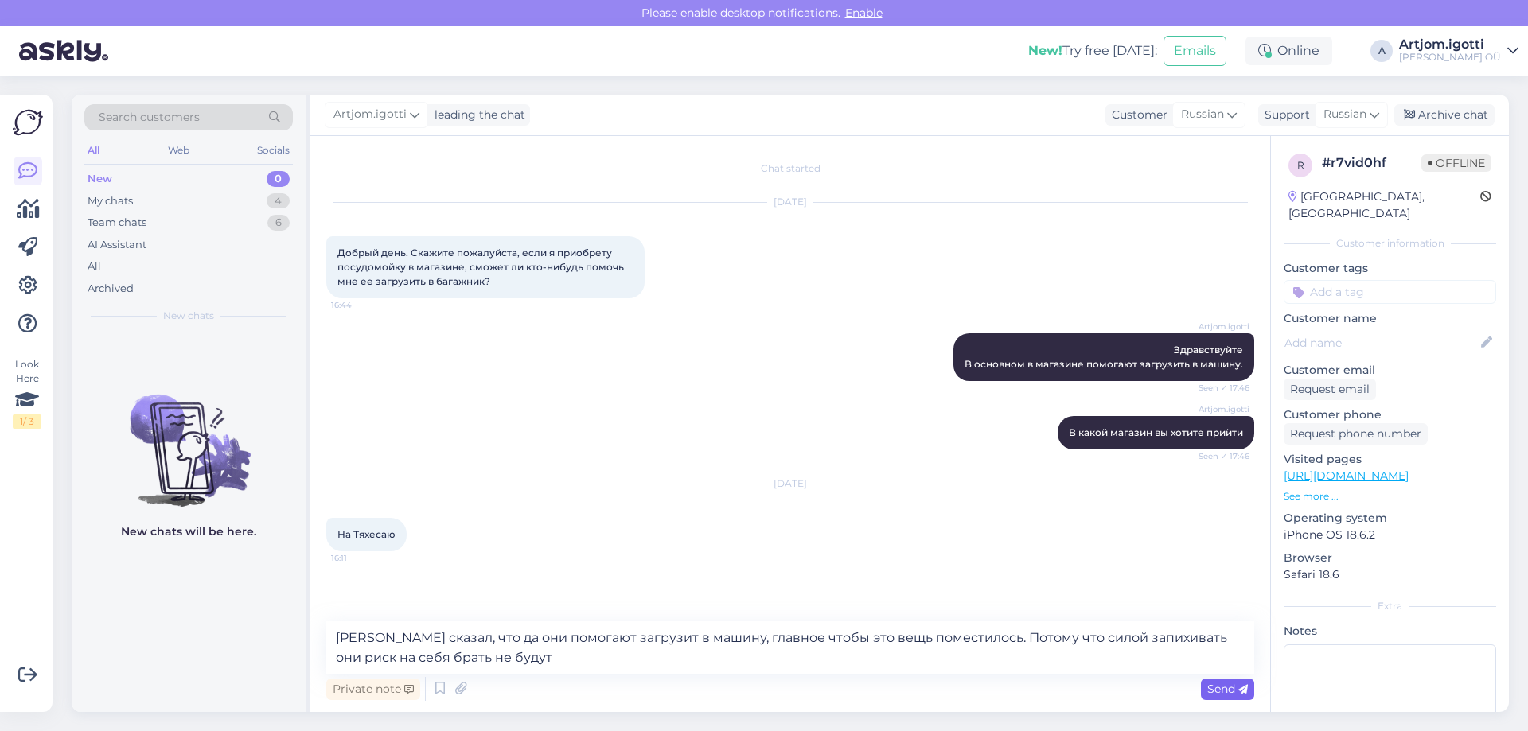
click at [1229, 685] on span "Send" at bounding box center [1227, 689] width 41 height 14
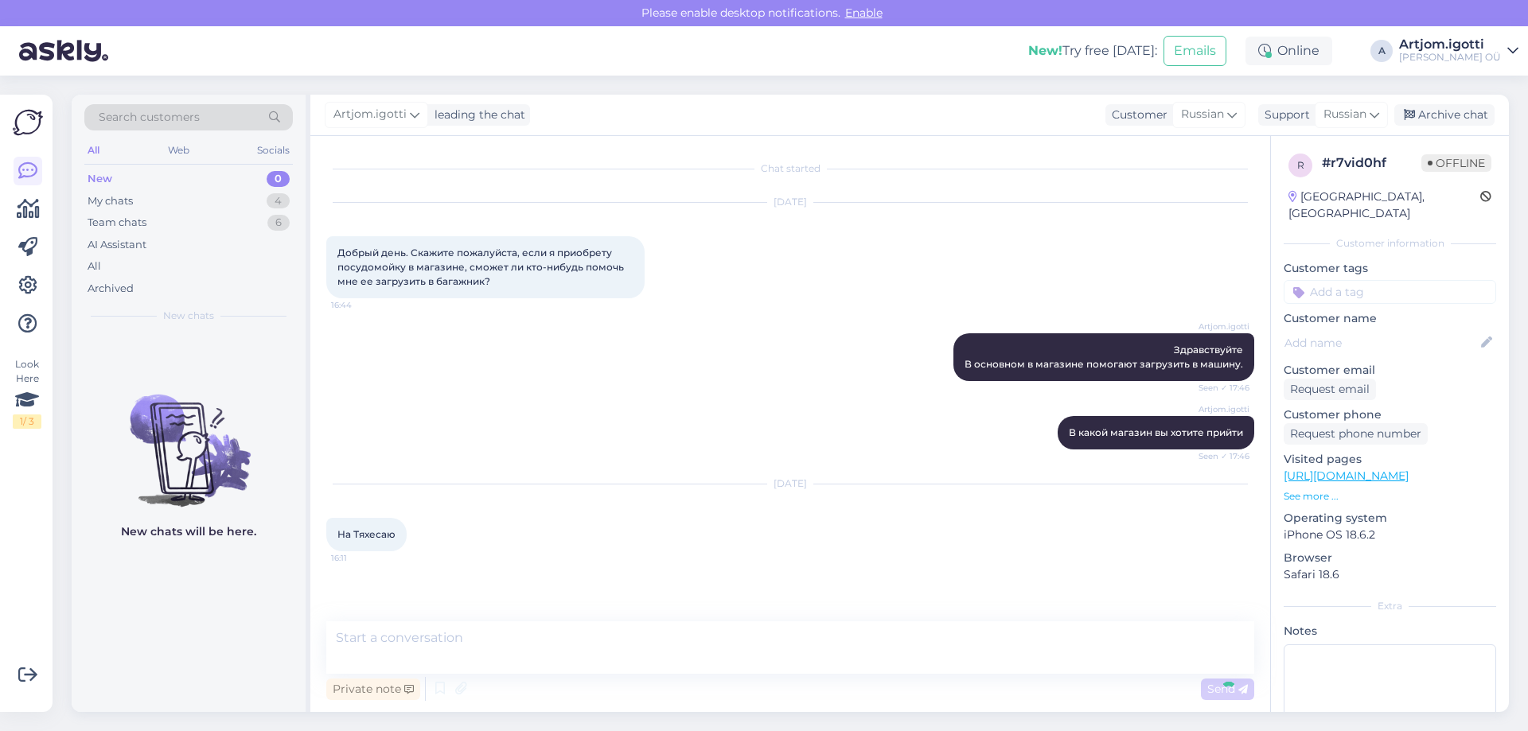
scroll to position [40, 0]
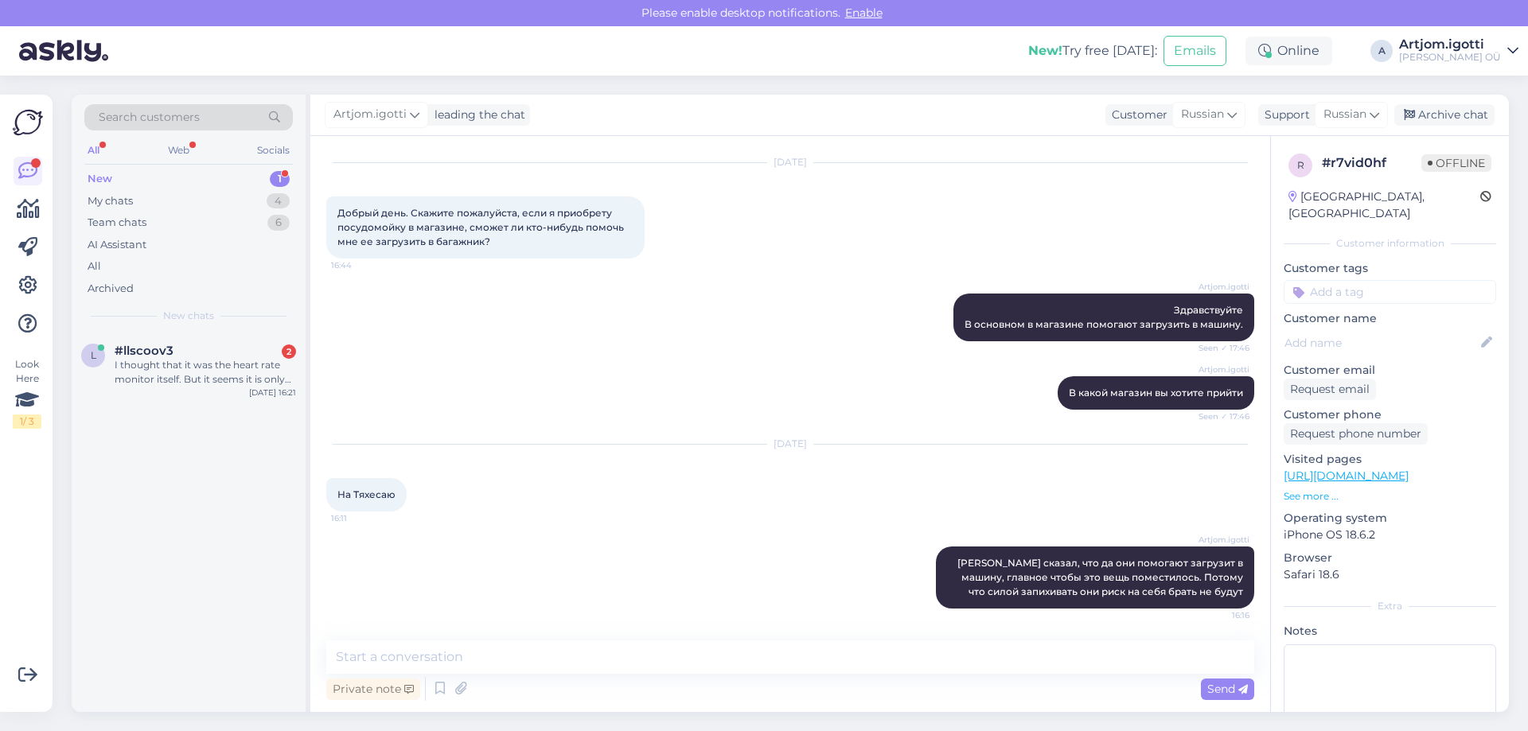
click at [232, 175] on div "New 1" at bounding box center [188, 179] width 209 height 22
click at [242, 357] on div "#llscoov3 1" at bounding box center [205, 351] width 181 height 14
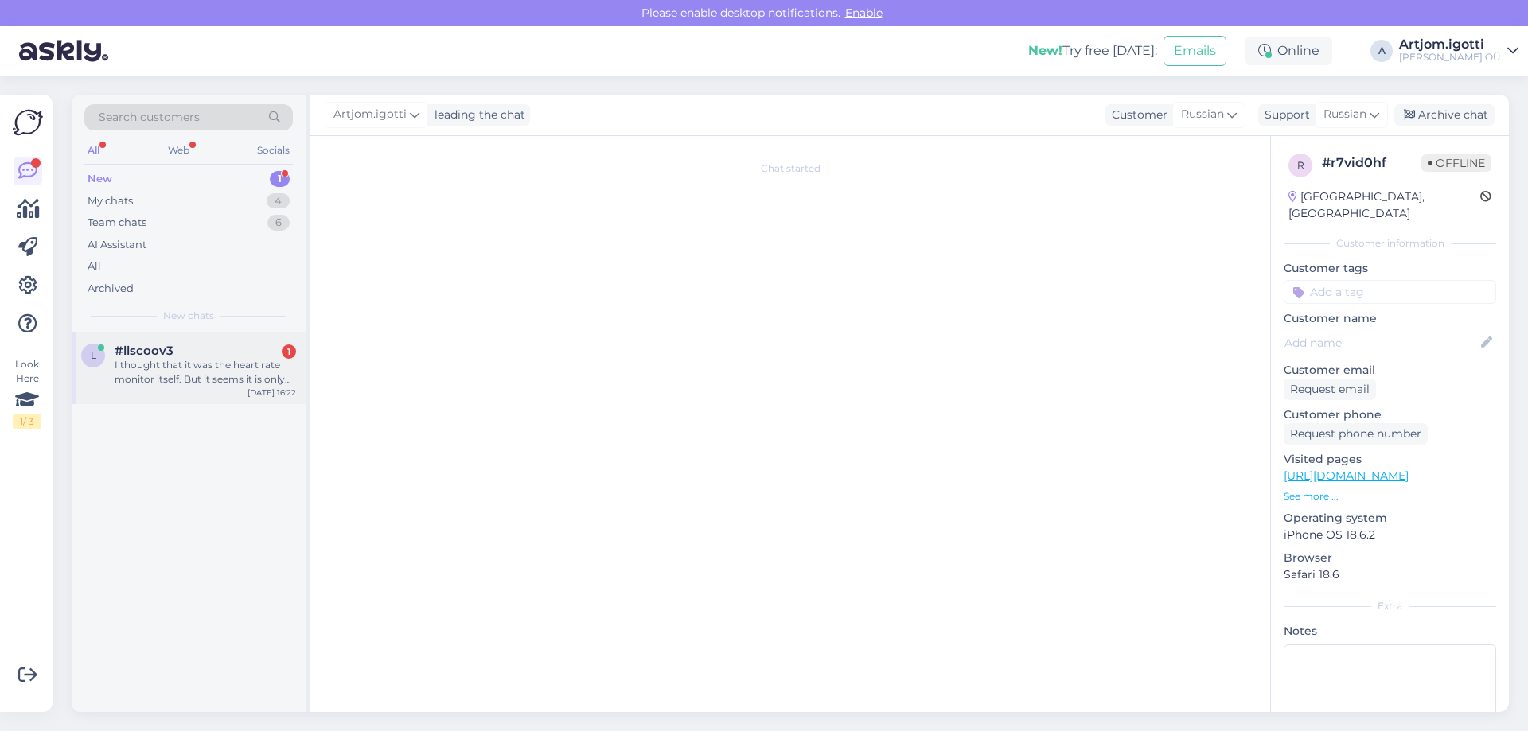
scroll to position [0, 0]
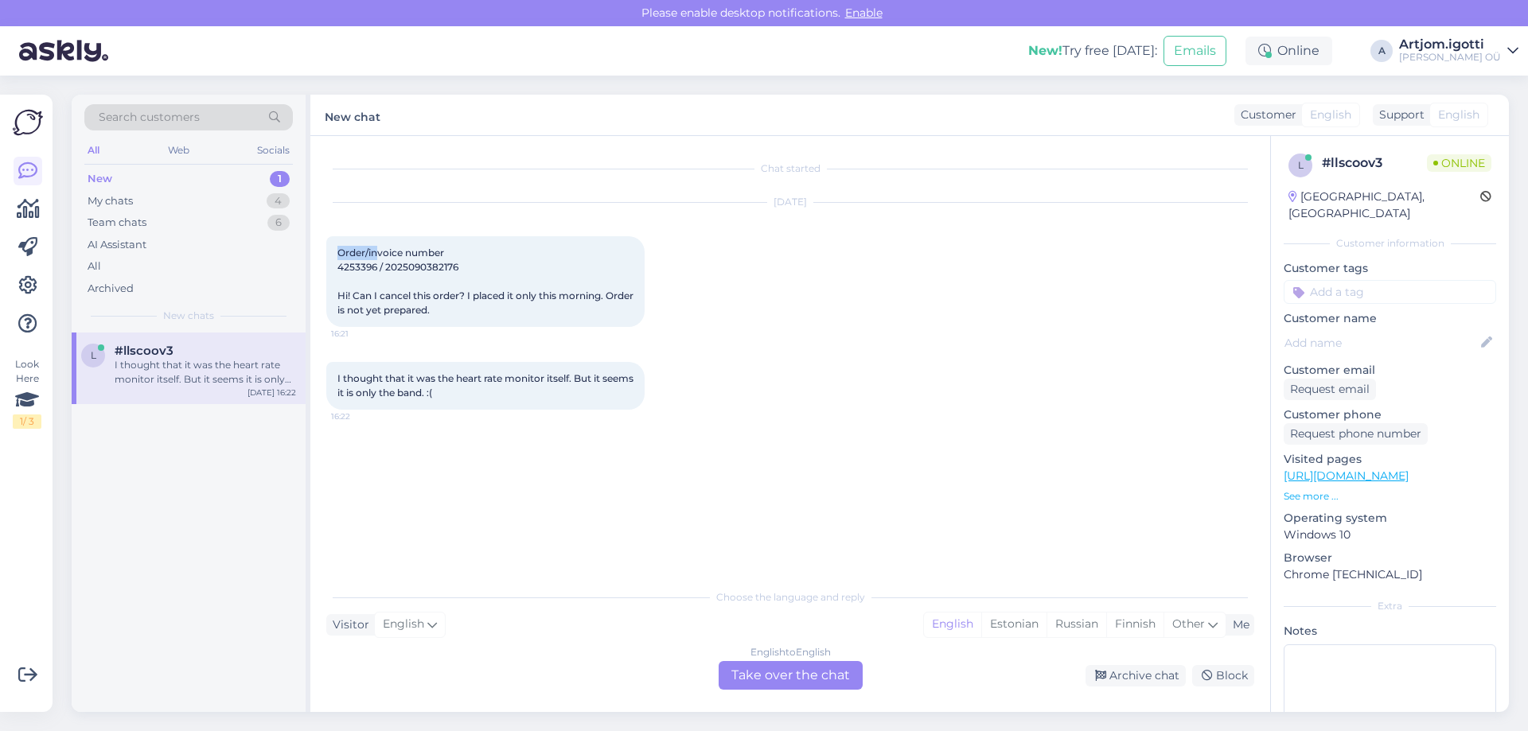
drag, startPoint x: 338, startPoint y: 250, endPoint x: 376, endPoint y: 259, distance: 39.2
click at [376, 259] on div "Order/invoice number 4253396 / 2025090382176 Hi! Can I cancel this order? I pla…" at bounding box center [485, 281] width 318 height 91
click at [355, 272] on span "Order/invoice number 4253396 / 2025090382176 Hi! Can I cancel this order? I pla…" at bounding box center [486, 281] width 298 height 69
copy span "4253396"
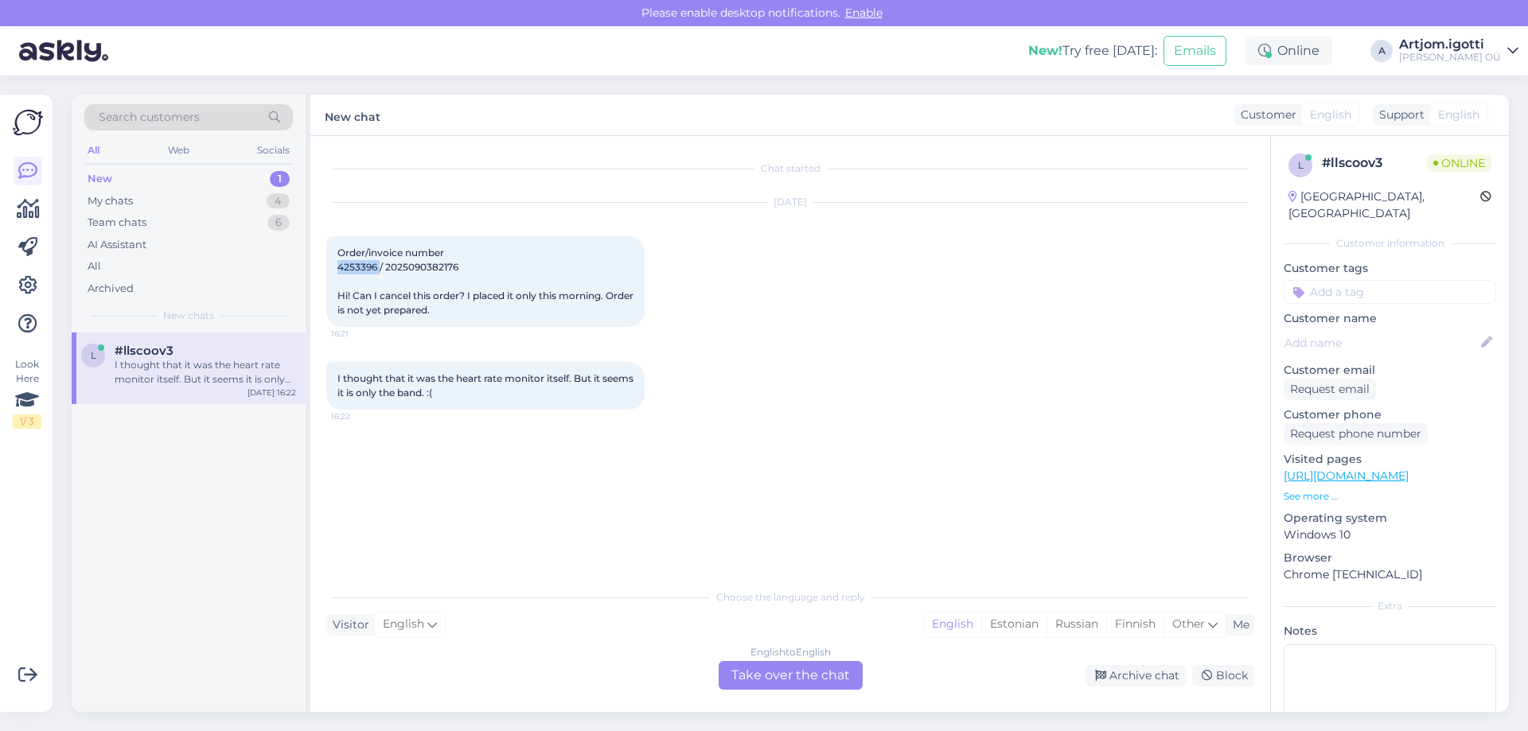
copy span "4253396"
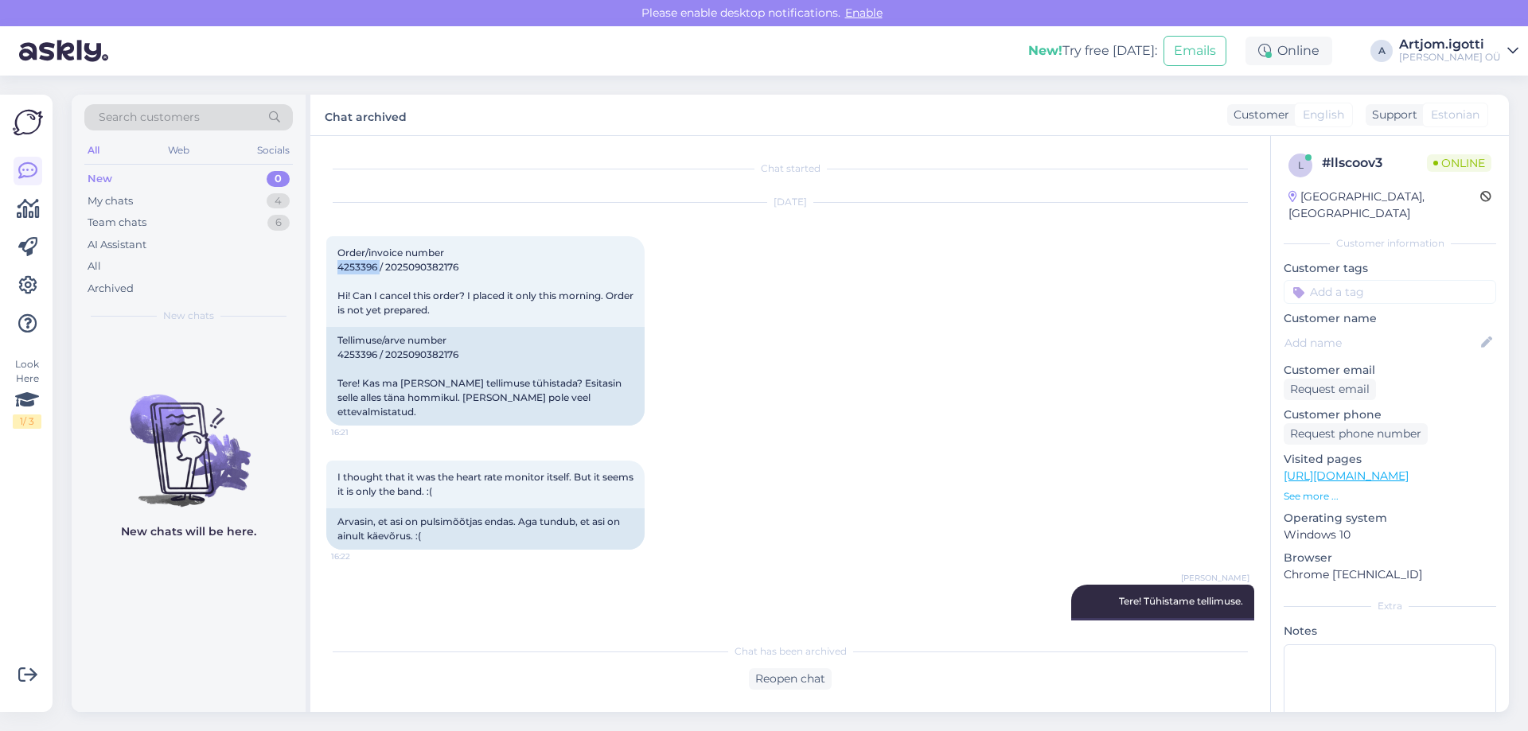
scroll to position [123, 0]
